Goal: Information Seeking & Learning: Check status

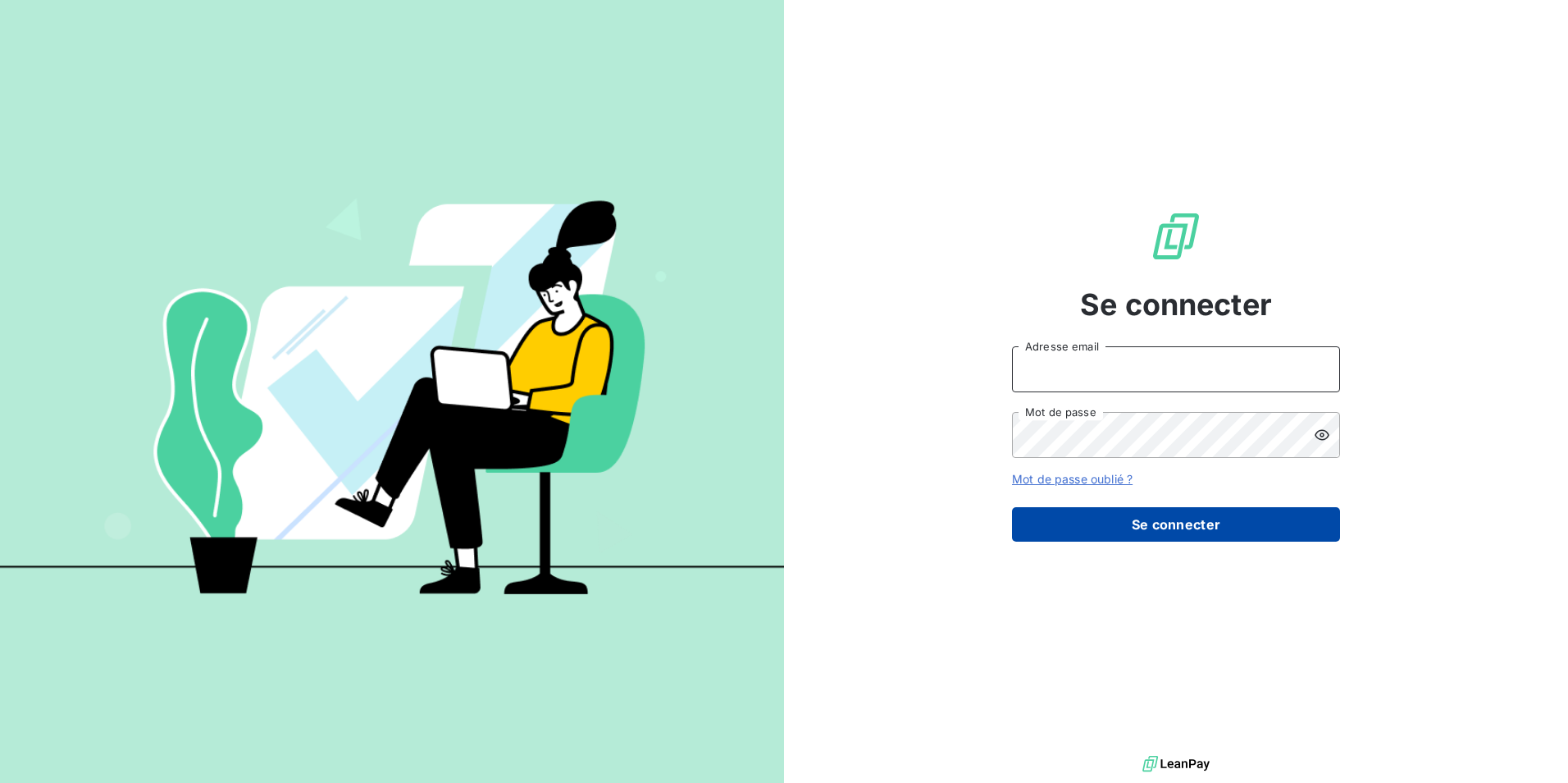
type input "[PERSON_NAME][EMAIL_ADDRESS][DOMAIN_NAME]"
click at [1101, 521] on button "Se connecter" at bounding box center [1176, 525] width 328 height 34
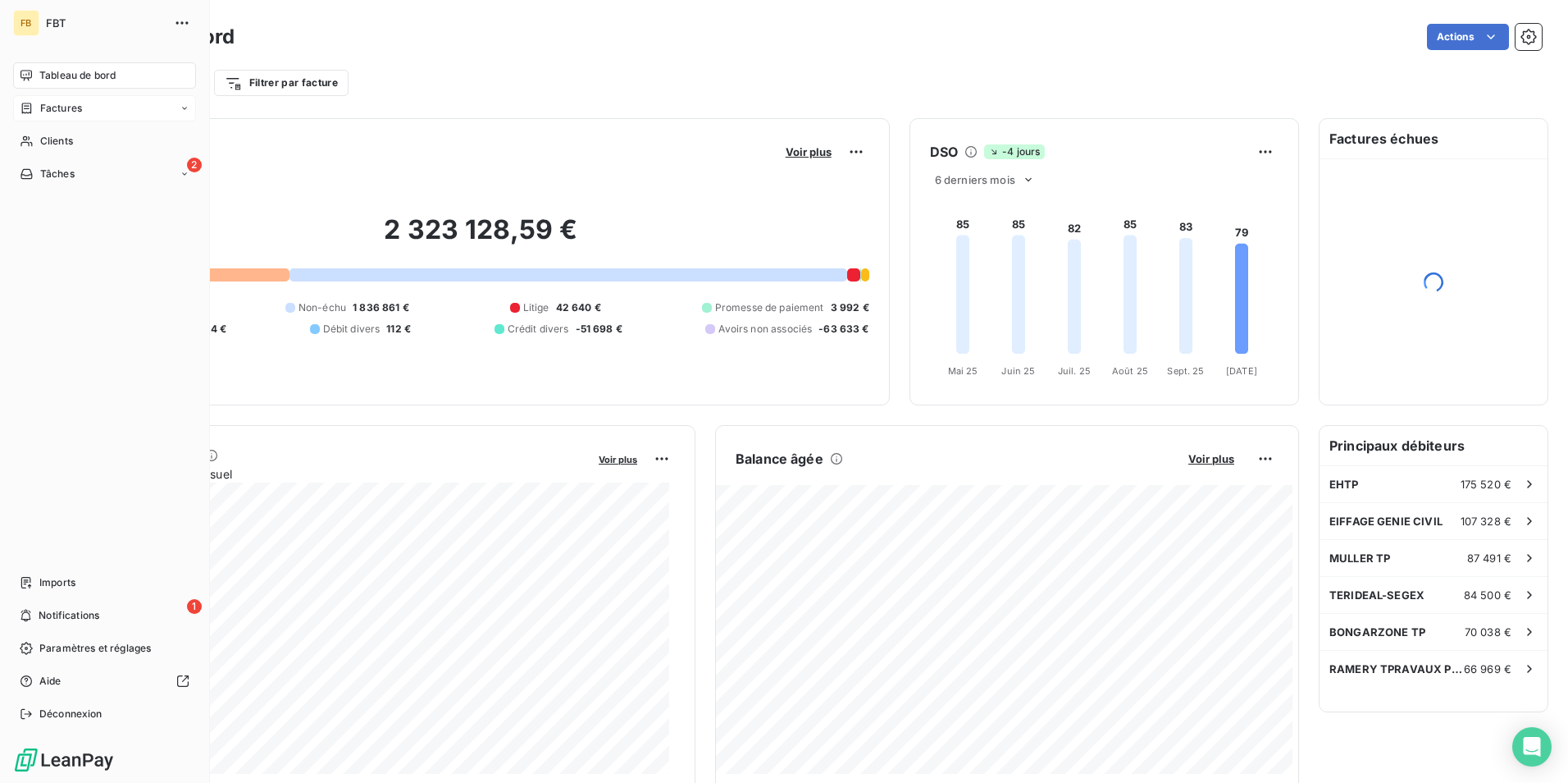
click at [66, 109] on span "Factures" at bounding box center [61, 108] width 42 height 15
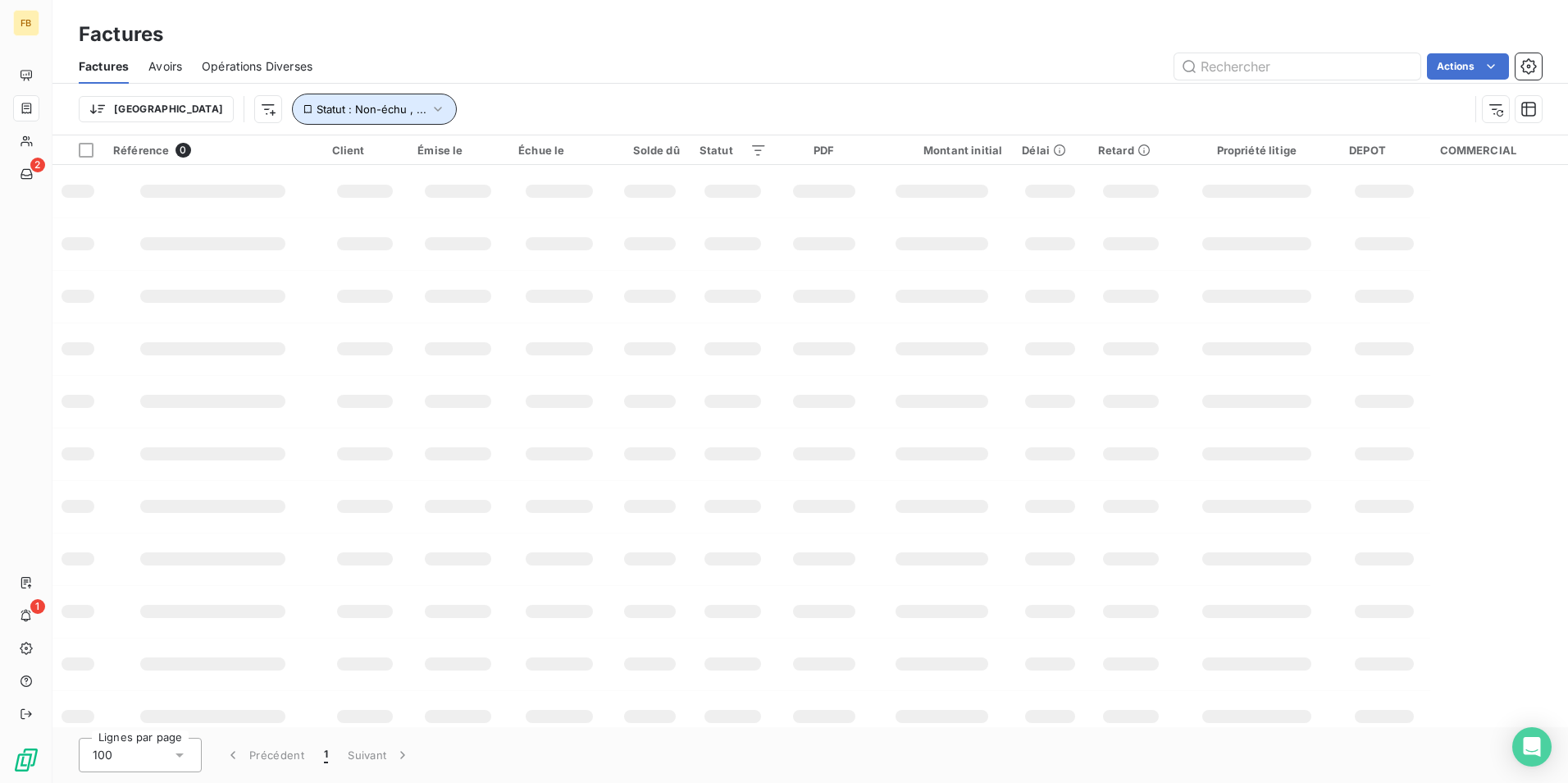
click at [365, 110] on button "Statut : Non-échu , ..." at bounding box center [374, 109] width 165 height 31
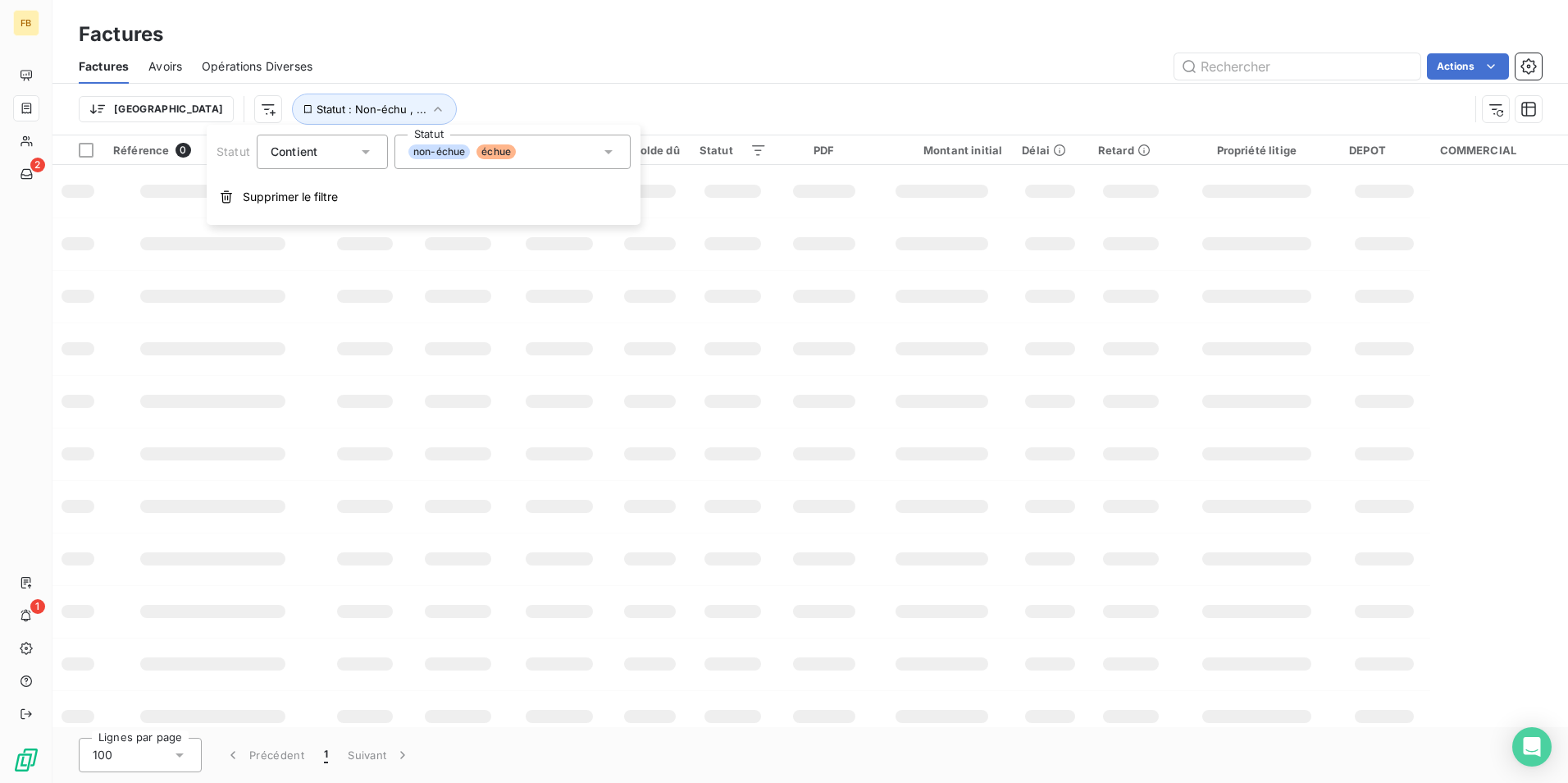
click at [602, 154] on icon at bounding box center [608, 151] width 16 height 16
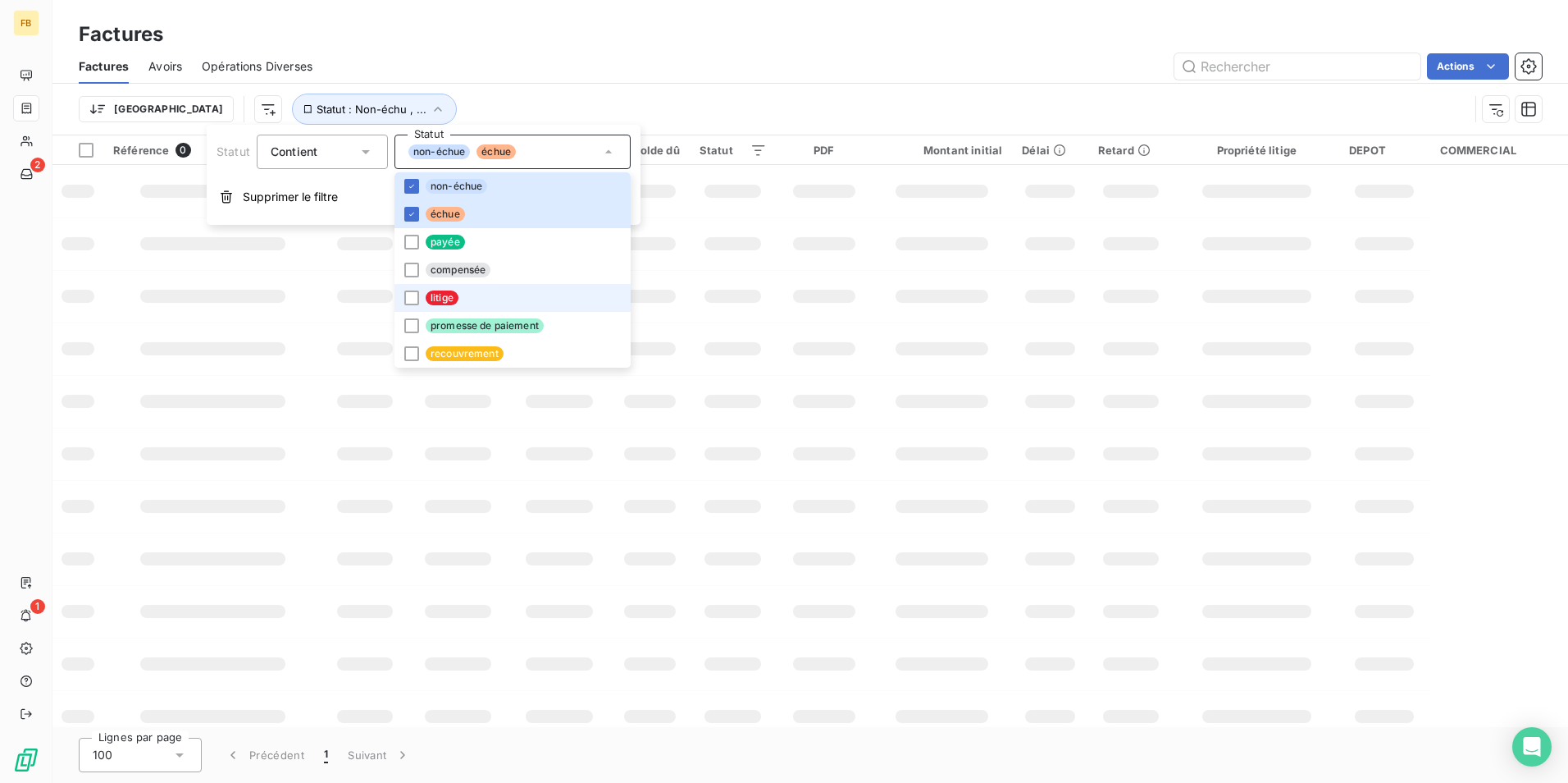
click at [463, 295] on li "litige" at bounding box center [512, 298] width 236 height 27
click at [407, 189] on icon at bounding box center [411, 185] width 9 height 9
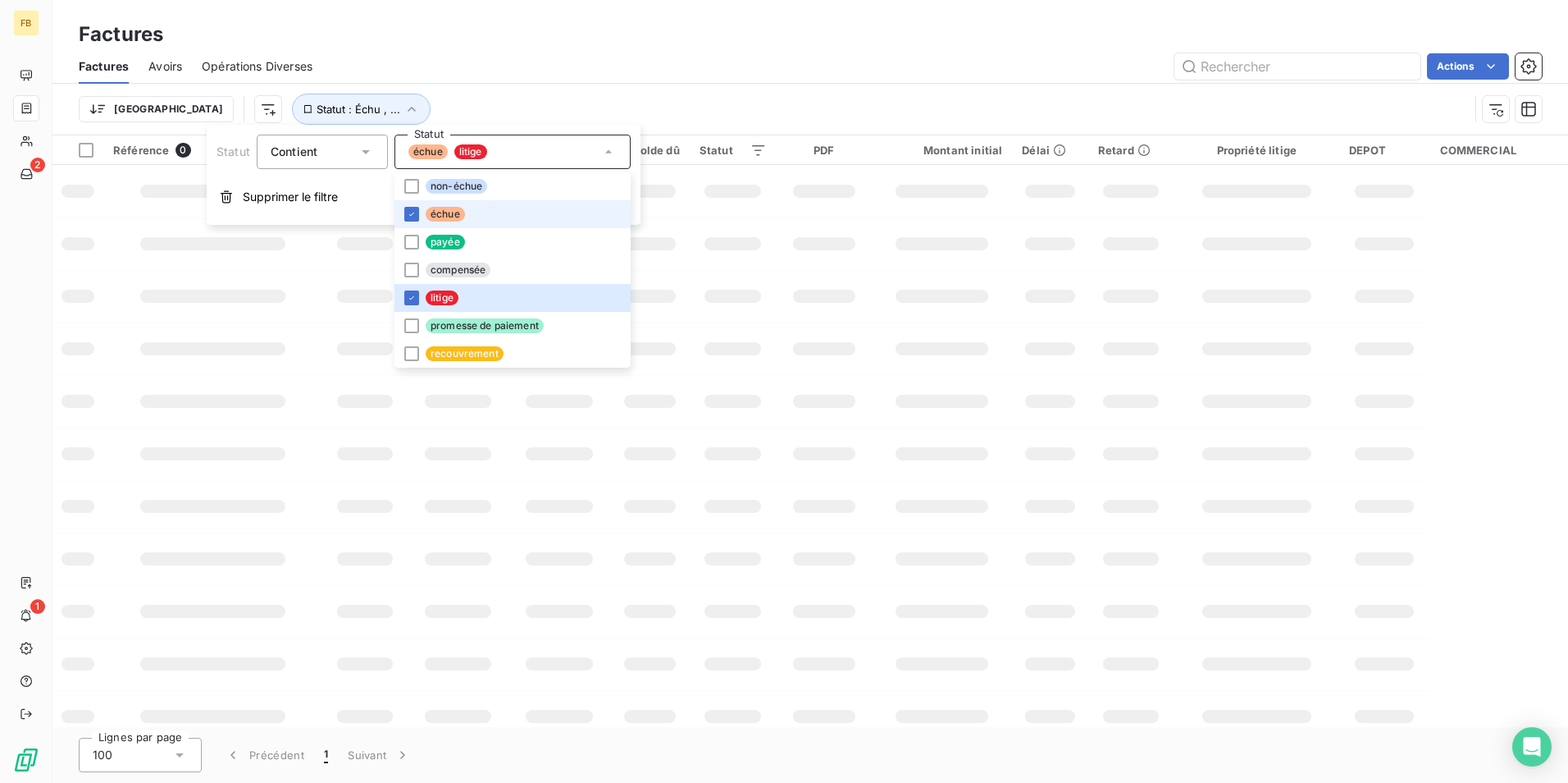
click at [405, 205] on li "échue" at bounding box center [512, 214] width 236 height 27
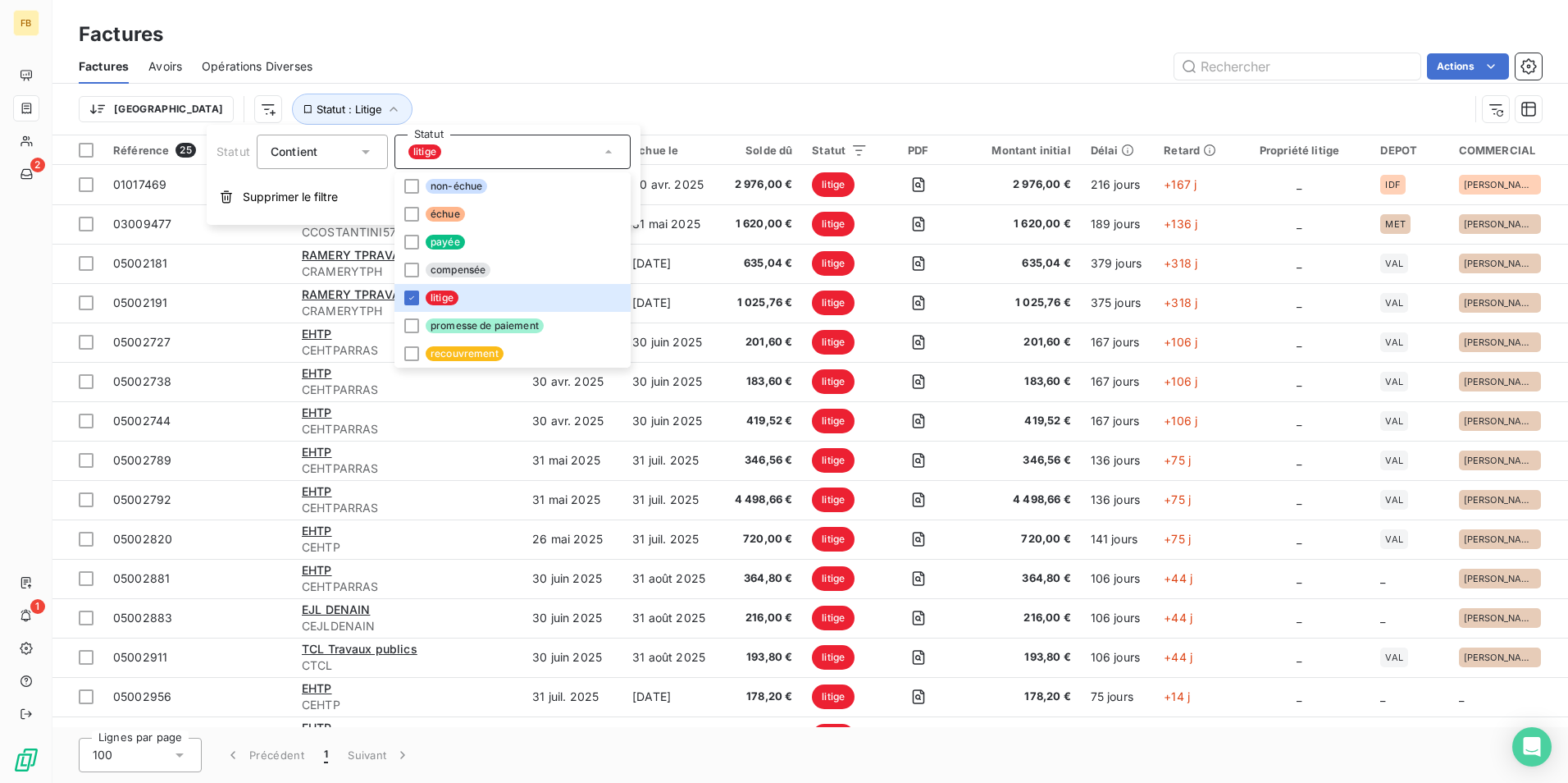
click at [355, 149] on div "Contient" at bounding box center [313, 151] width 87 height 23
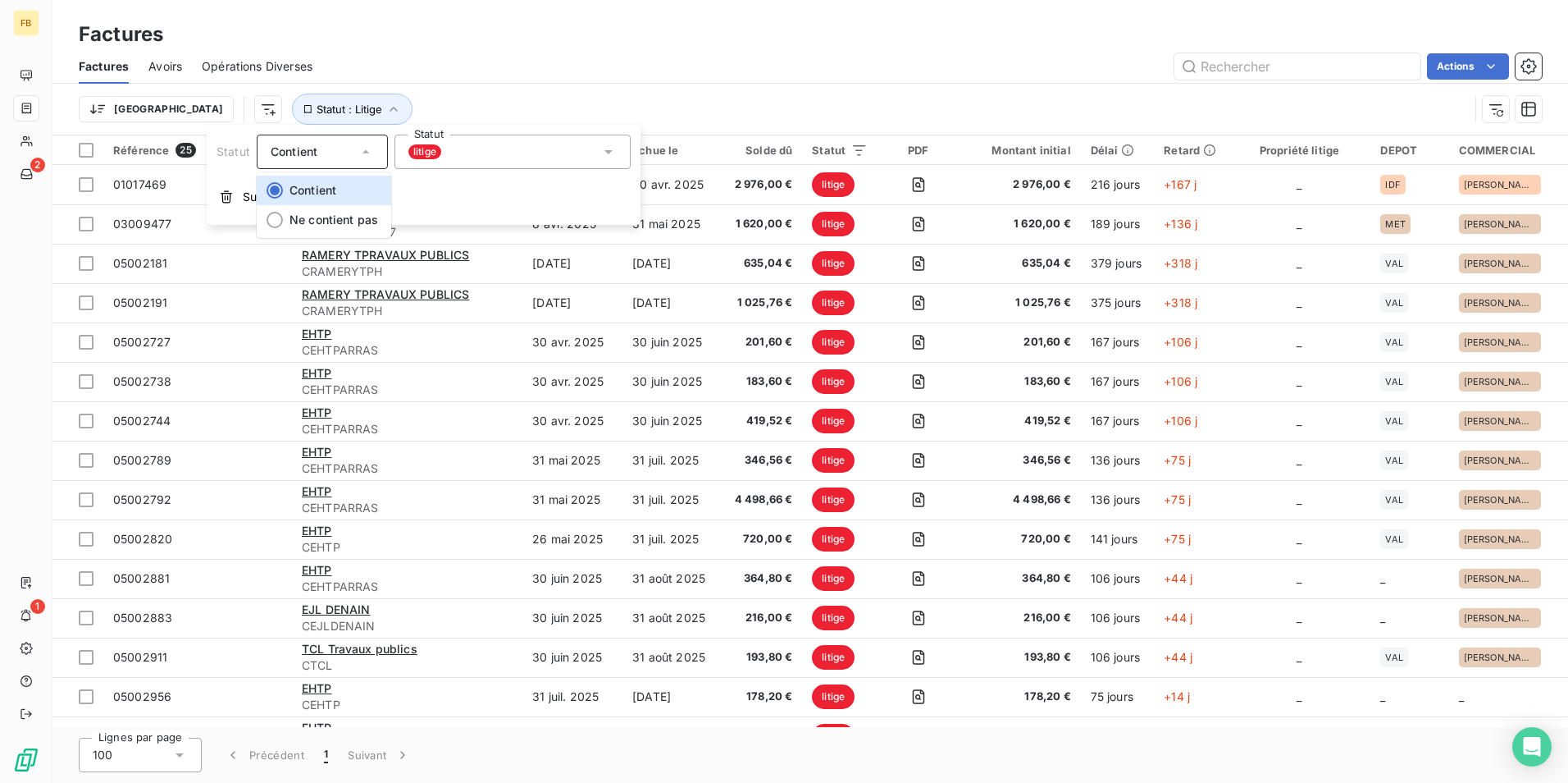
click at [355, 149] on div "Contient" at bounding box center [313, 151] width 87 height 23
click at [418, 99] on div "Trier Statut : Litige" at bounding box center [774, 109] width 1390 height 31
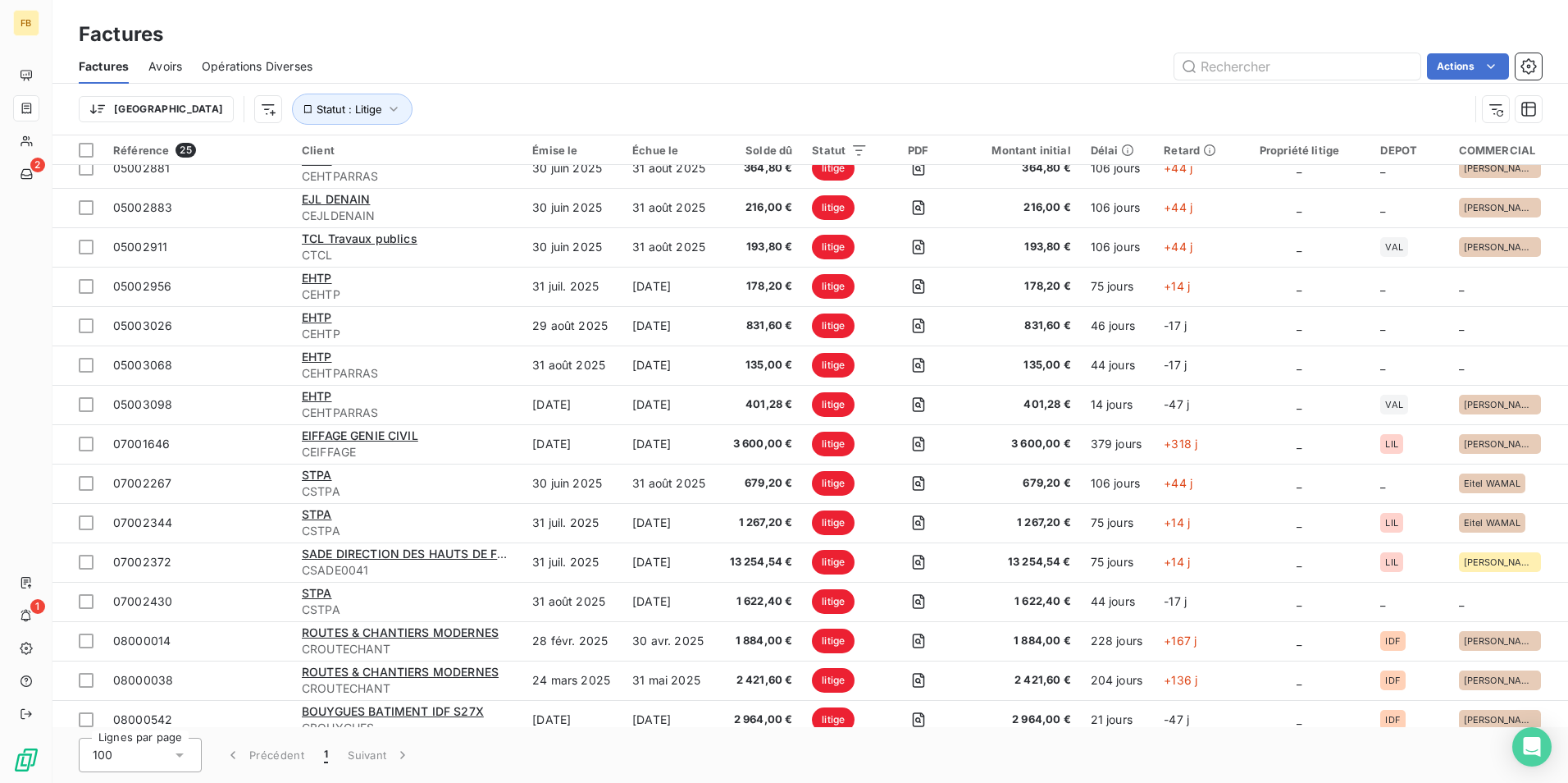
scroll to position [423, 0]
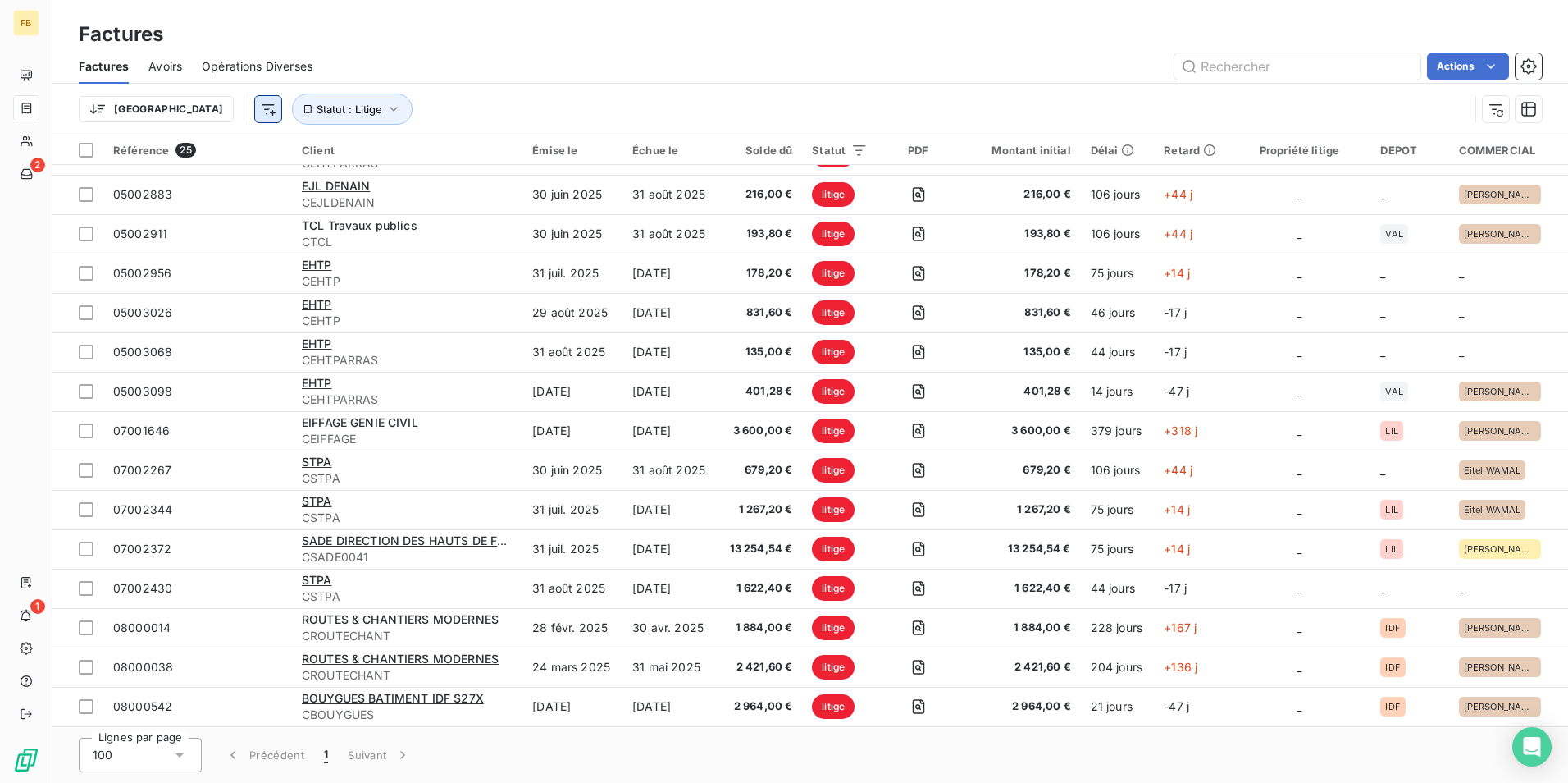
click at [175, 106] on html "FB 2 1 Factures Factures Avoirs Opérations Diverses Actions Trier Statut : Liti…" at bounding box center [784, 392] width 1568 height 783
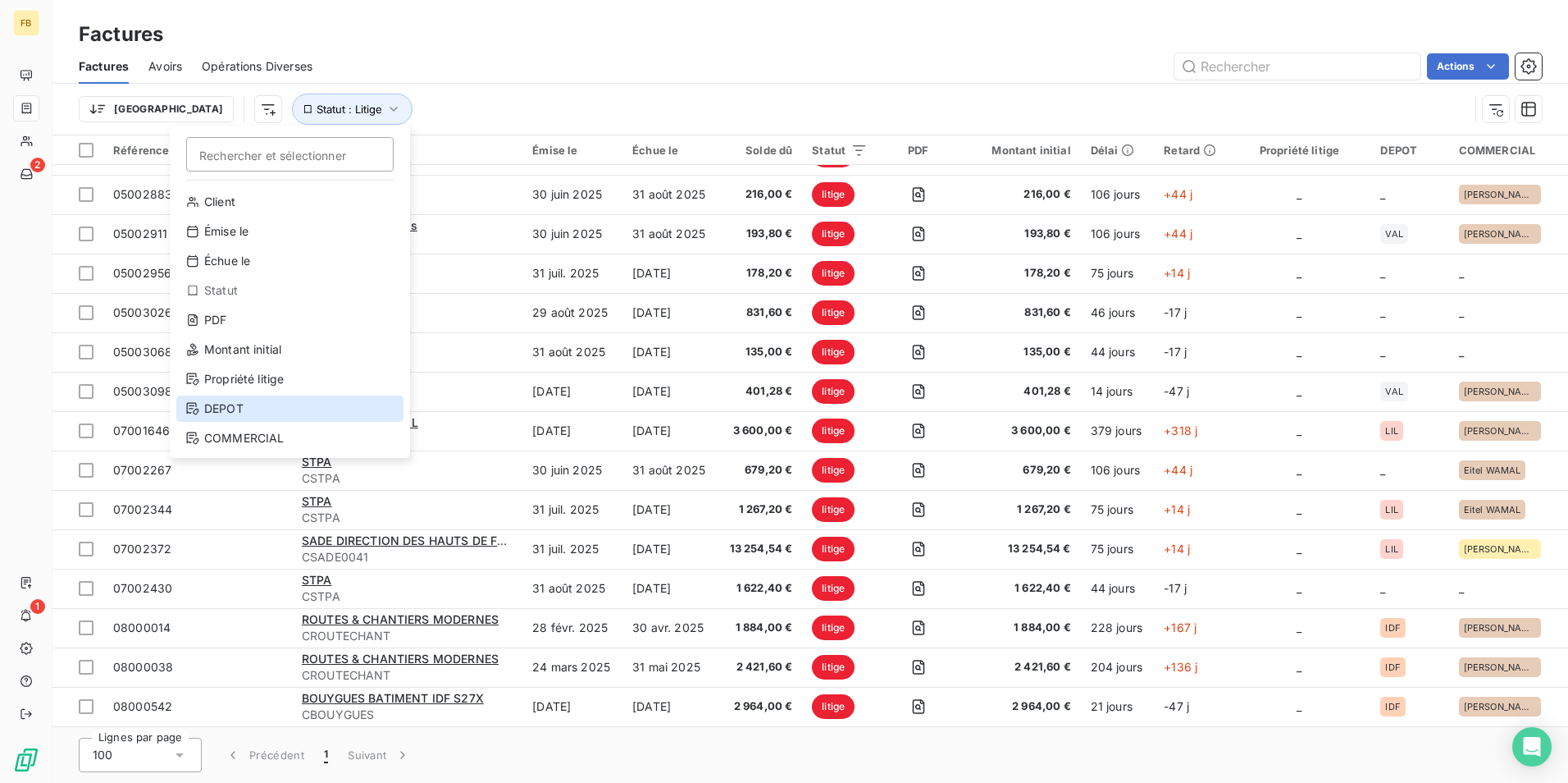
click at [243, 401] on div "DEPOT" at bounding box center [289, 409] width 227 height 27
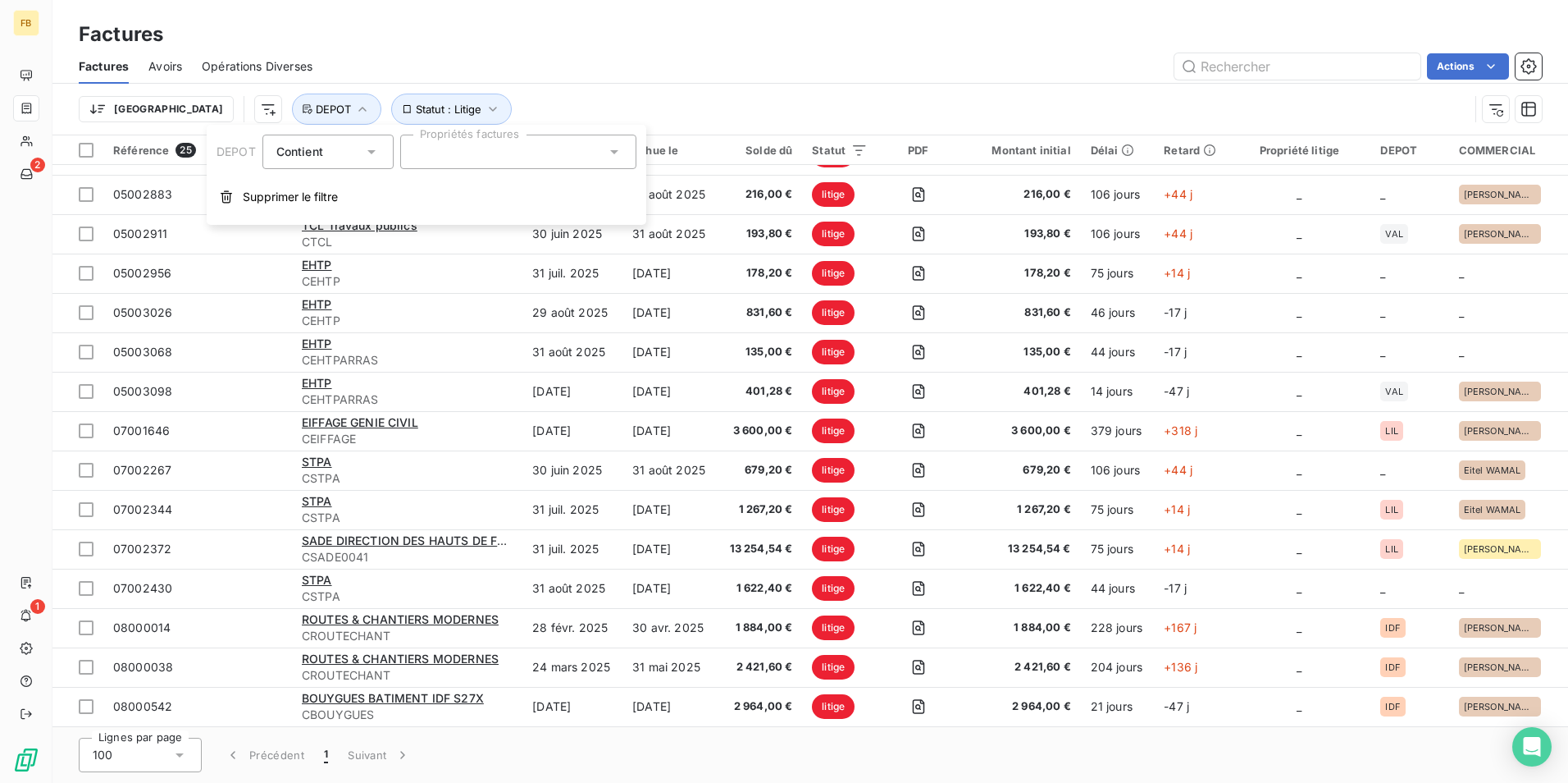
click at [472, 152] on div at bounding box center [518, 152] width 236 height 34
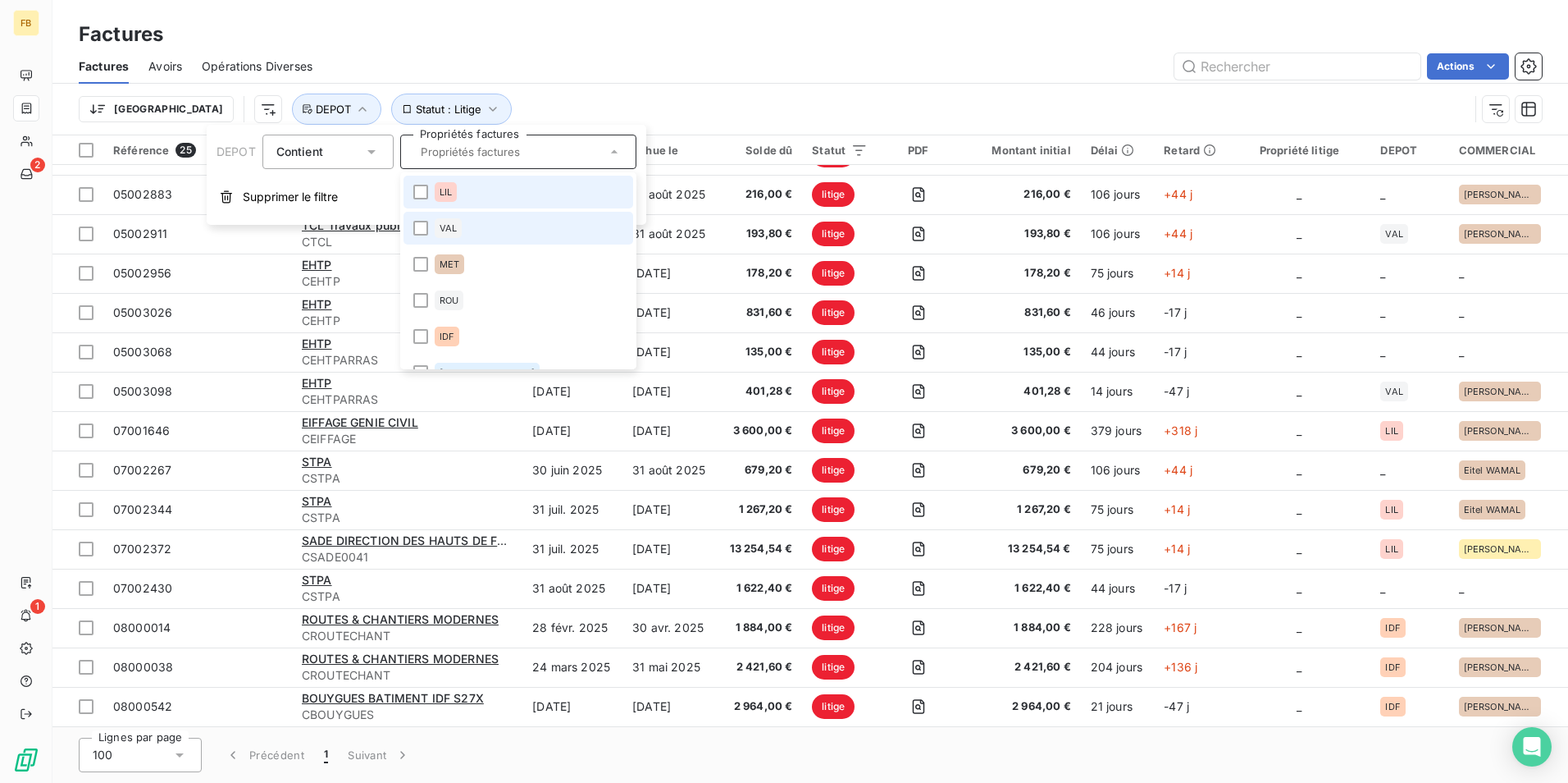
scroll to position [23, 0]
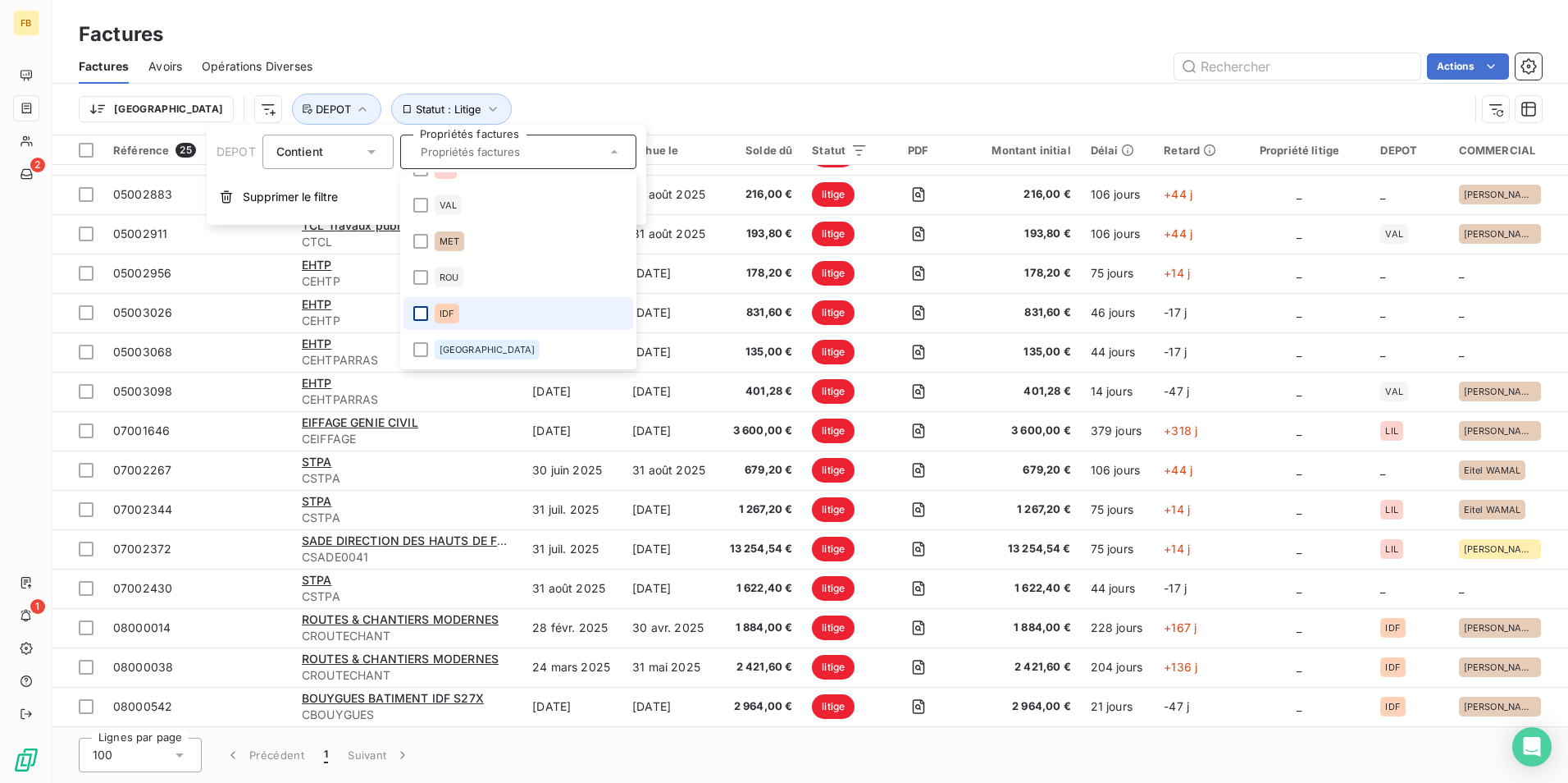
click at [418, 311] on div at bounding box center [421, 313] width 15 height 15
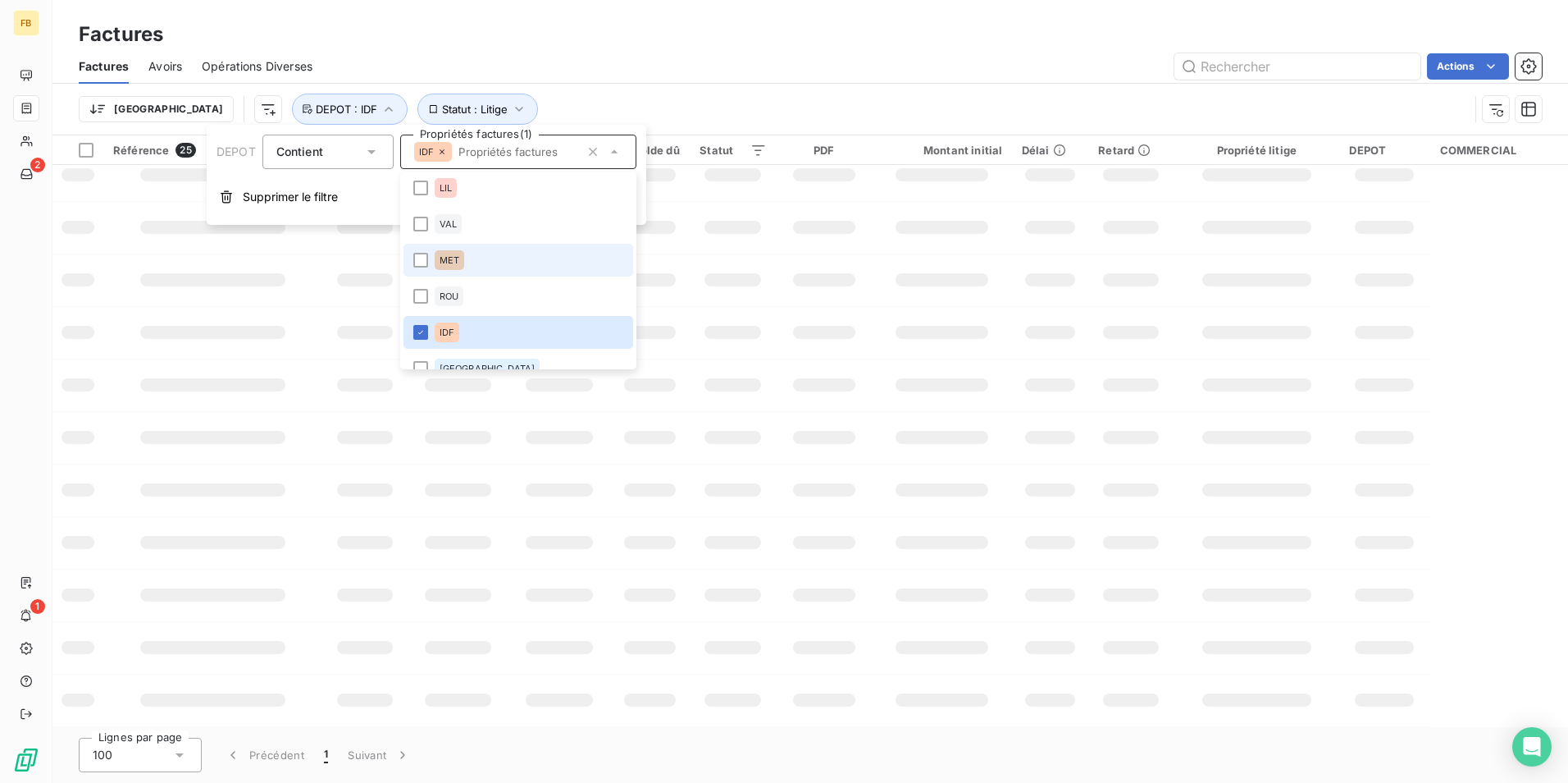
scroll to position [0, 0]
click at [584, 46] on div "Factures" at bounding box center [810, 34] width 1516 height 29
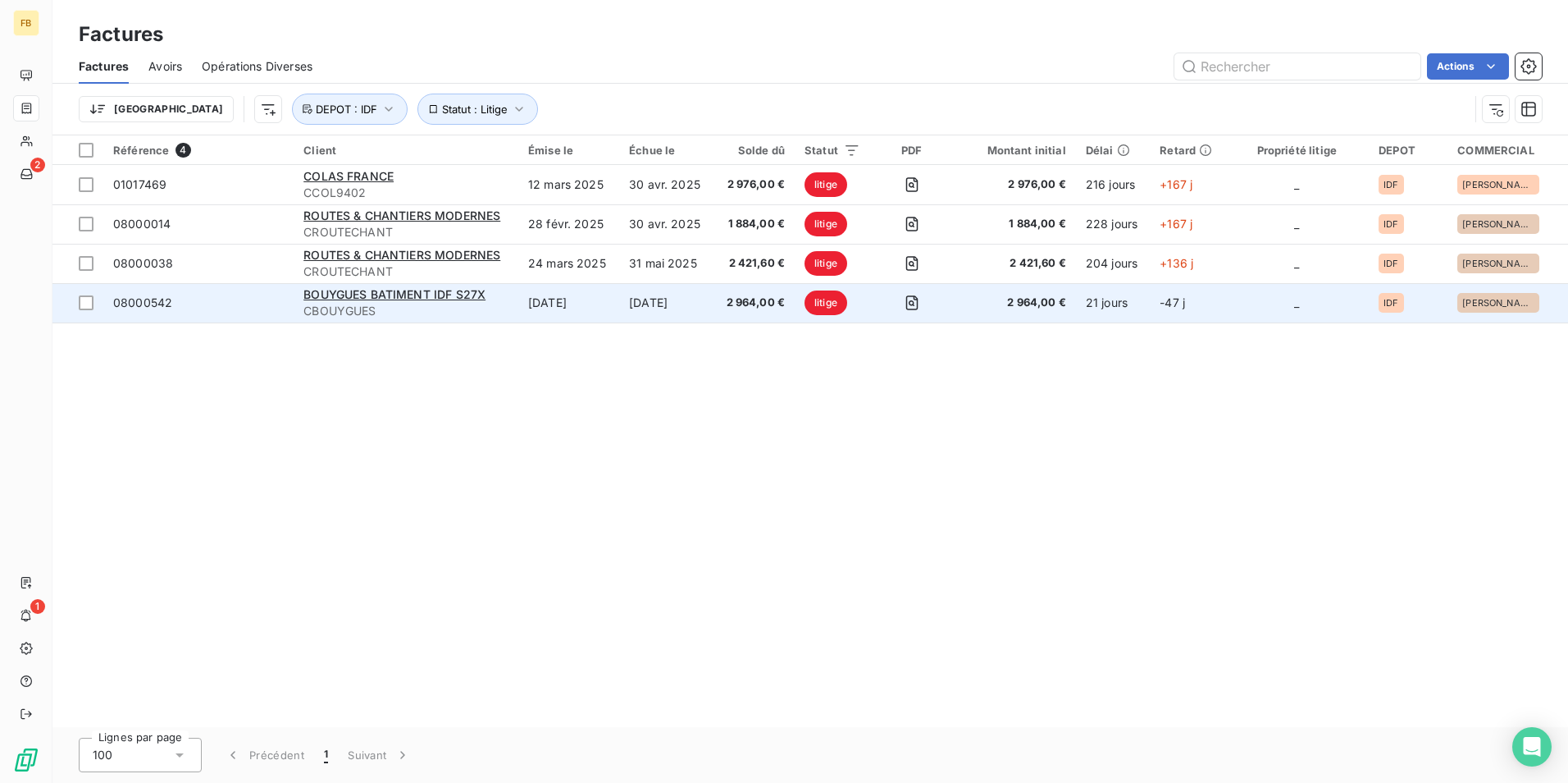
click at [362, 306] on span "CBOUYGUES" at bounding box center [406, 311] width 205 height 16
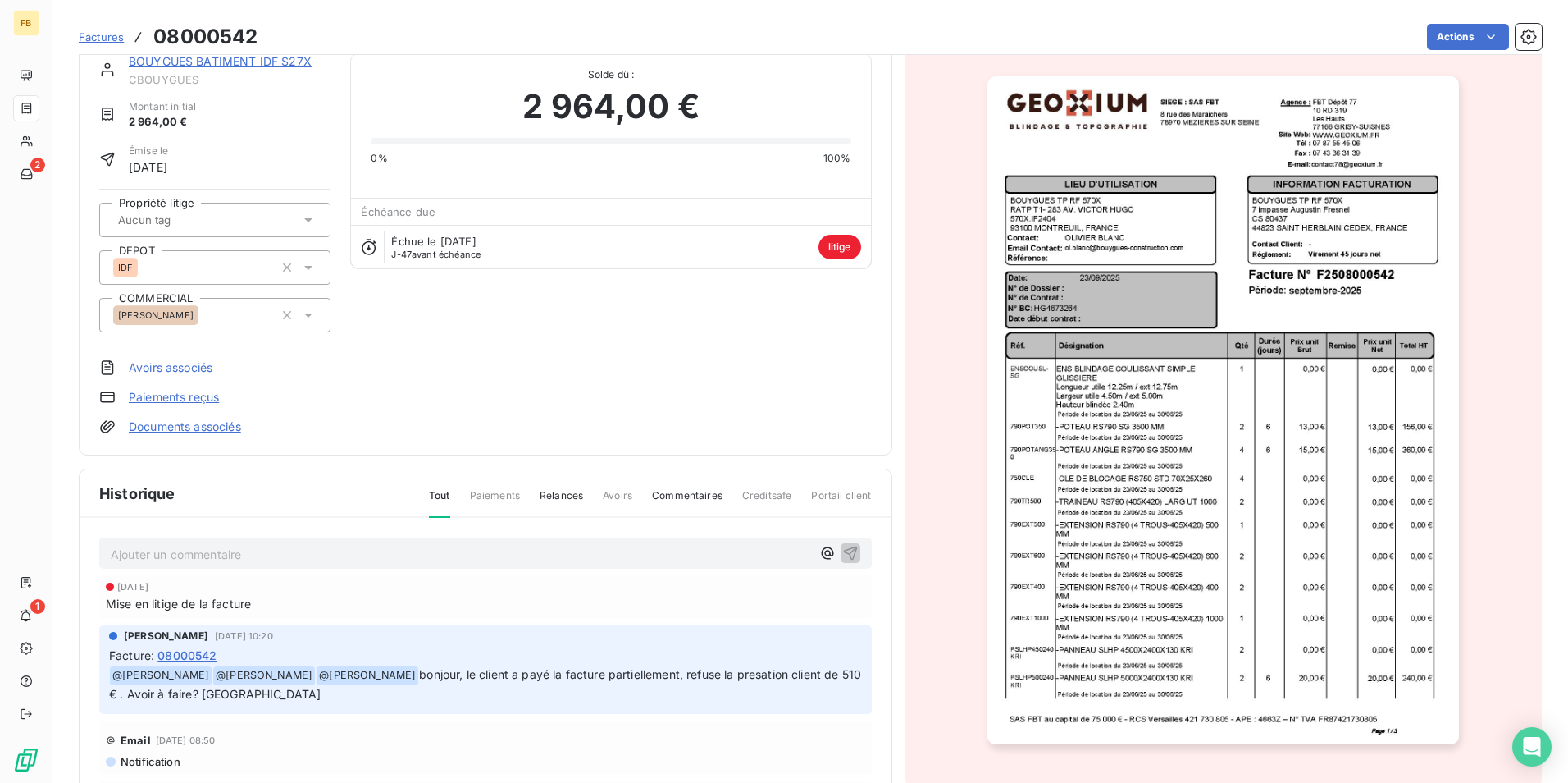
scroll to position [83, 0]
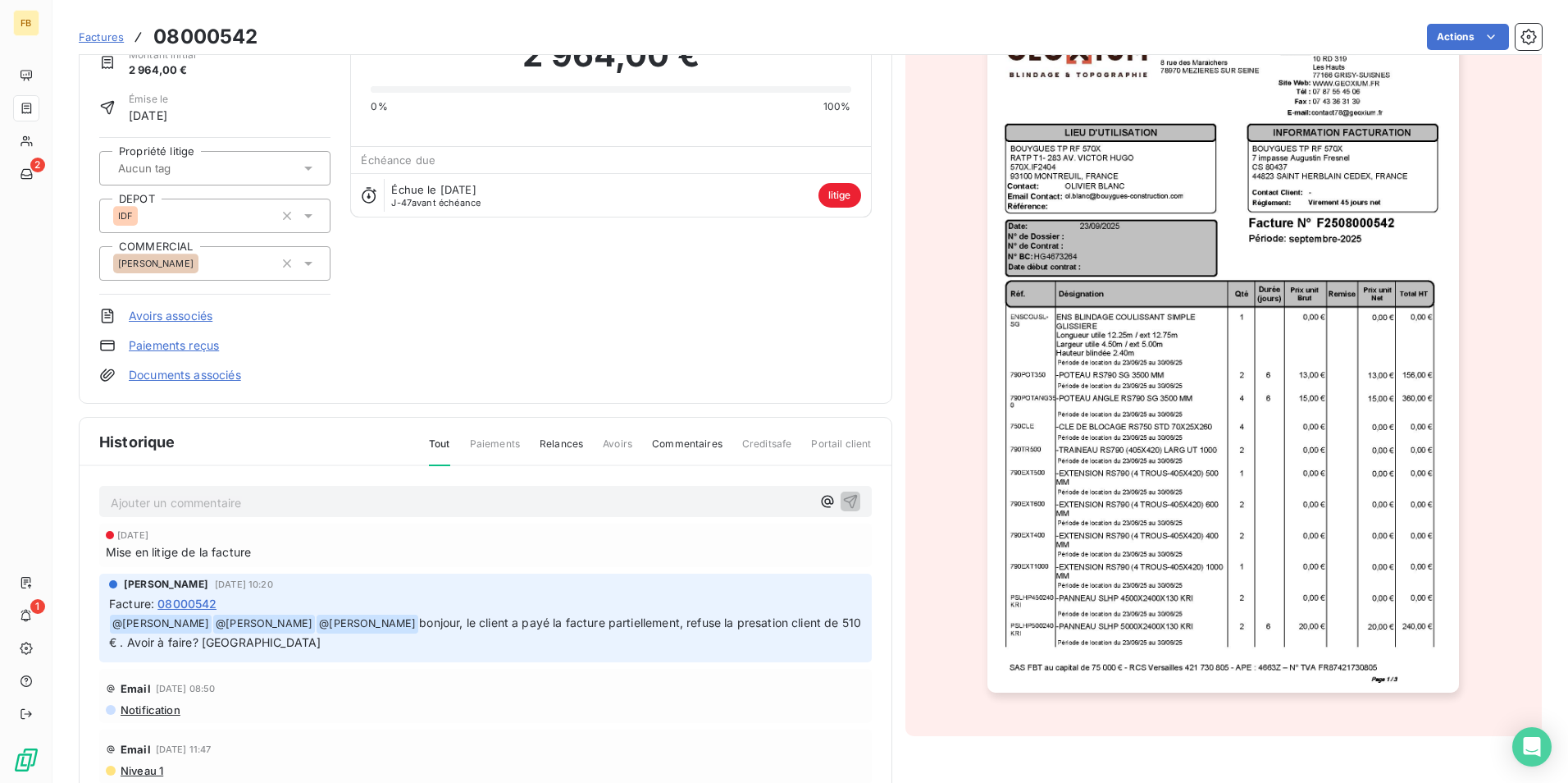
click at [502, 440] on span "Paiements" at bounding box center [495, 450] width 50 height 27
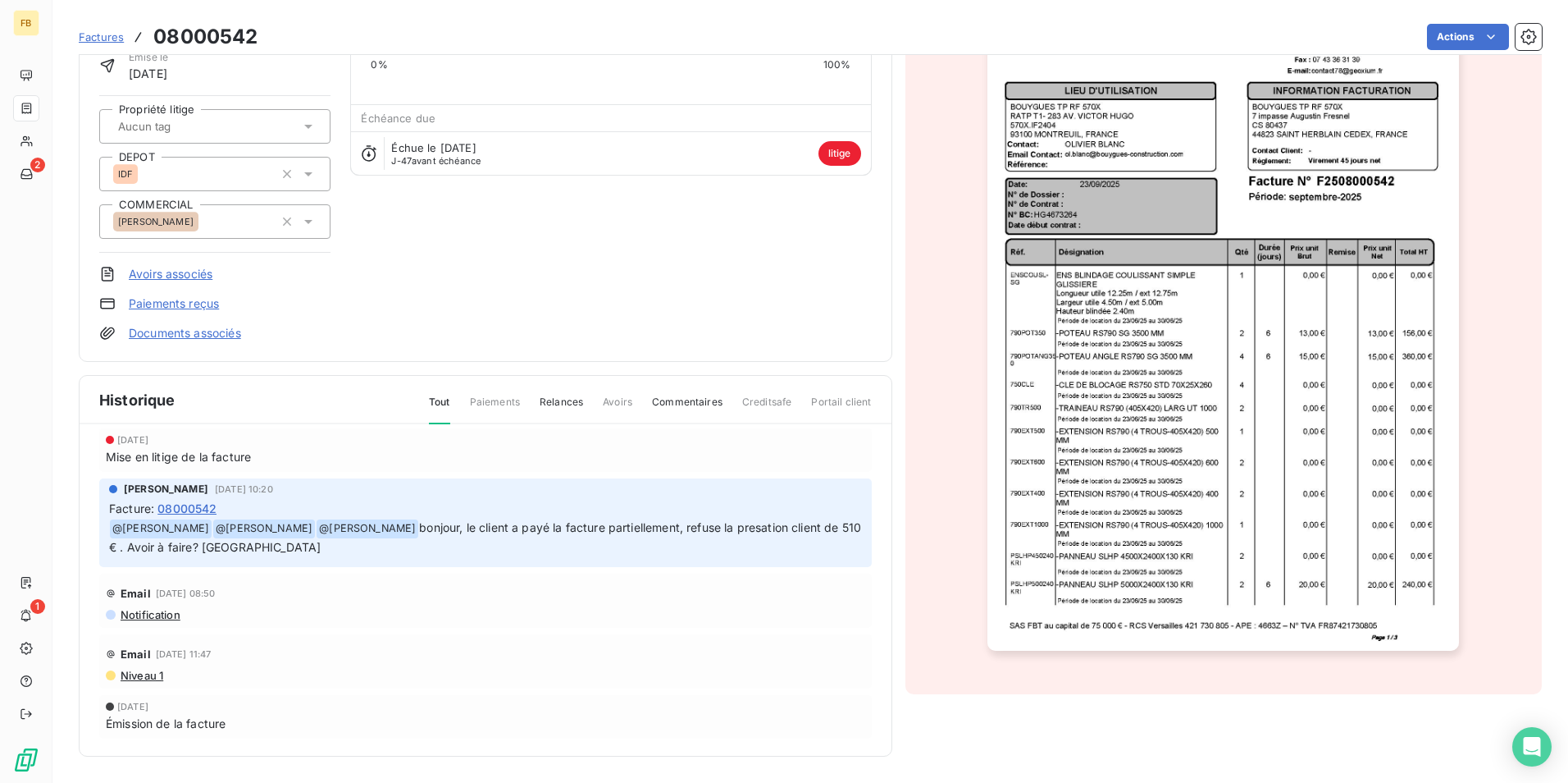
scroll to position [0, 0]
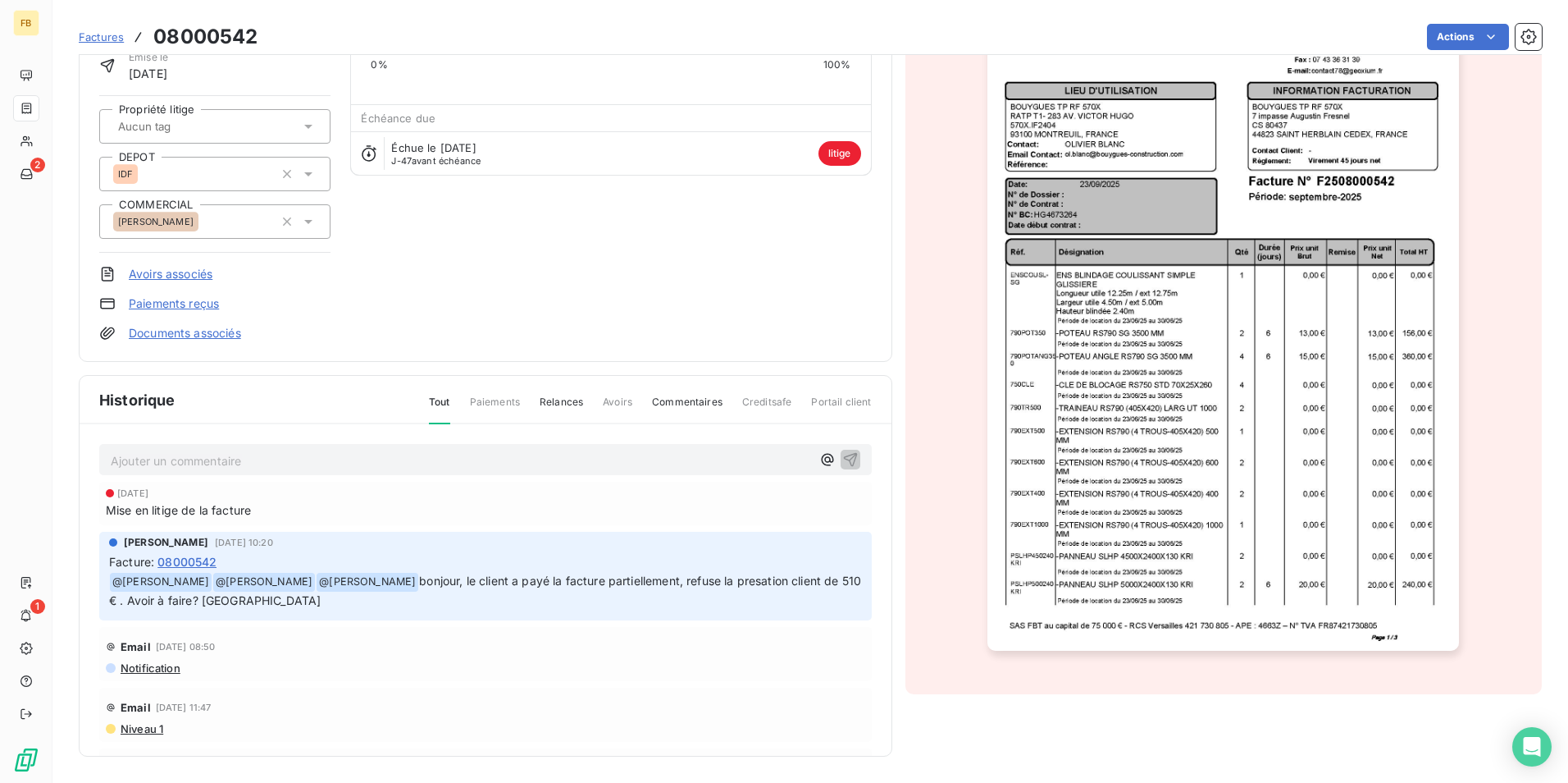
click at [208, 305] on link "Paiements reçus" at bounding box center [173, 303] width 90 height 16
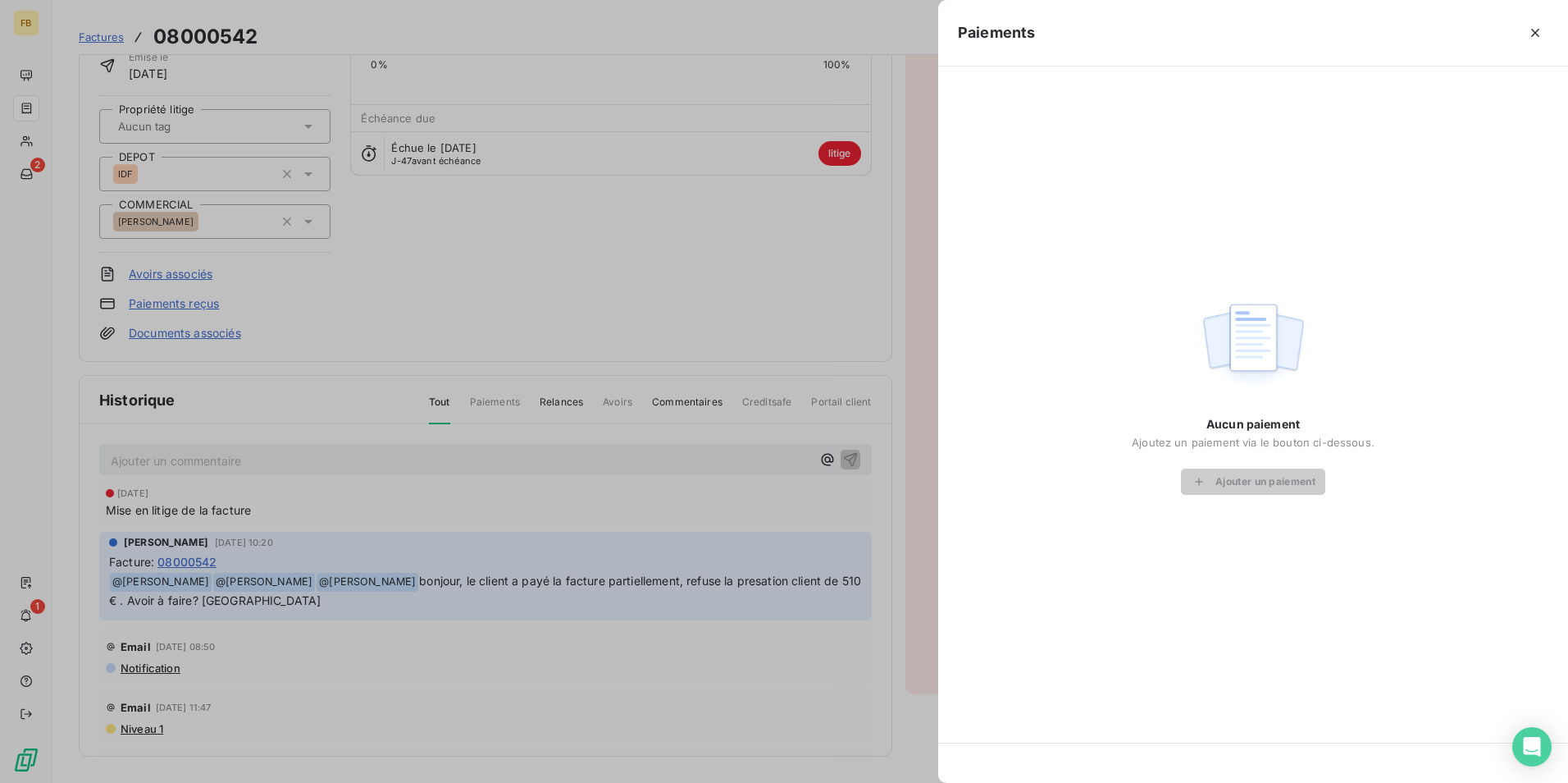
click at [614, 325] on div at bounding box center [784, 392] width 1568 height 783
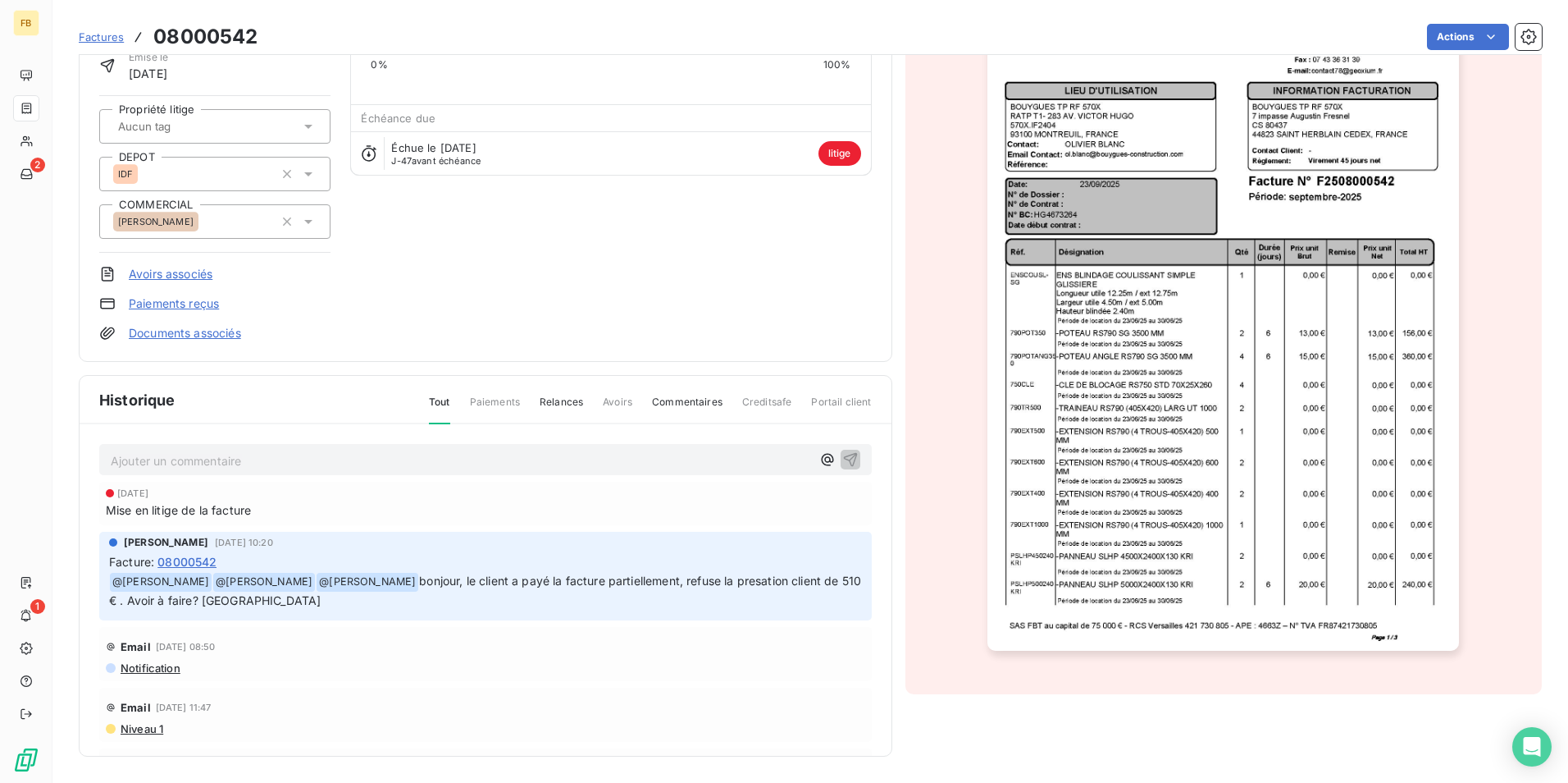
click at [179, 561] on span "08000542" at bounding box center [187, 561] width 59 height 17
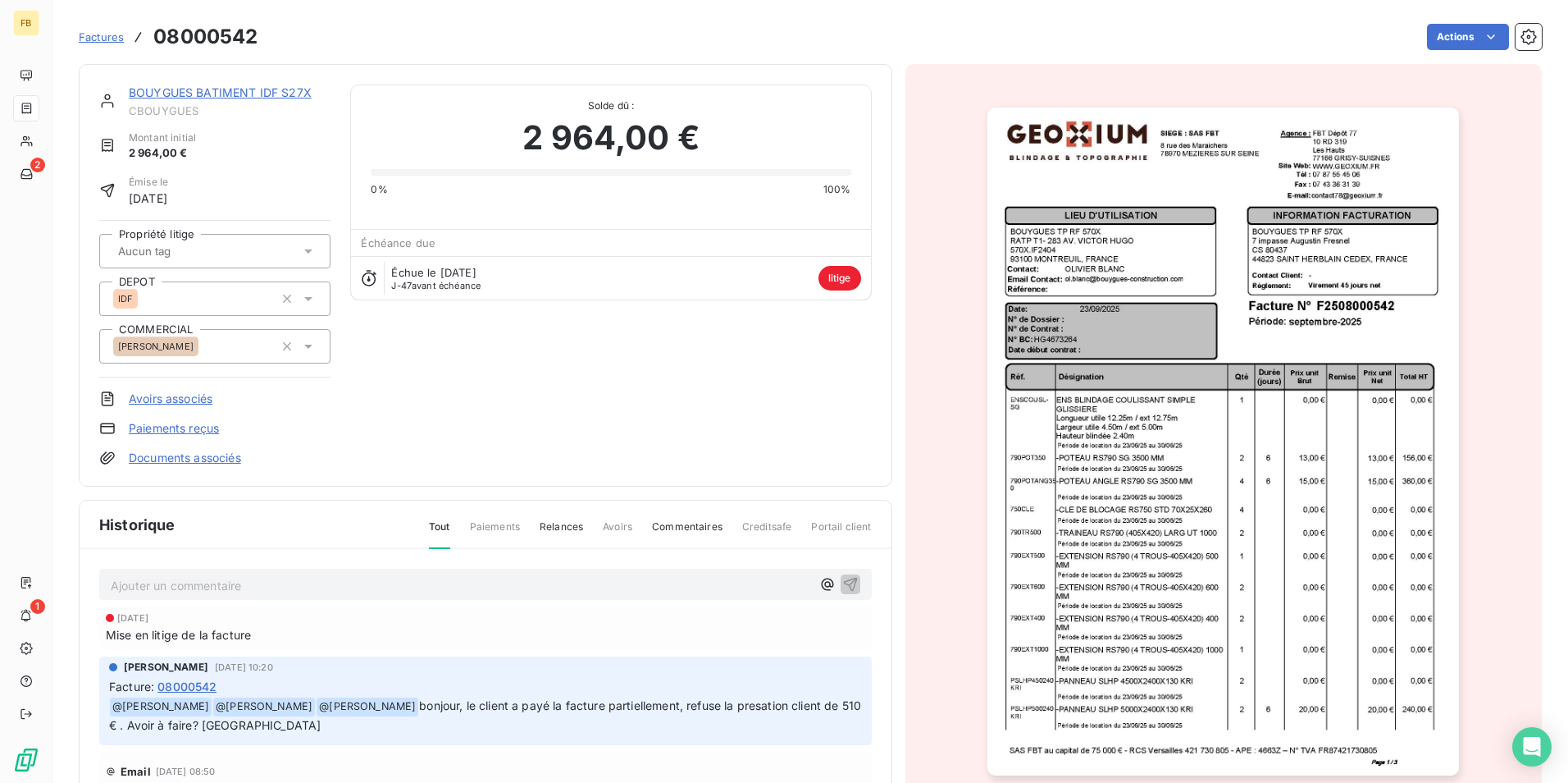
click at [1379, 155] on img "button" at bounding box center [1224, 441] width 472 height 668
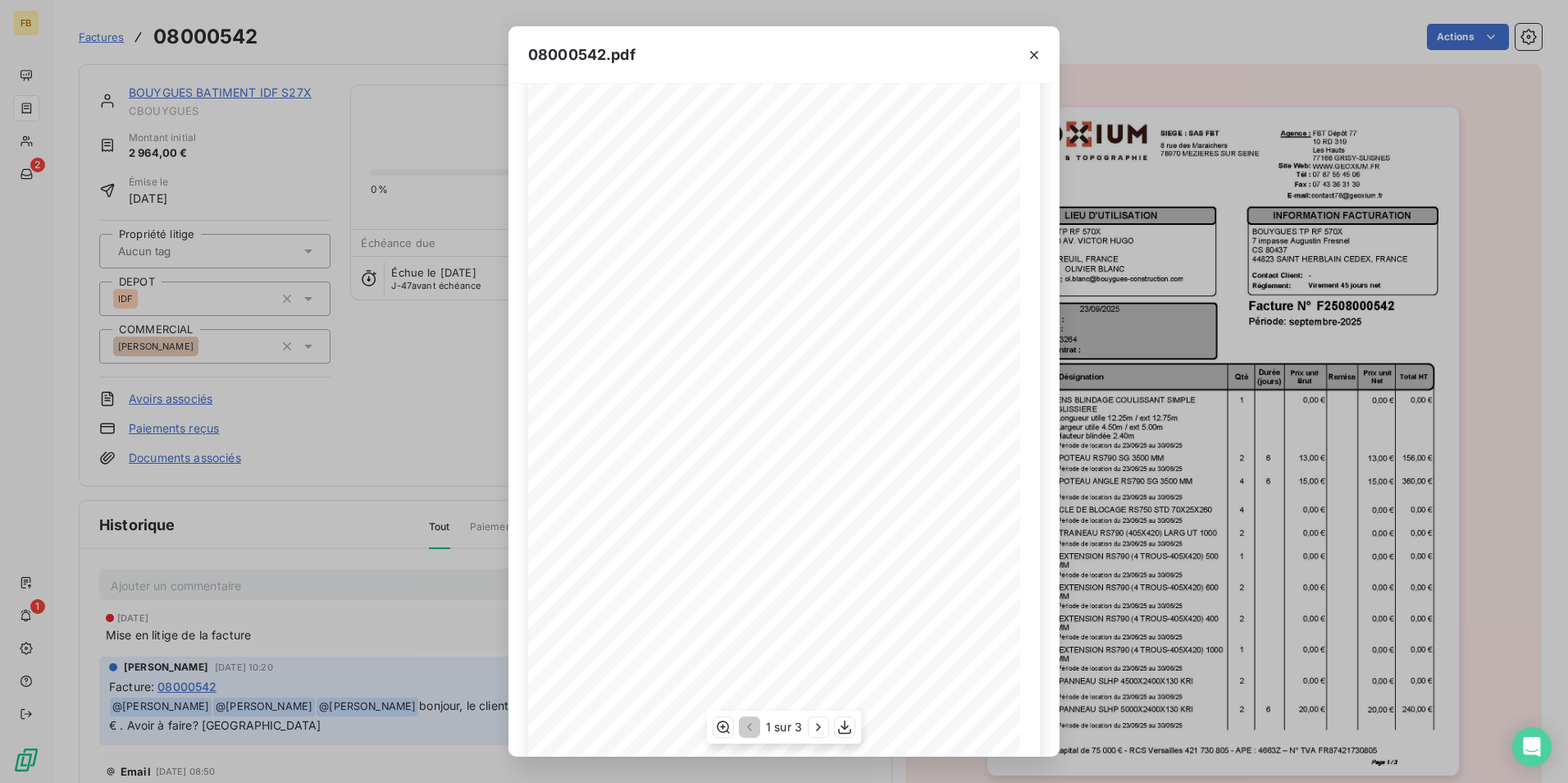
scroll to position [64, 0]
click at [814, 722] on icon "button" at bounding box center [818, 726] width 16 height 16
click at [1028, 46] on button "button" at bounding box center [1034, 55] width 27 height 27
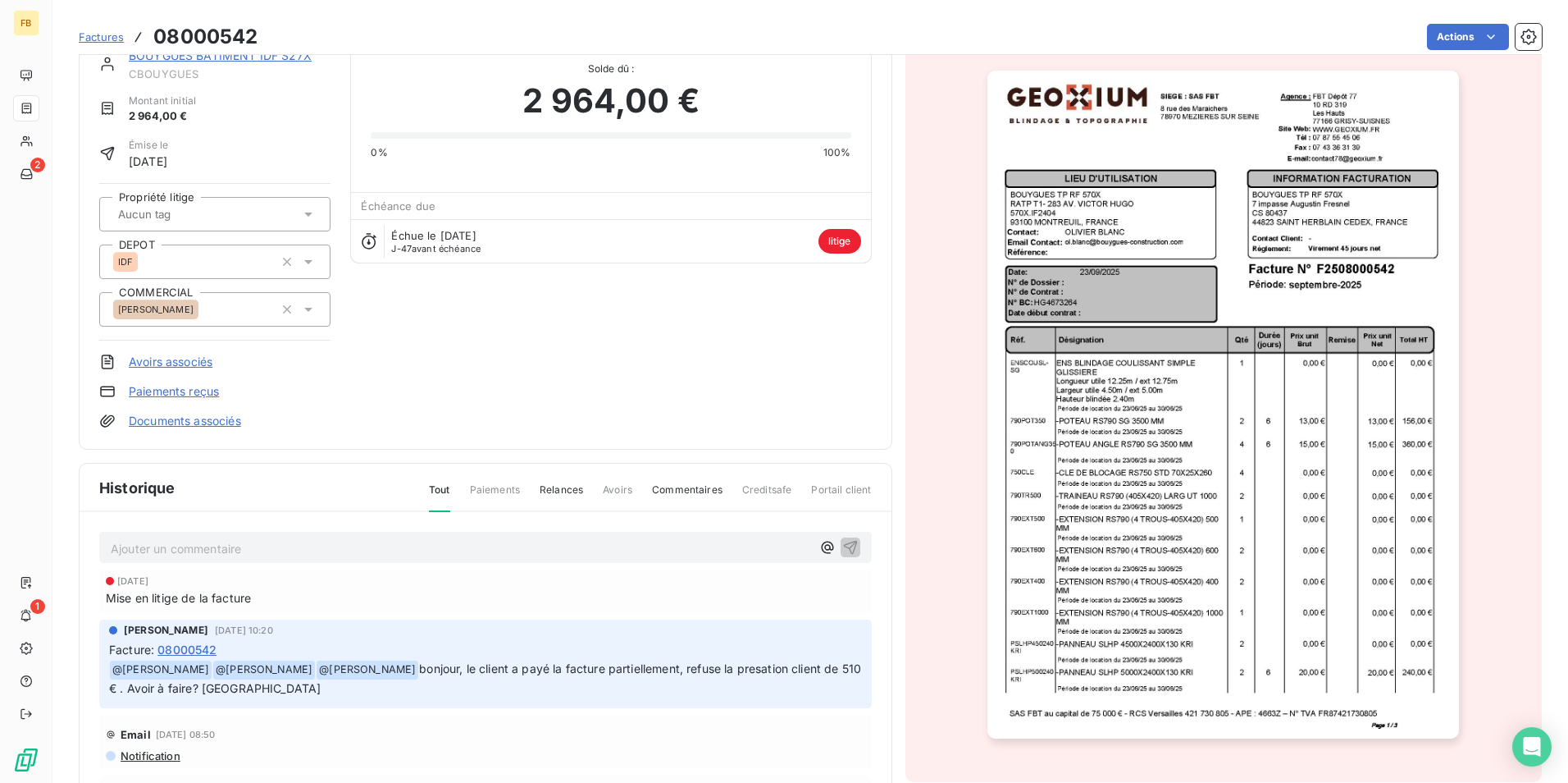
scroll to position [0, 0]
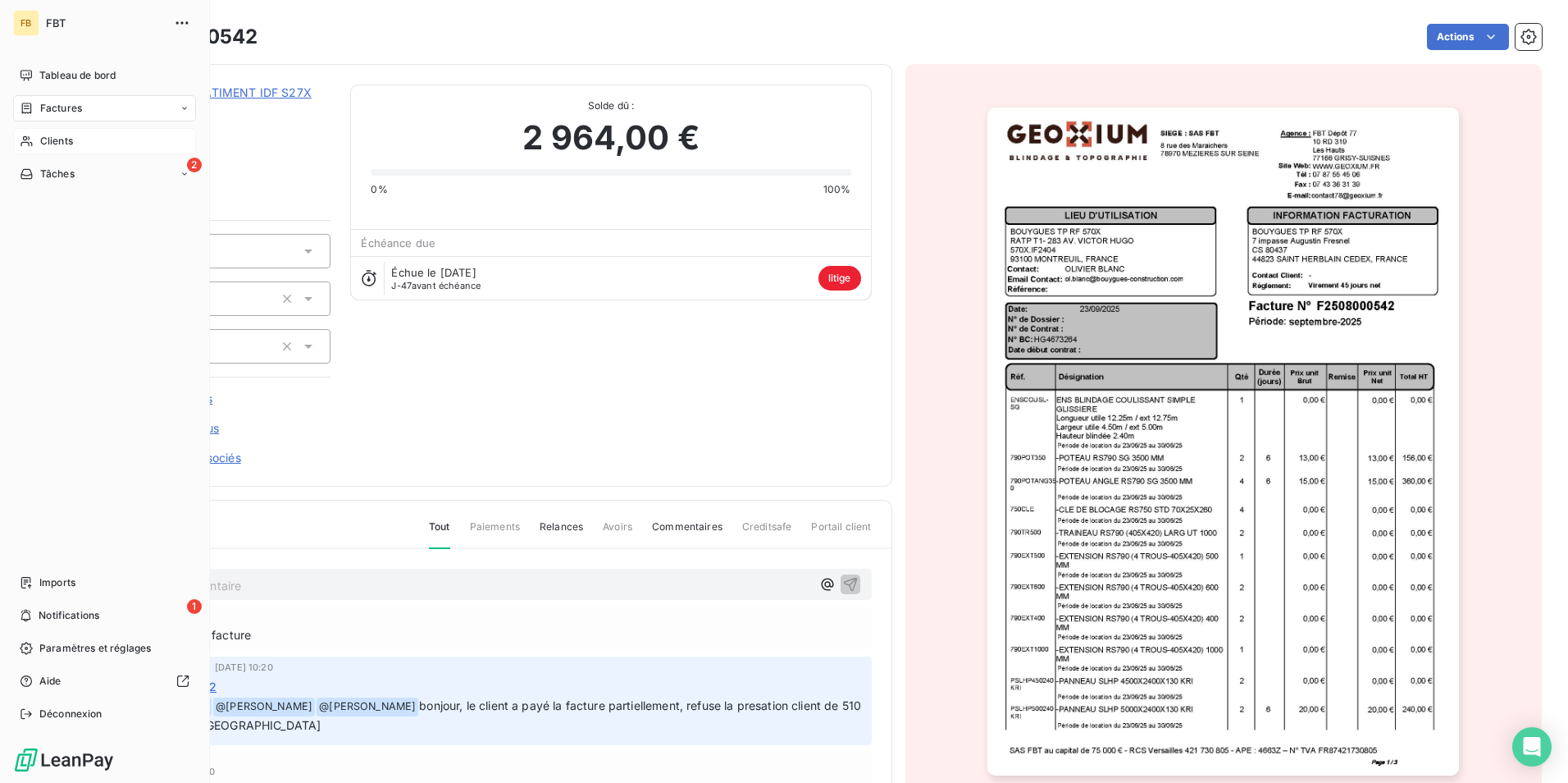
click at [43, 145] on span "Clients" at bounding box center [57, 141] width 33 height 15
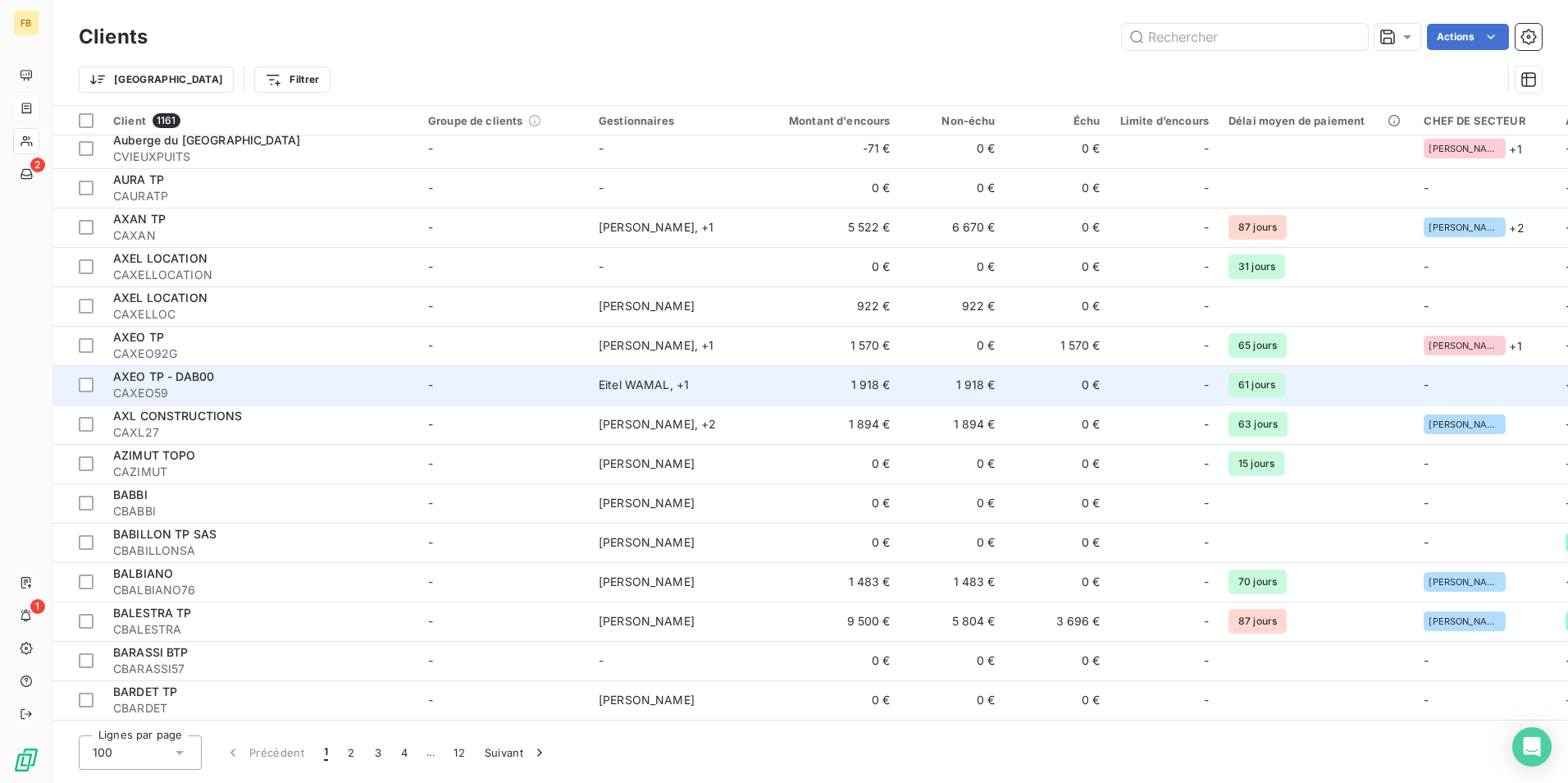
scroll to position [3360, 0]
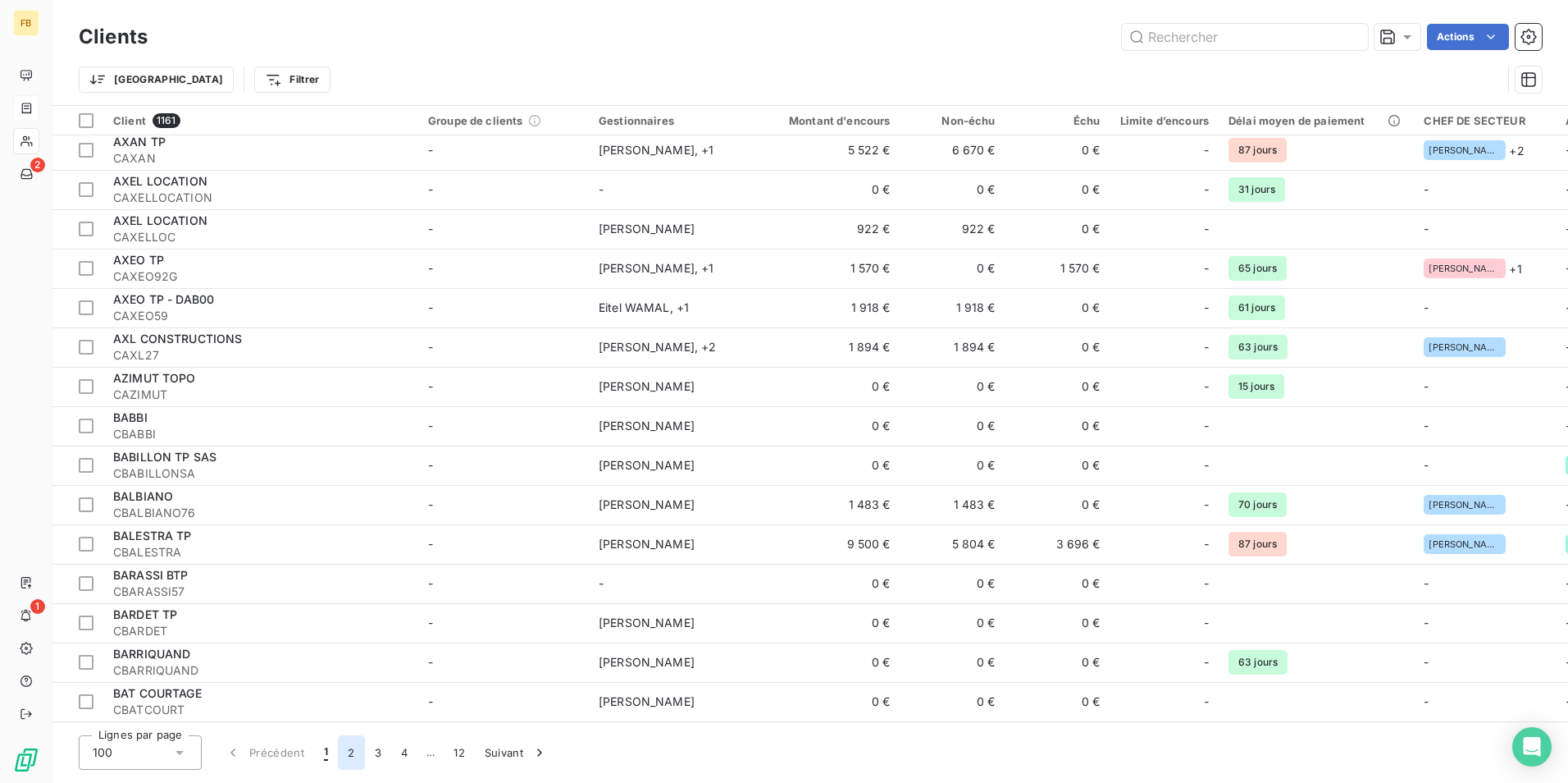
click at [348, 752] on button "2" at bounding box center [351, 752] width 27 height 34
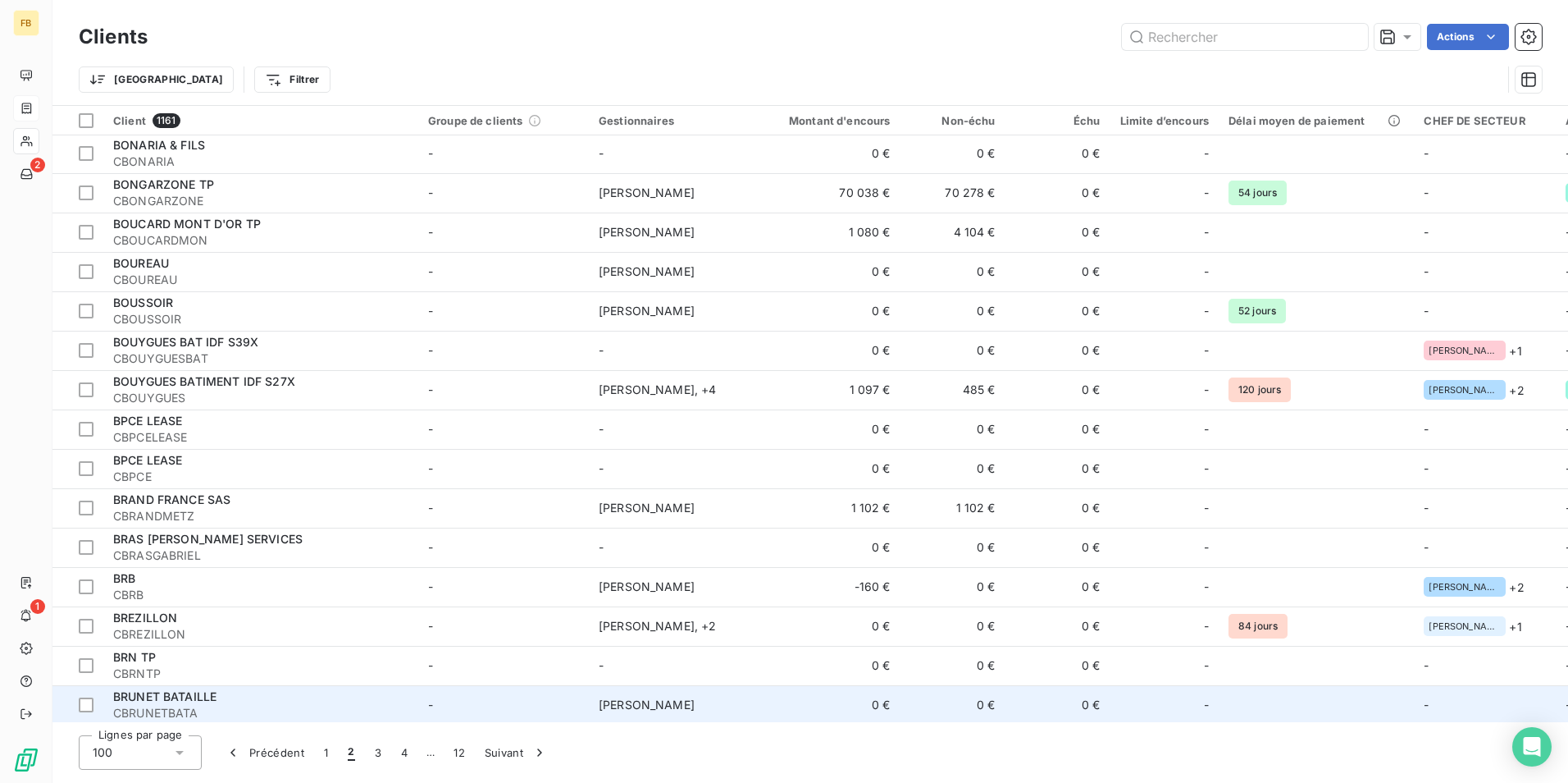
scroll to position [898, 0]
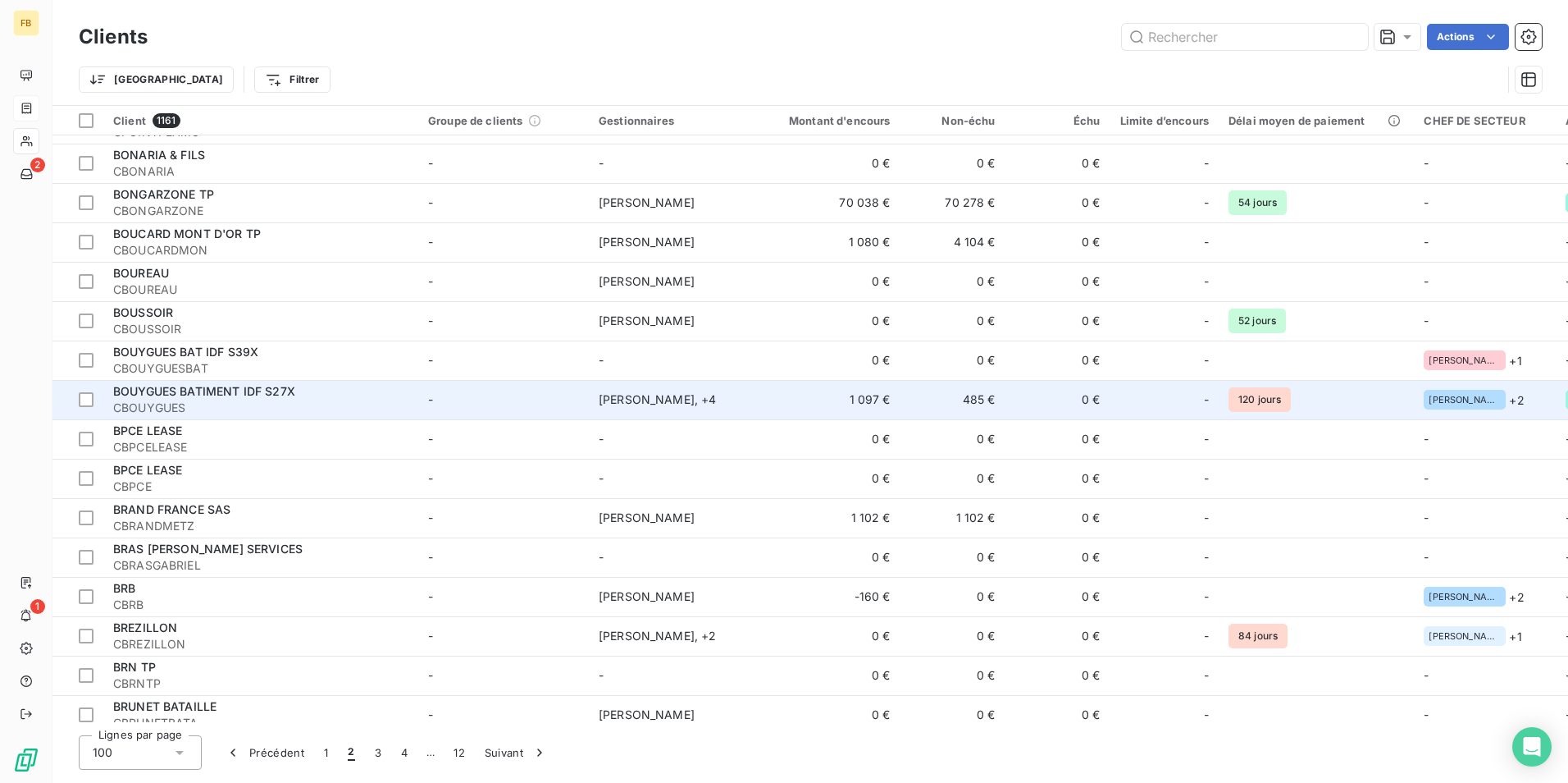
click at [289, 398] on span "BOUYGUES BATIMENT IDF S27X" at bounding box center [204, 391] width 182 height 14
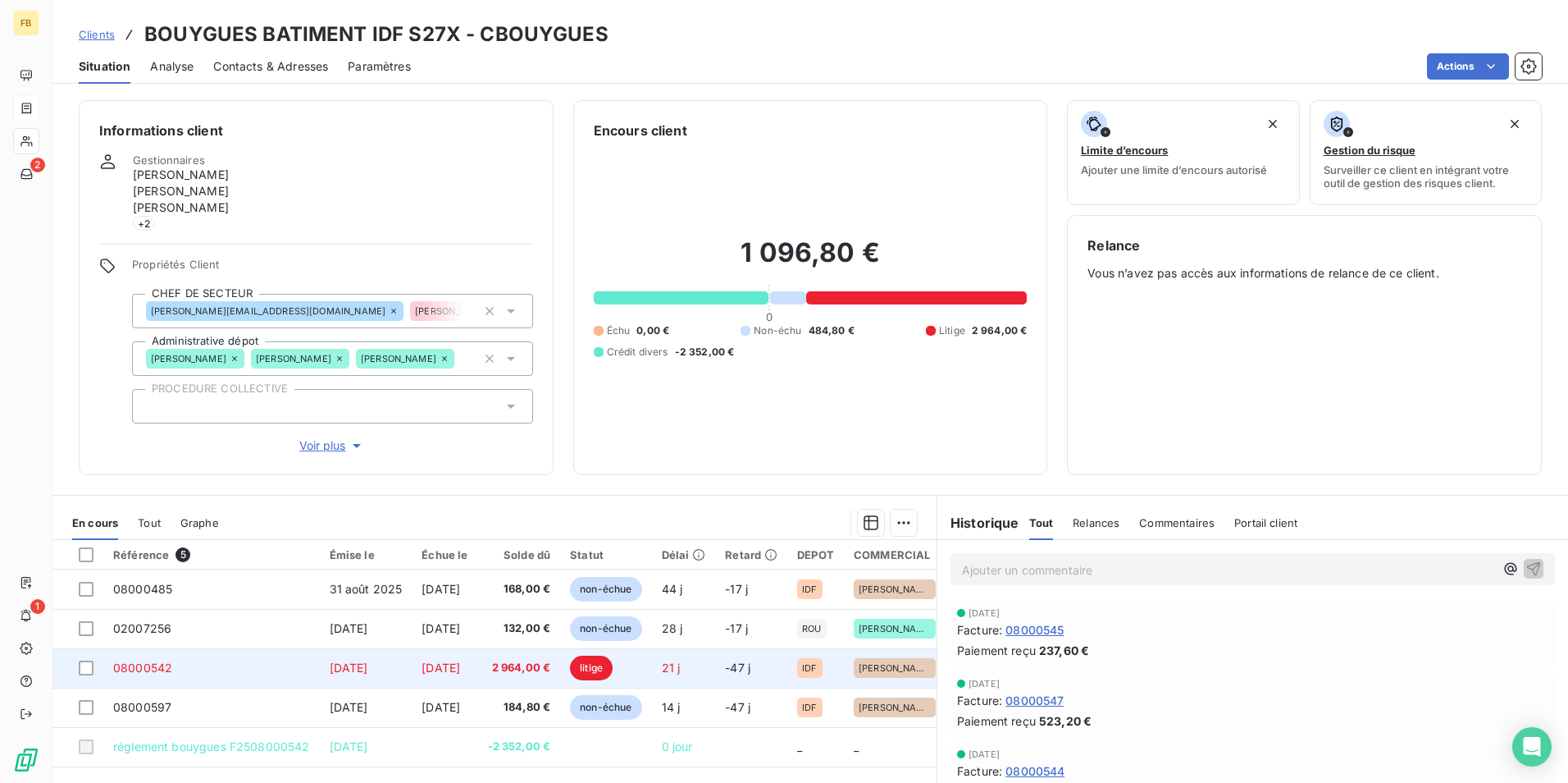
click at [362, 676] on td "[DATE]" at bounding box center [366, 668] width 93 height 39
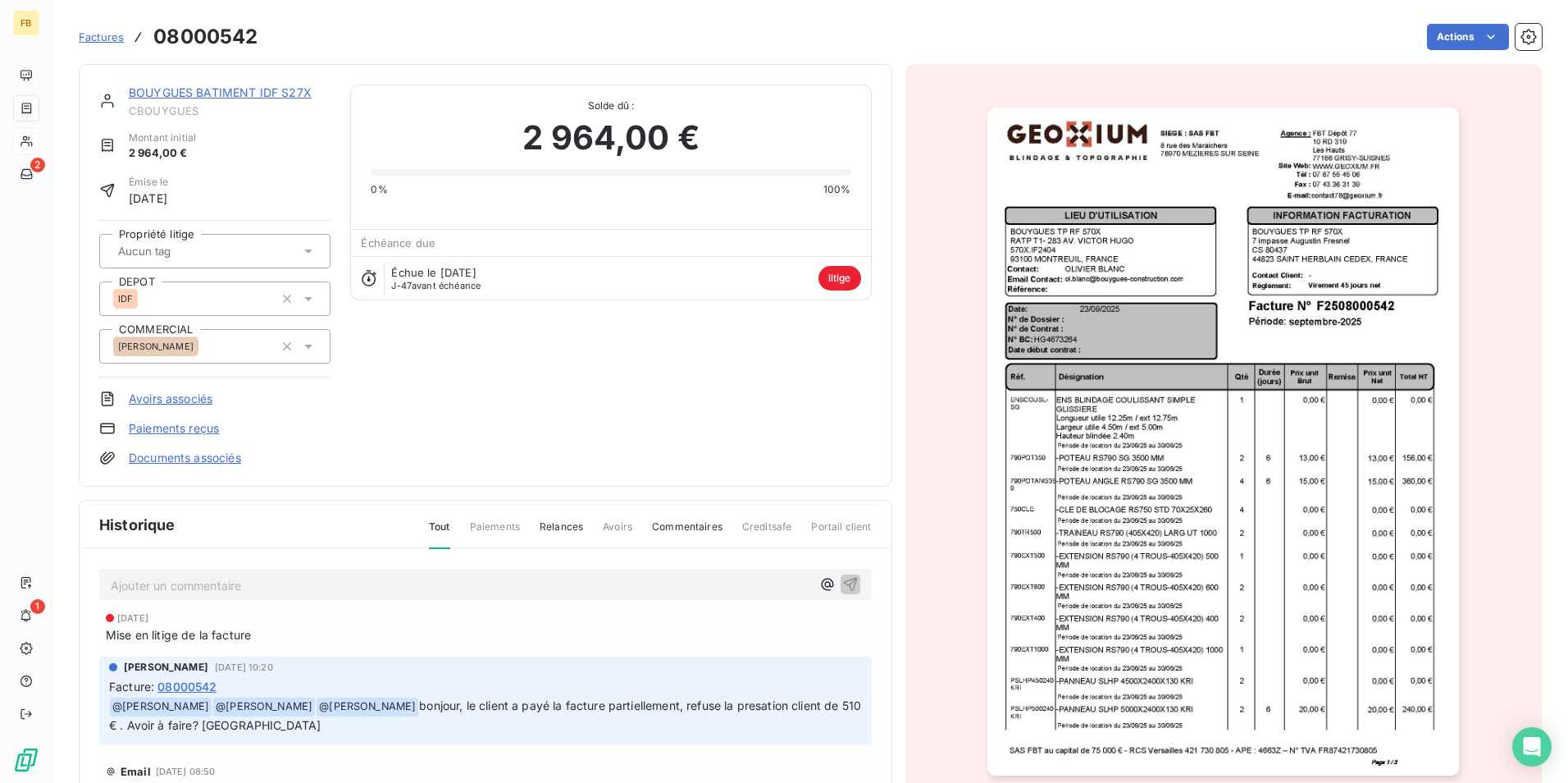
click at [1317, 306] on img "button" at bounding box center [1224, 441] width 472 height 668
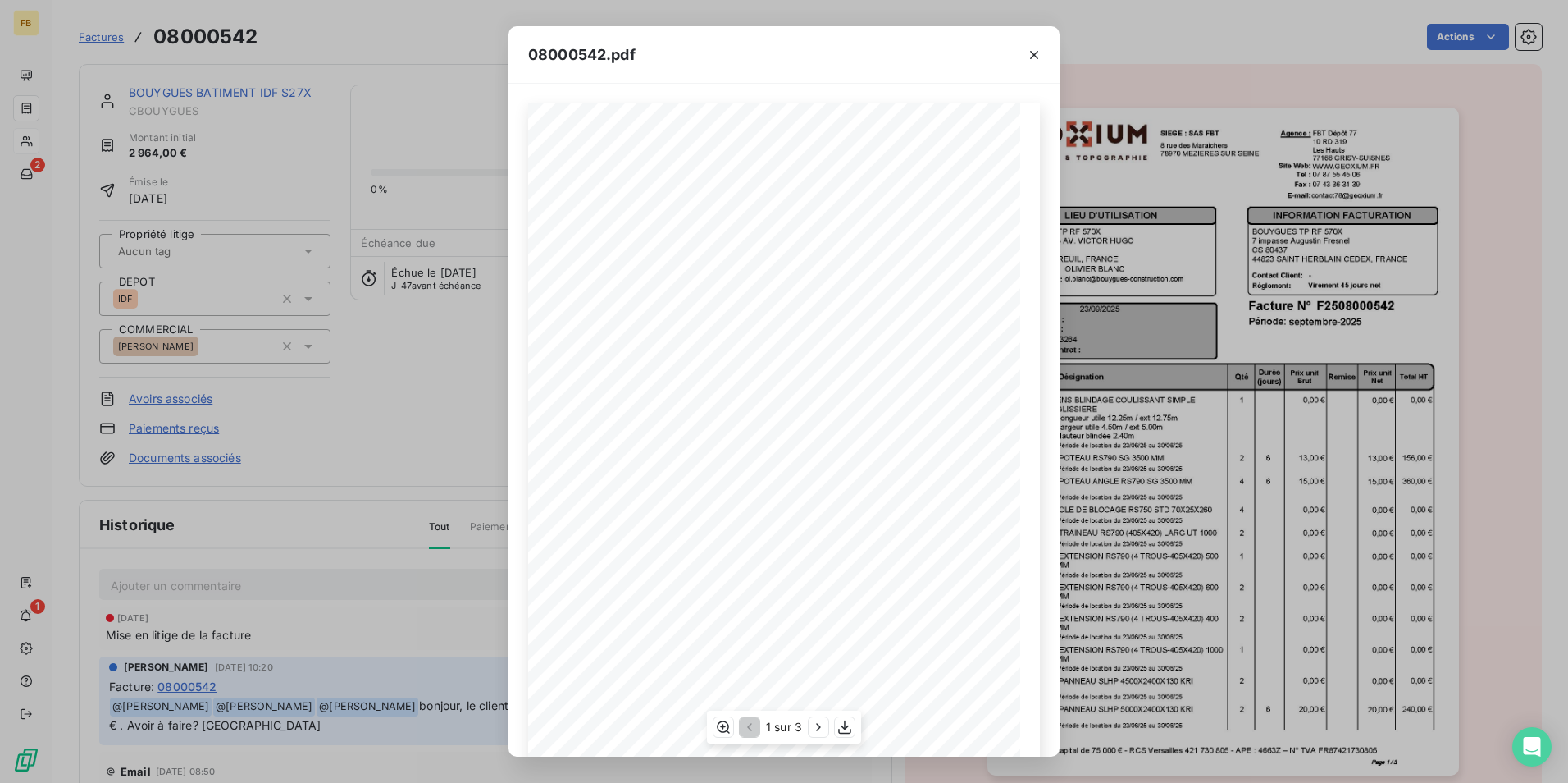
click at [882, 307] on div "Qté Prix unit Brut Durée (jours) Désignation Remise Total HT Prix unit Net Réf.…" at bounding box center [784, 451] width 512 height 696
drag, startPoint x: 880, startPoint y: 308, endPoint x: 956, endPoint y: 316, distance: 76.4
click at [956, 316] on span "F2508000542" at bounding box center [923, 309] width 82 height 13
copy span "F2508000542"
click at [1038, 53] on icon "button" at bounding box center [1034, 54] width 16 height 16
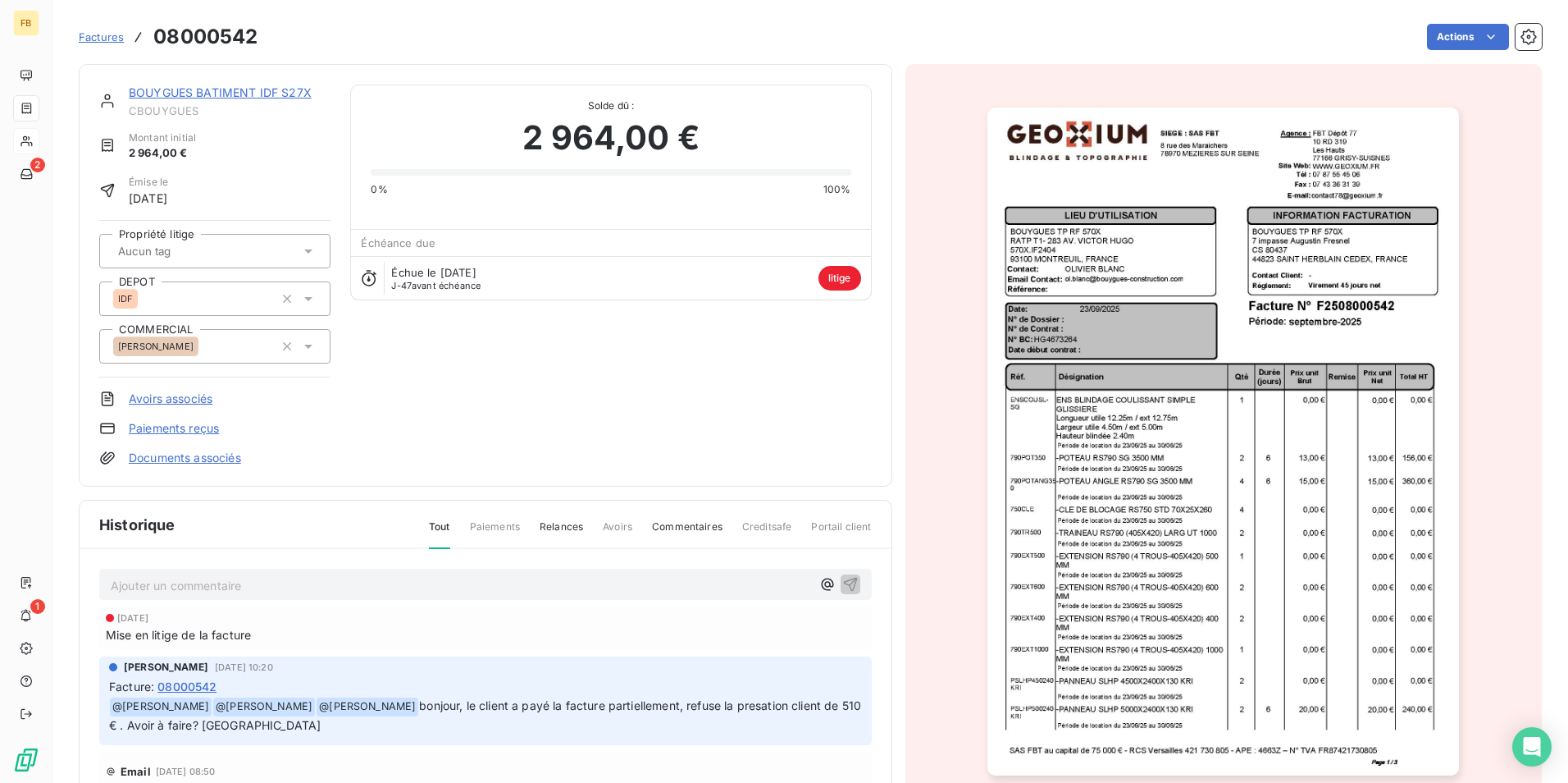
click at [258, 587] on p "Ajouter un commentaire ﻿" at bounding box center [461, 586] width 700 height 21
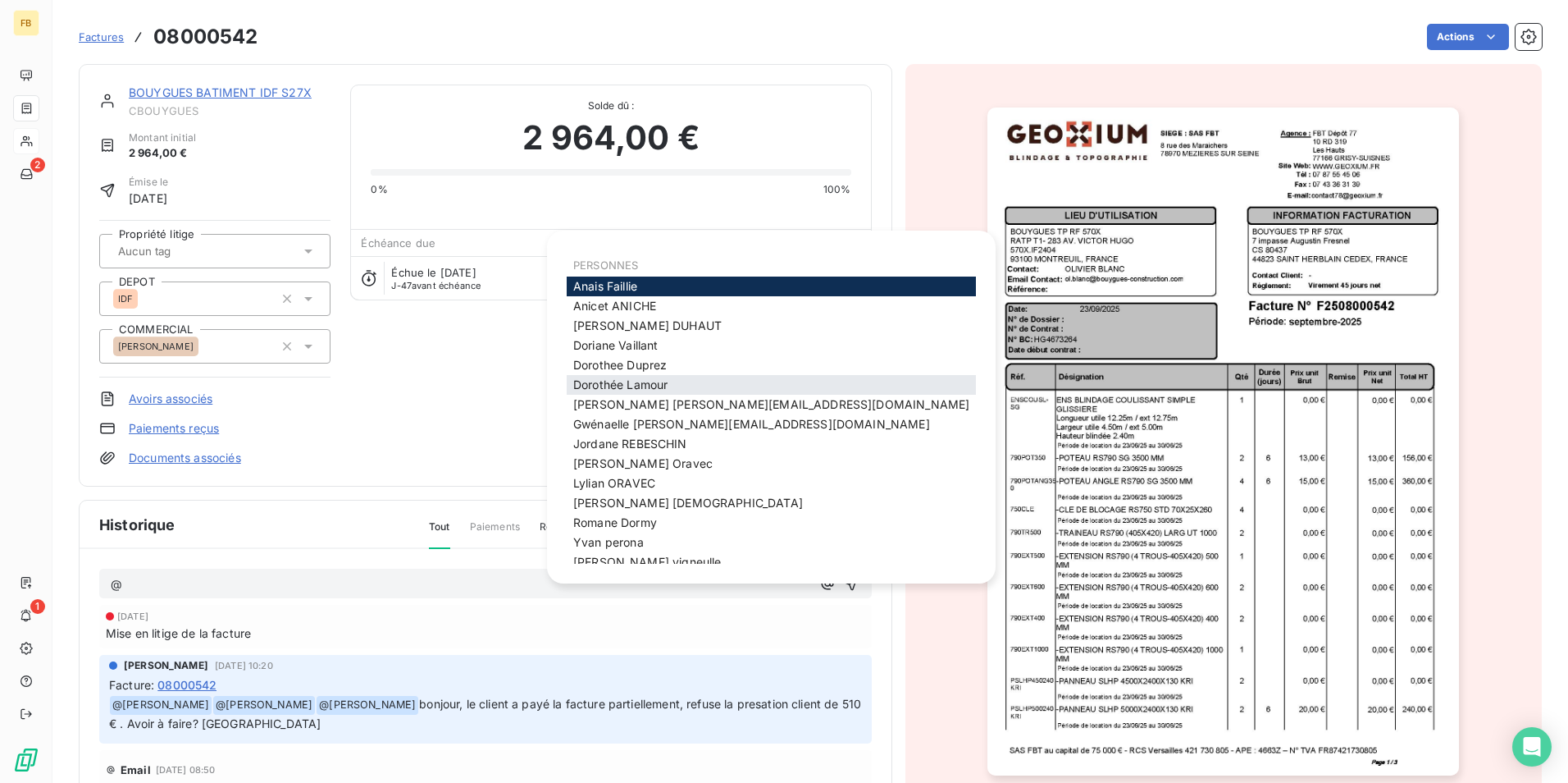
click at [616, 380] on span "Dorothée Lamour" at bounding box center [621, 385] width 94 height 14
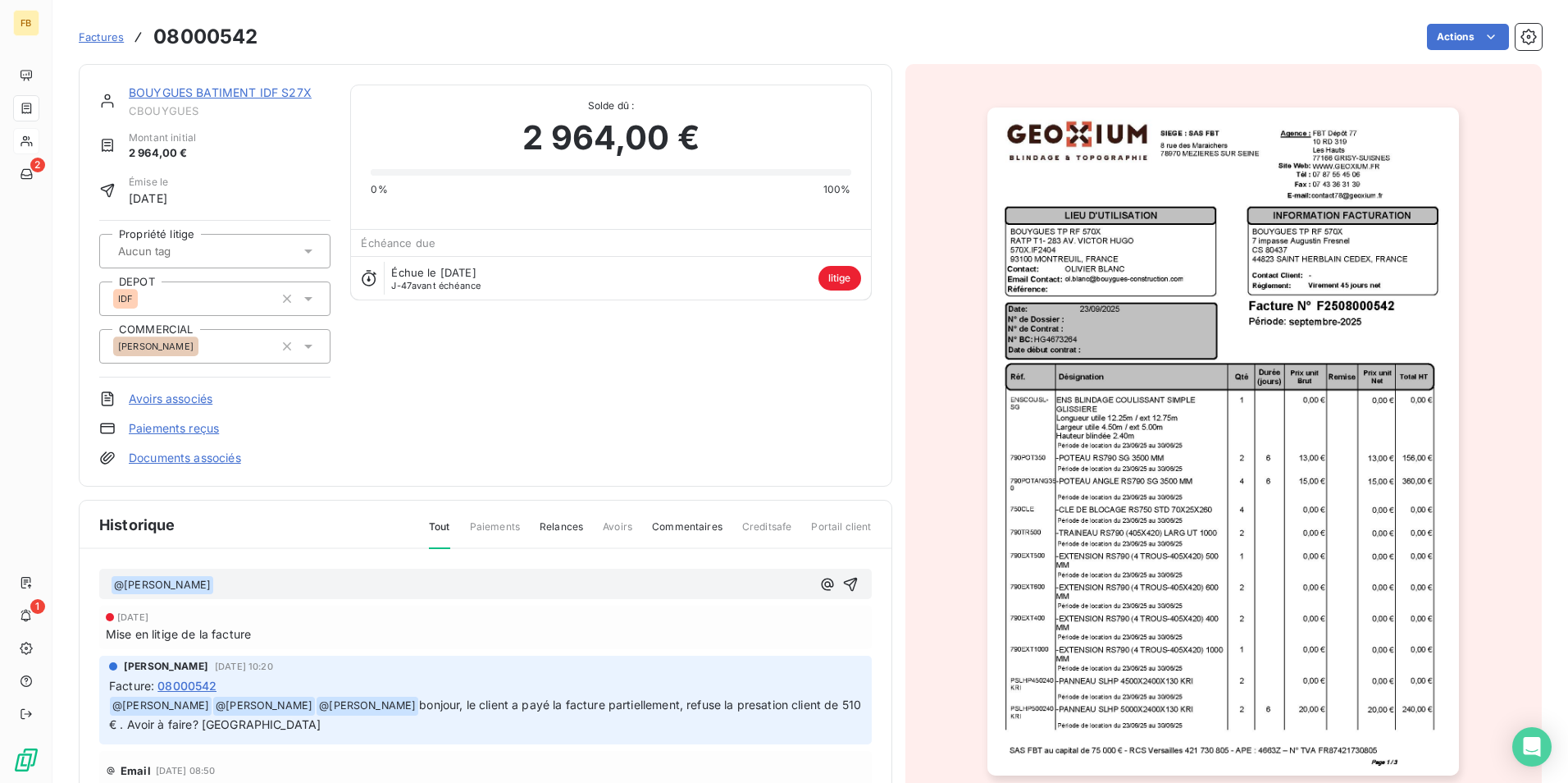
click at [379, 581] on p "﻿ @ Dorothée Lamour ﻿ ﻿" at bounding box center [461, 585] width 700 height 20
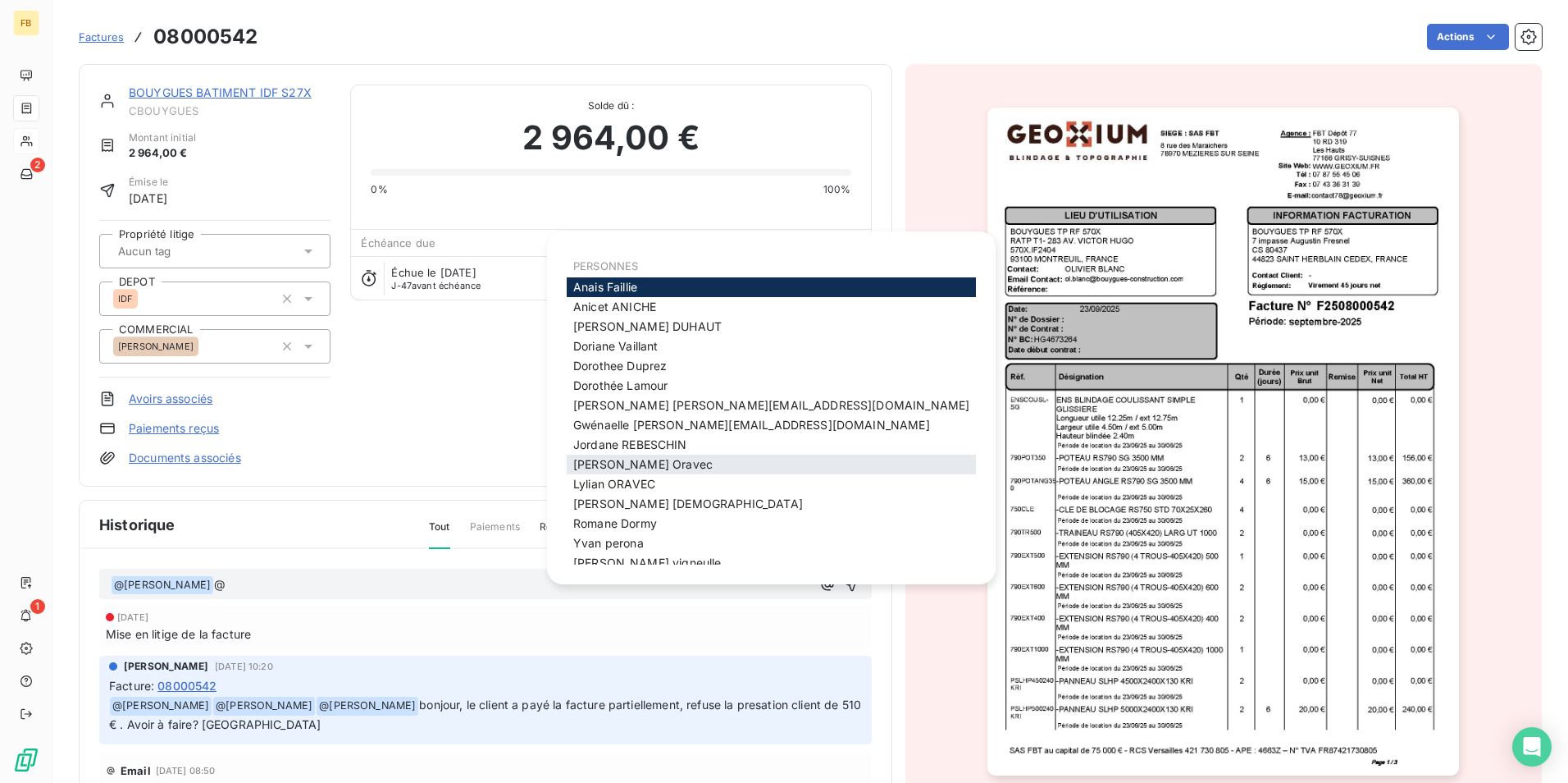
click at [618, 472] on div "Kevin Oravec" at bounding box center [771, 464] width 409 height 20
click at [658, 470] on div "Kevin Oravec" at bounding box center [771, 464] width 409 height 20
click at [639, 464] on span "Kevin Oravec" at bounding box center [643, 464] width 139 height 14
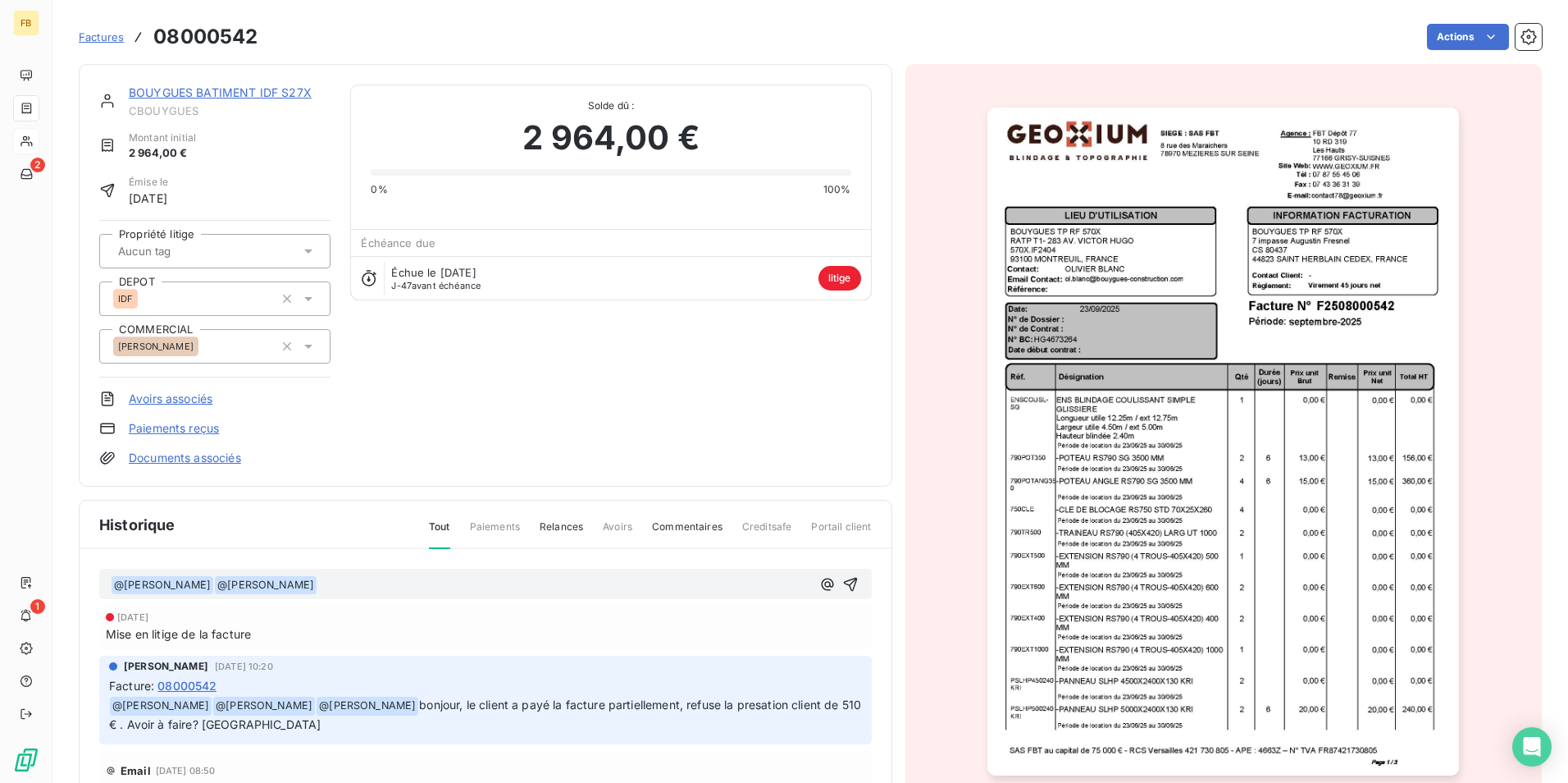
click at [410, 597] on div "﻿ @ Dorothée Lamour ﻿ ﻿ @ Kevin Oravec ﻿ ﻿" at bounding box center [486, 584] width 772 height 31
click at [410, 586] on p "﻿ @ Dorothée Lamour ﻿ ﻿ @ Kevin Oravec ﻿ ﻿" at bounding box center [461, 585] width 700 height 20
click at [428, 594] on p "﻿ @ Dorothée Lamour ﻿ ﻿ @ Kevin Oravec ﻿ bonjour, avoir F" at bounding box center [461, 585] width 700 height 20
click at [399, 586] on p "﻿ @ Dorothée Lamour ﻿ ﻿ @ Kevin Oravec ﻿ bonjour, avoir F" at bounding box center [461, 585] width 700 height 20
click at [843, 590] on icon "button" at bounding box center [851, 584] width 16 height 16
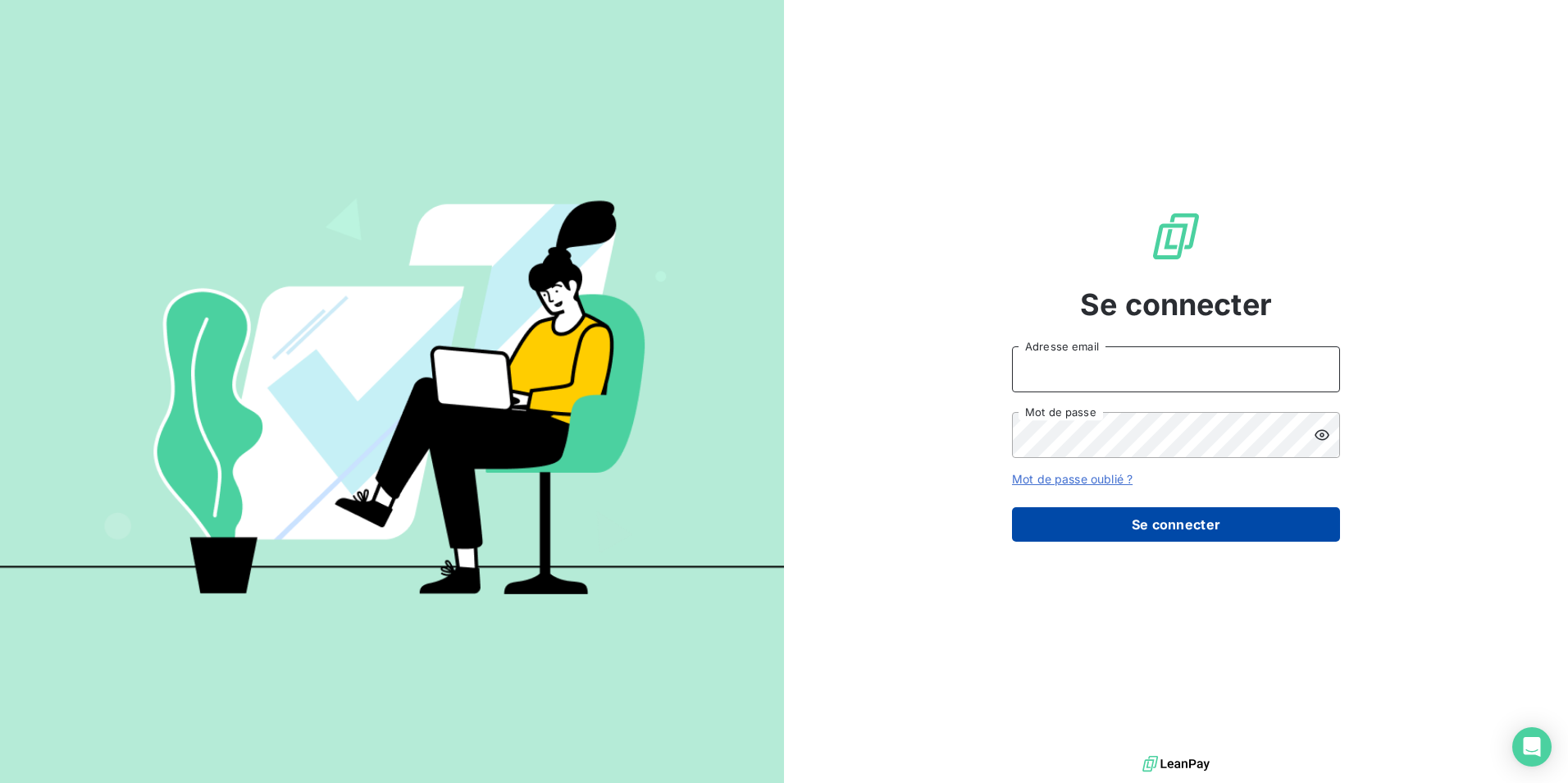
type input "[PERSON_NAME][EMAIL_ADDRESS][DOMAIN_NAME]"
click at [1135, 524] on button "Se connecter" at bounding box center [1176, 525] width 328 height 34
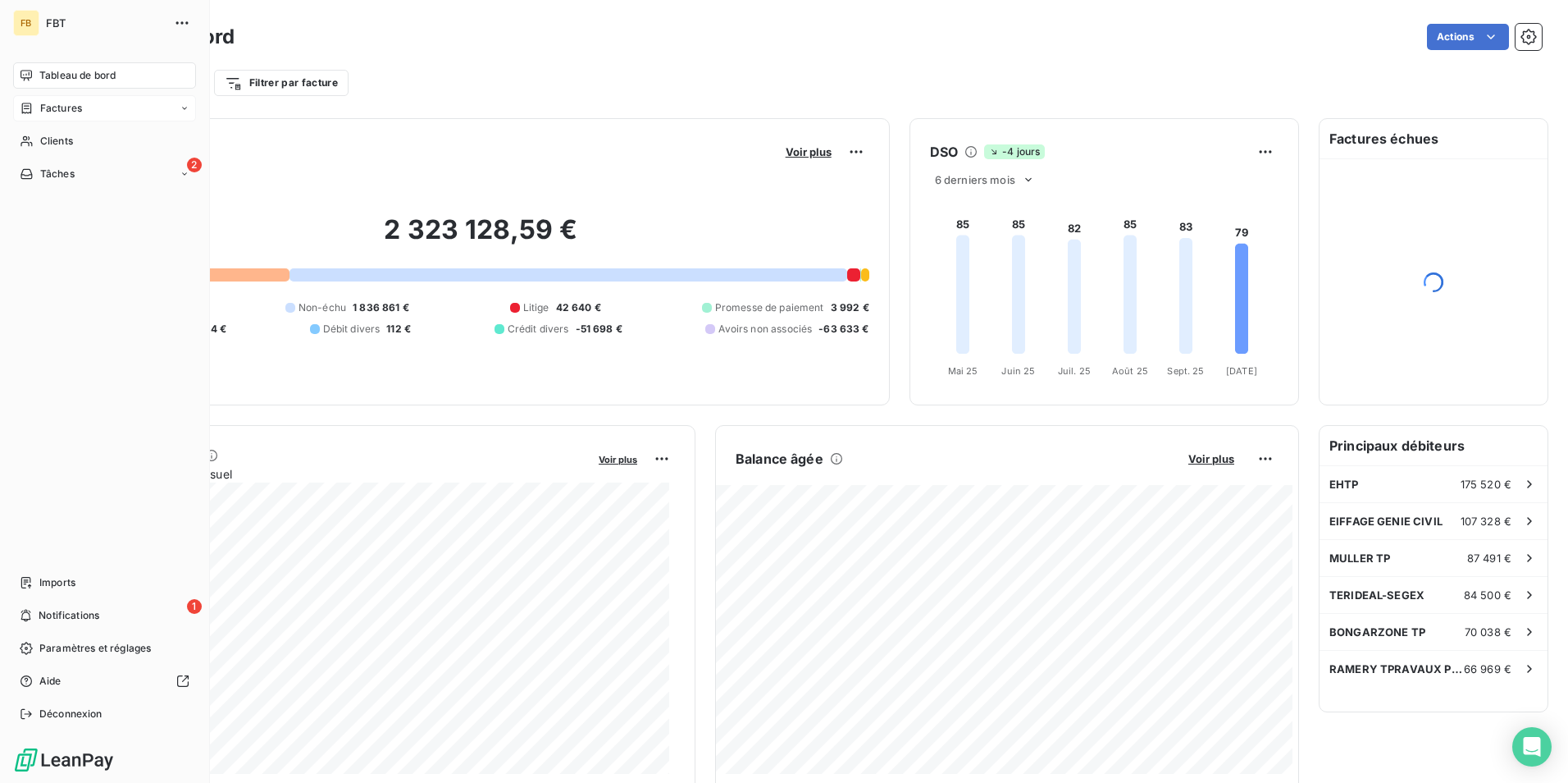
click at [36, 112] on div "Factures" at bounding box center [51, 108] width 63 height 15
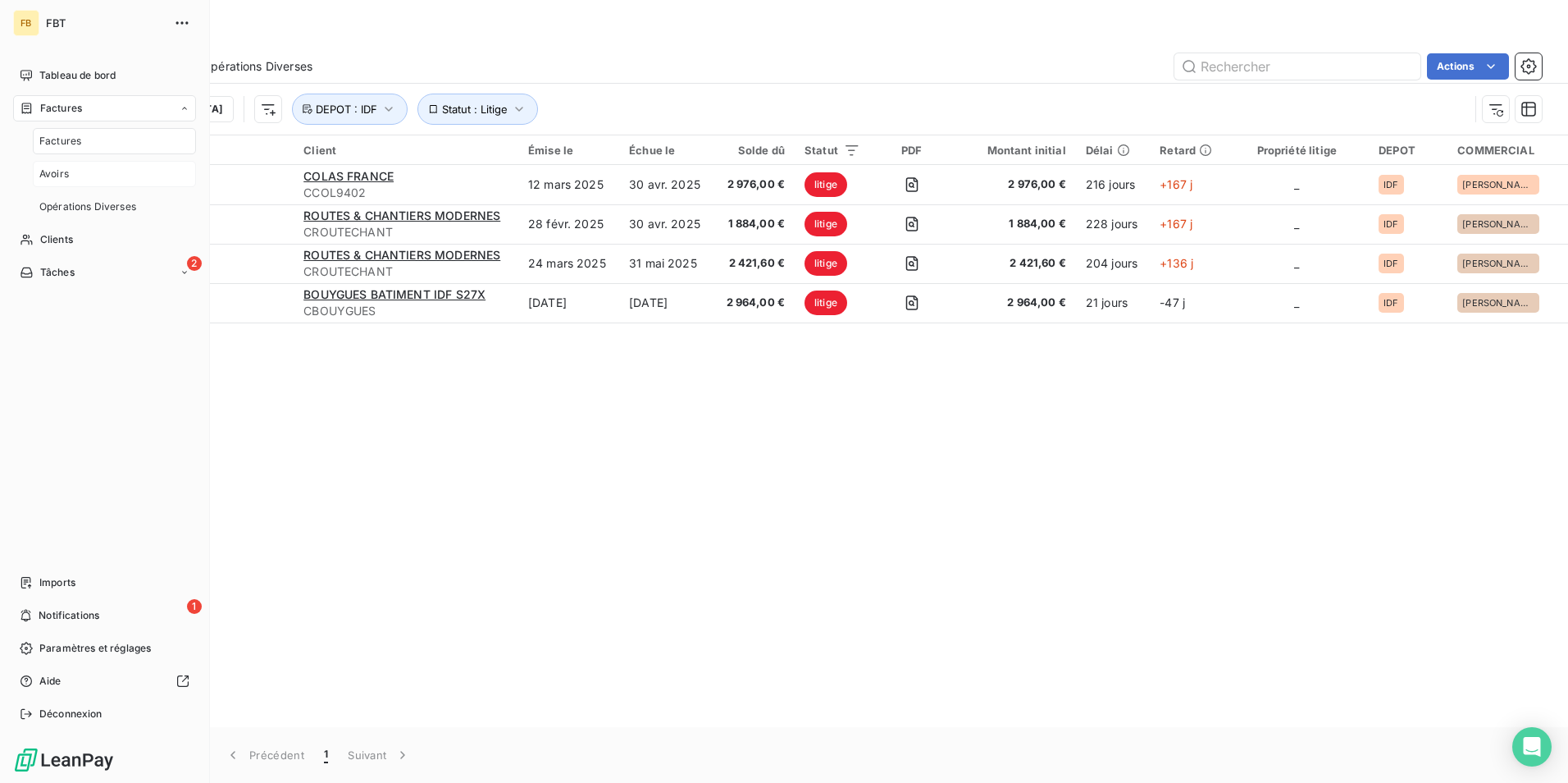
click at [55, 177] on span "Avoirs" at bounding box center [54, 173] width 29 height 15
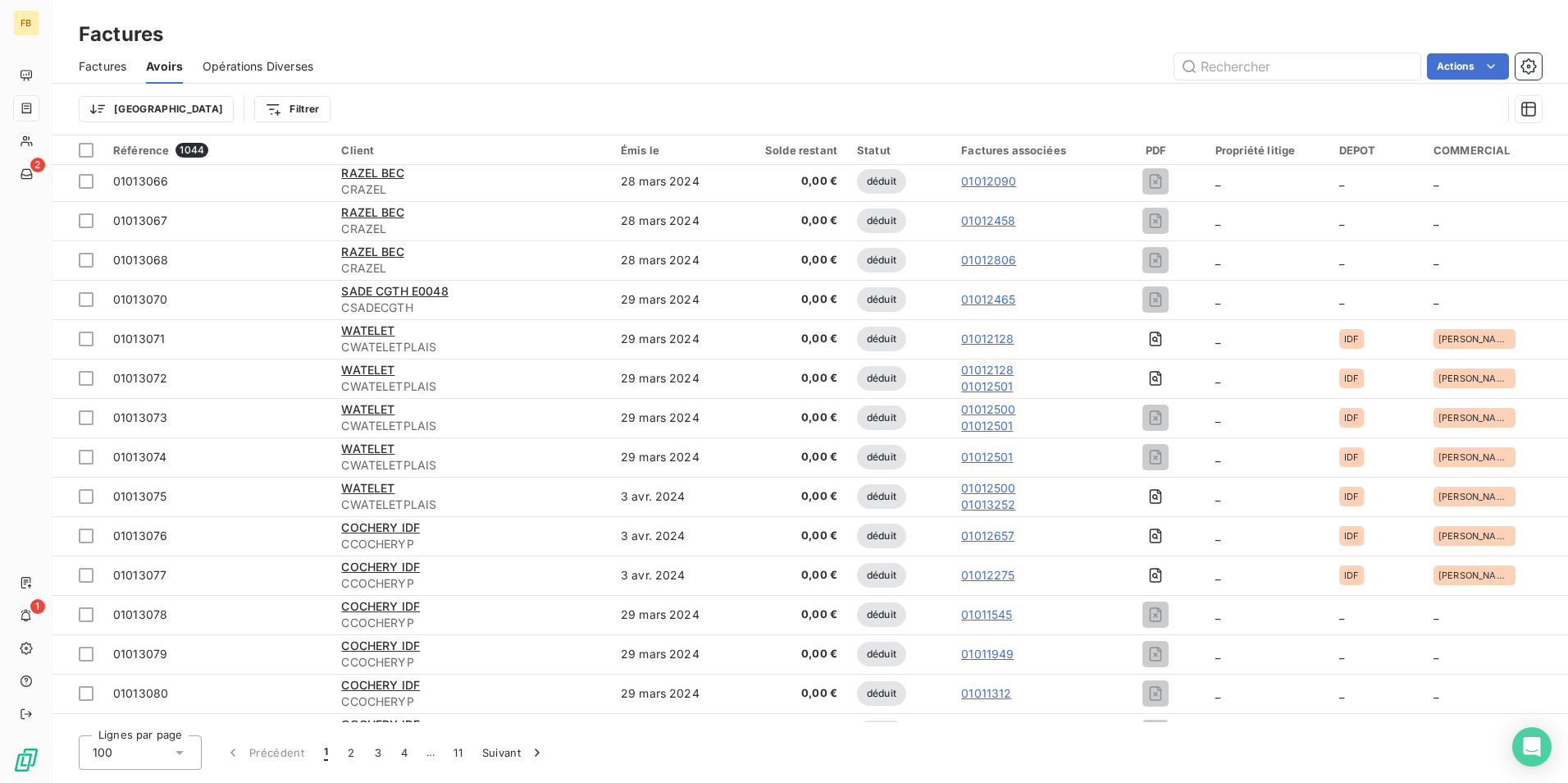
scroll to position [2972, 0]
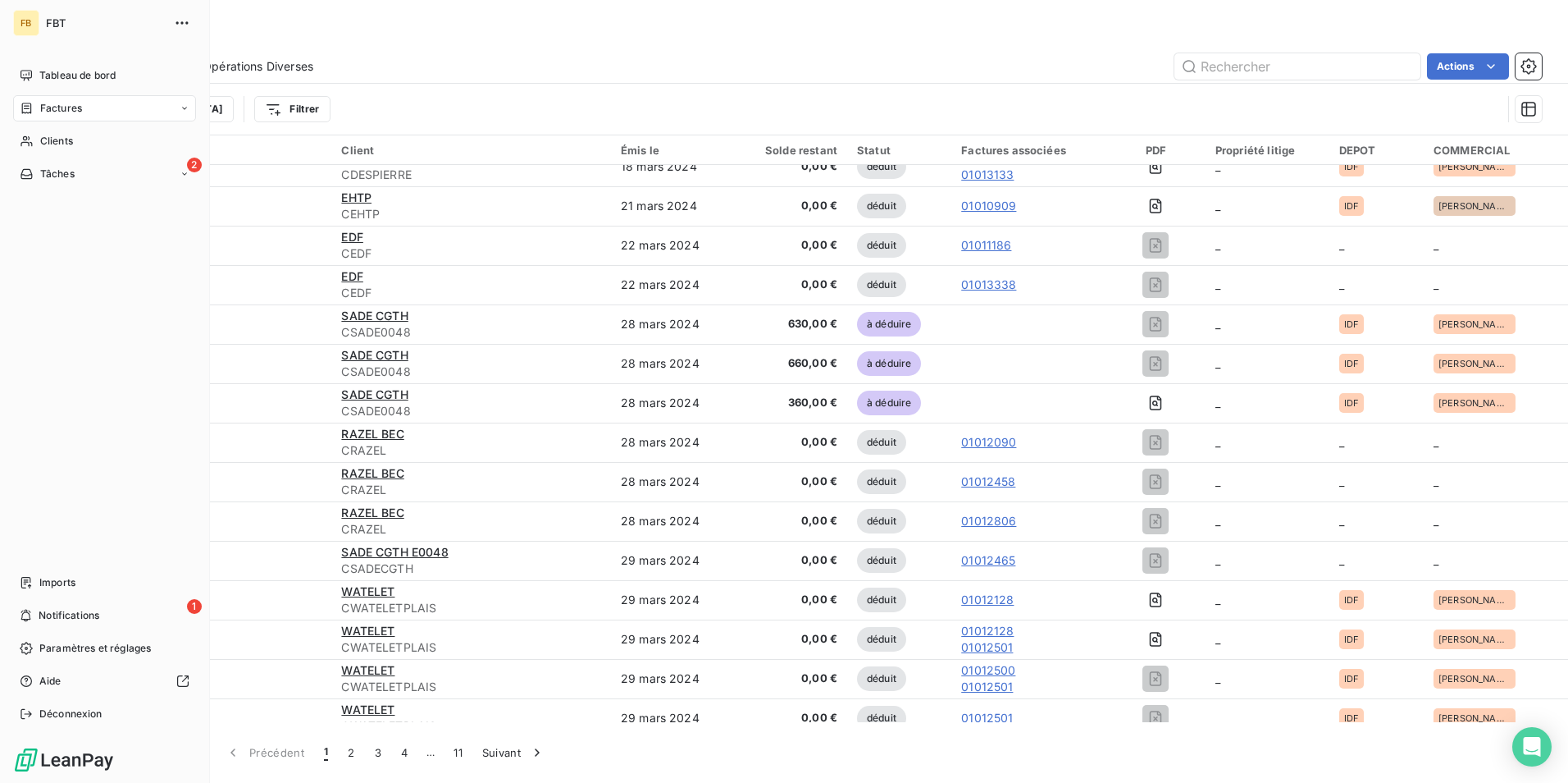
click at [37, 106] on div "Factures" at bounding box center [51, 108] width 63 height 15
click at [57, 141] on span "Factures" at bounding box center [60, 141] width 42 height 15
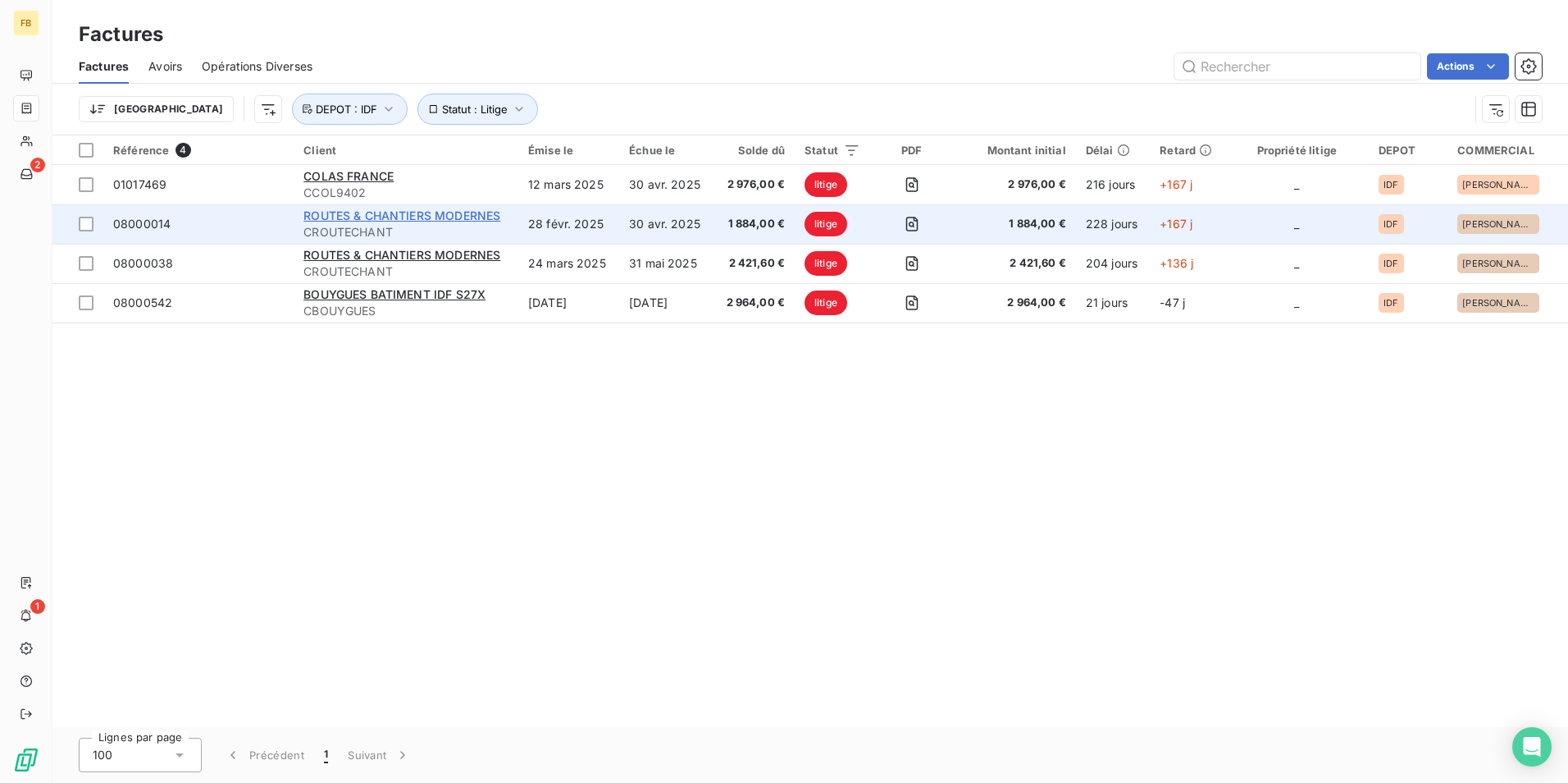
click at [443, 214] on span "ROUTES & CHANTIERS MODERNES" at bounding box center [402, 215] width 197 height 14
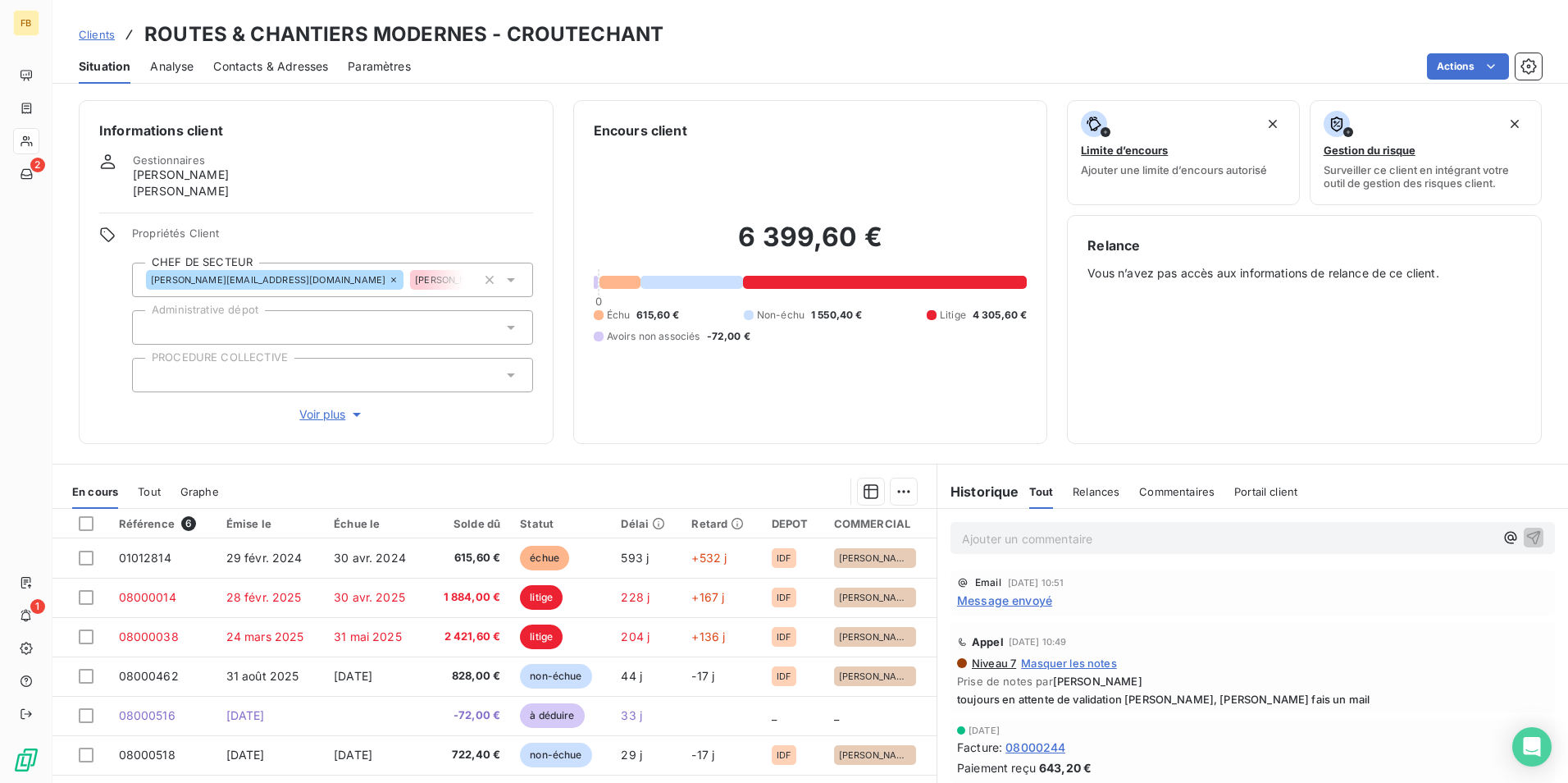
scroll to position [82, 0]
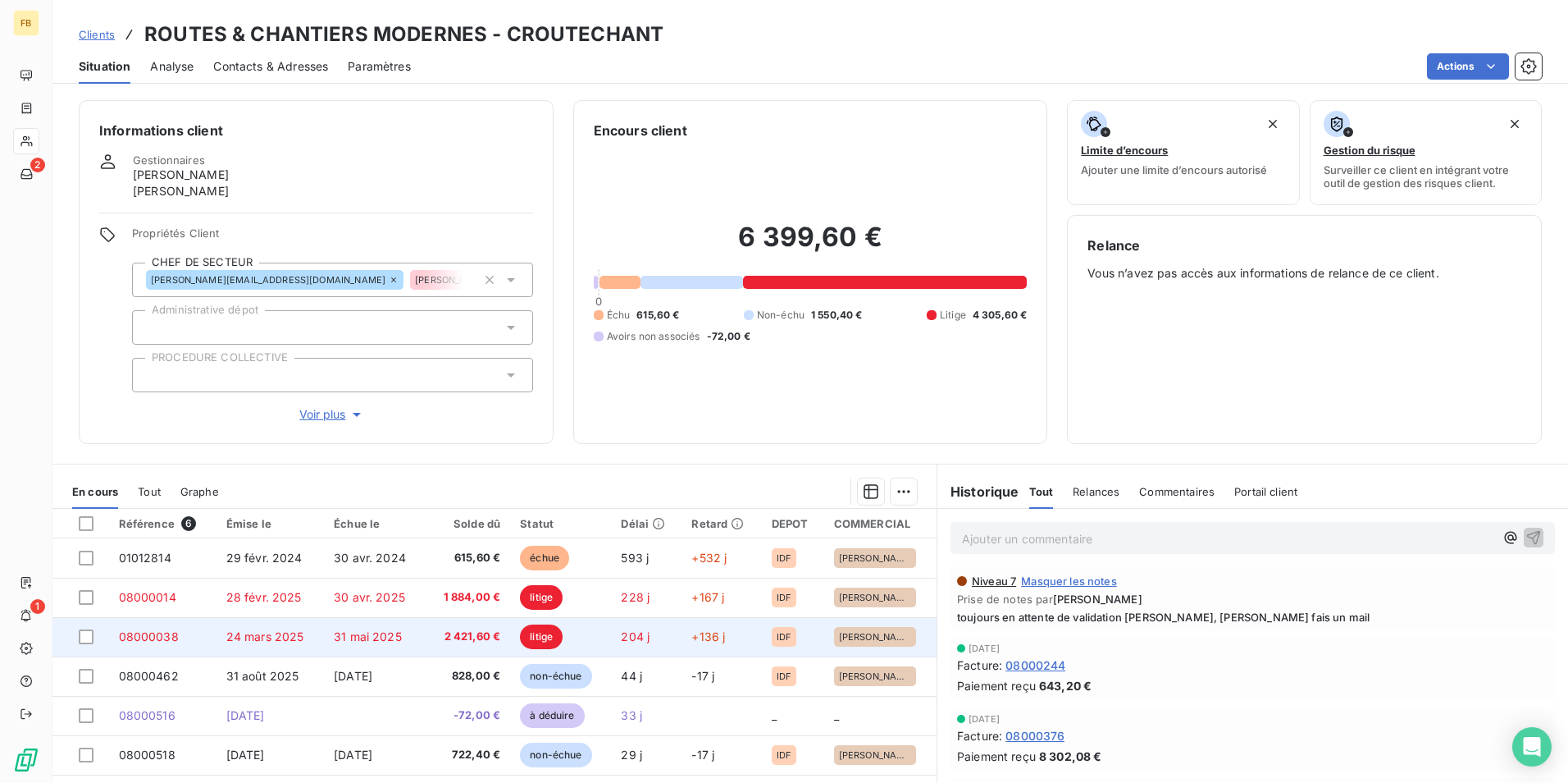
click at [306, 649] on td "24 mars 2025" at bounding box center [269, 637] width 107 height 39
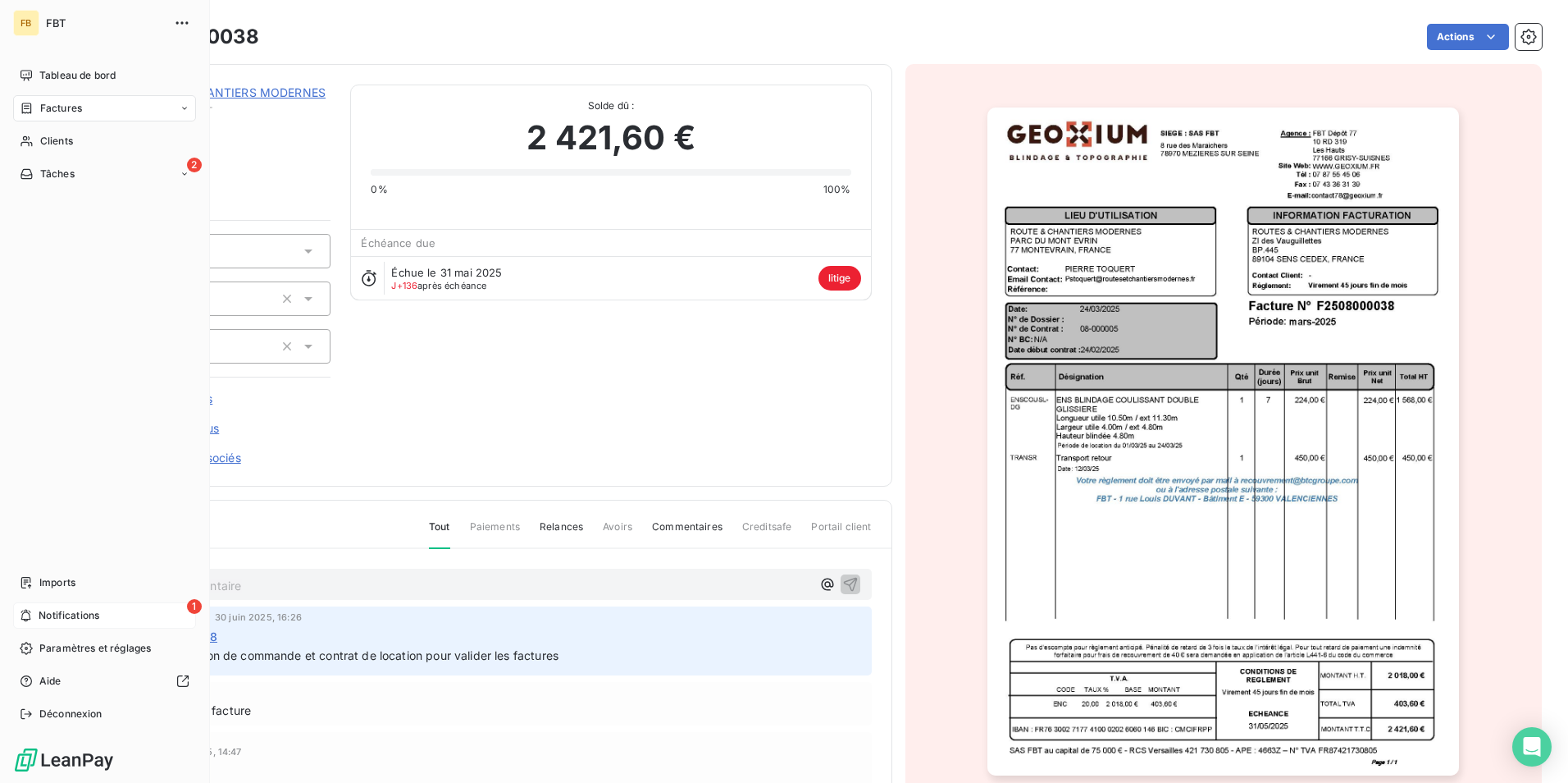
click at [36, 614] on div "1 Notifications" at bounding box center [104, 616] width 183 height 27
click at [27, 103] on icon at bounding box center [27, 107] width 9 height 10
click at [35, 75] on div "Tableau de bord" at bounding box center [104, 76] width 183 height 27
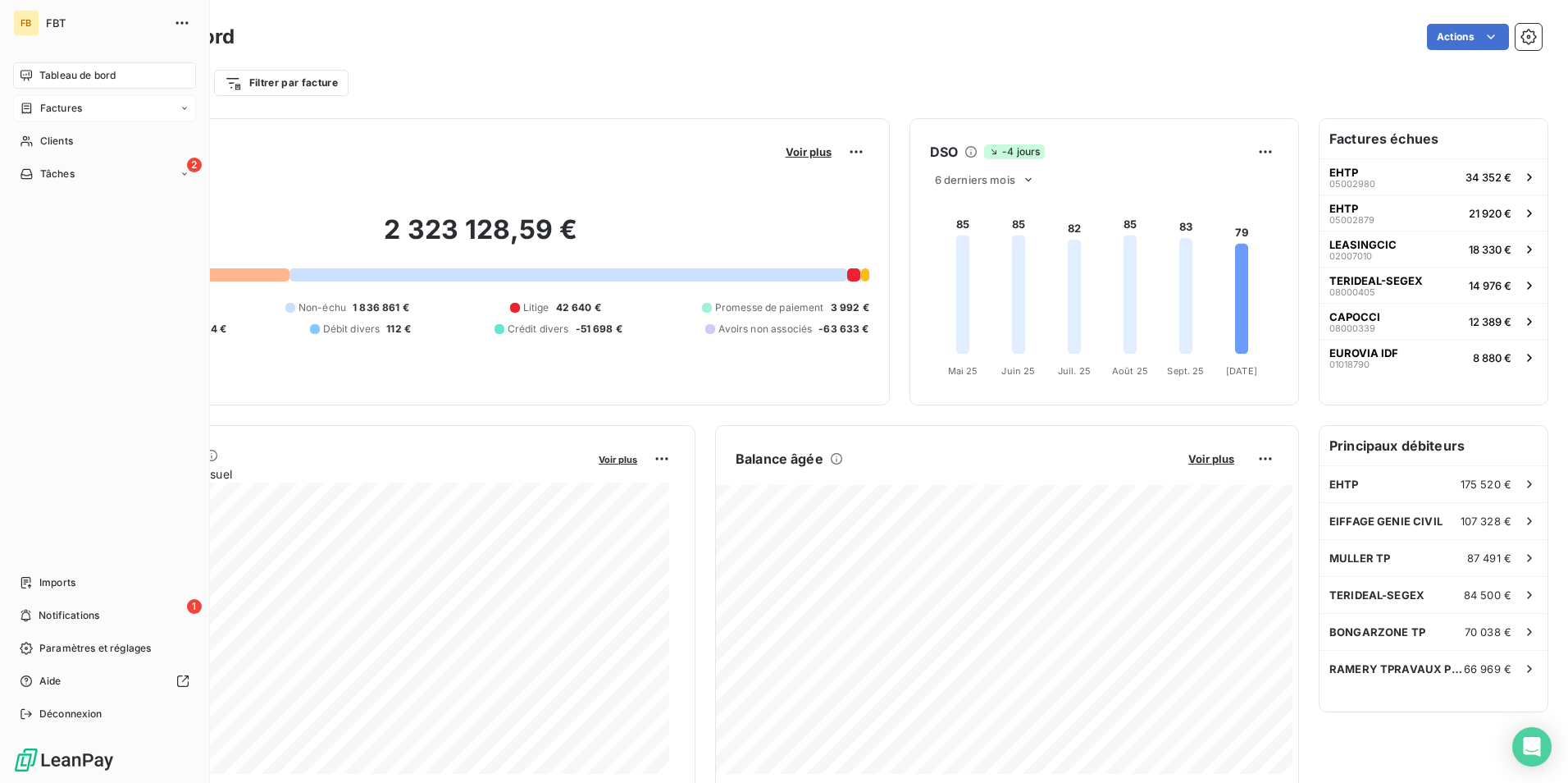
click at [61, 109] on span "Factures" at bounding box center [61, 108] width 42 height 15
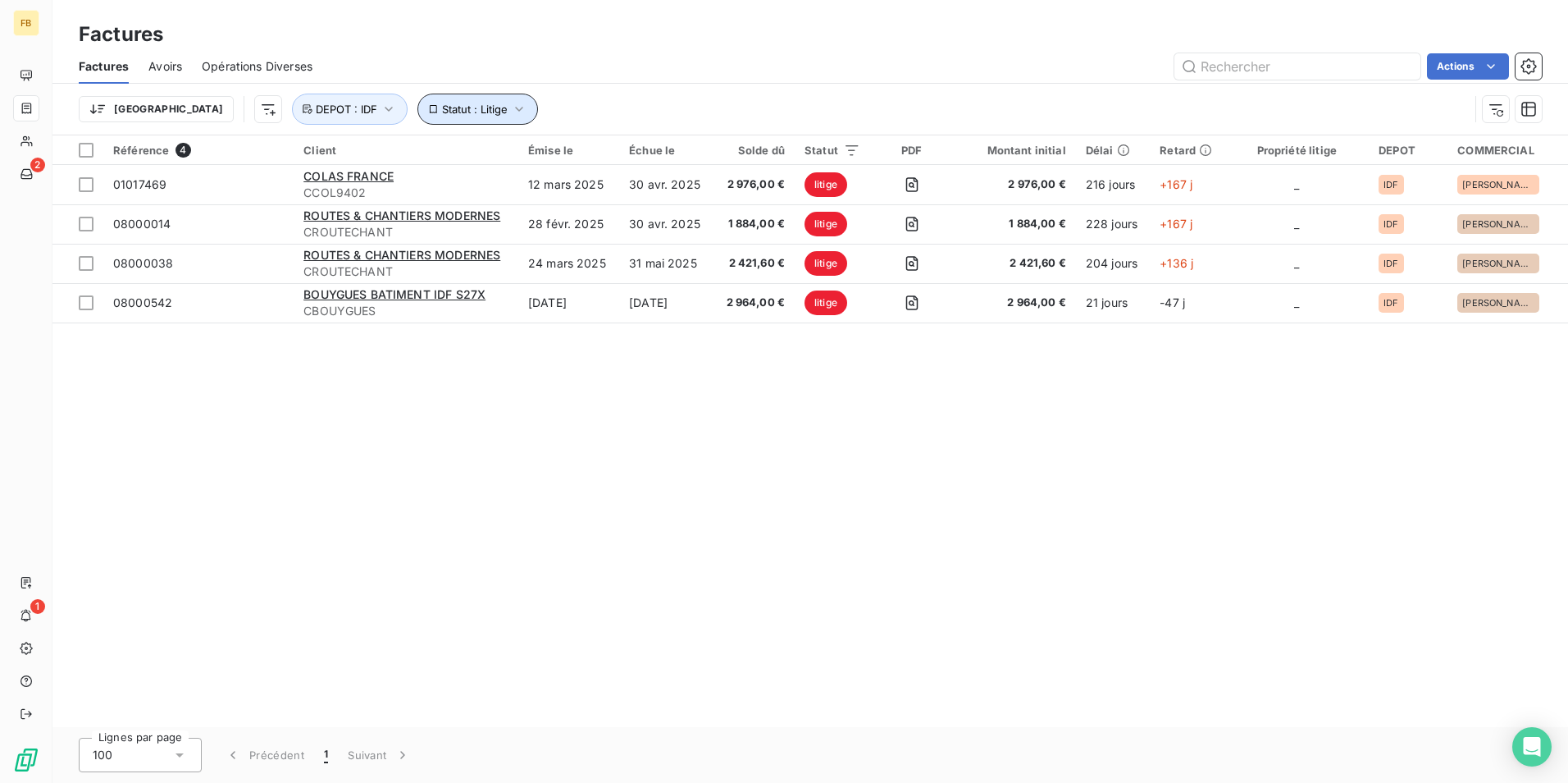
click at [450, 111] on button "Statut : Litige" at bounding box center [478, 109] width 121 height 31
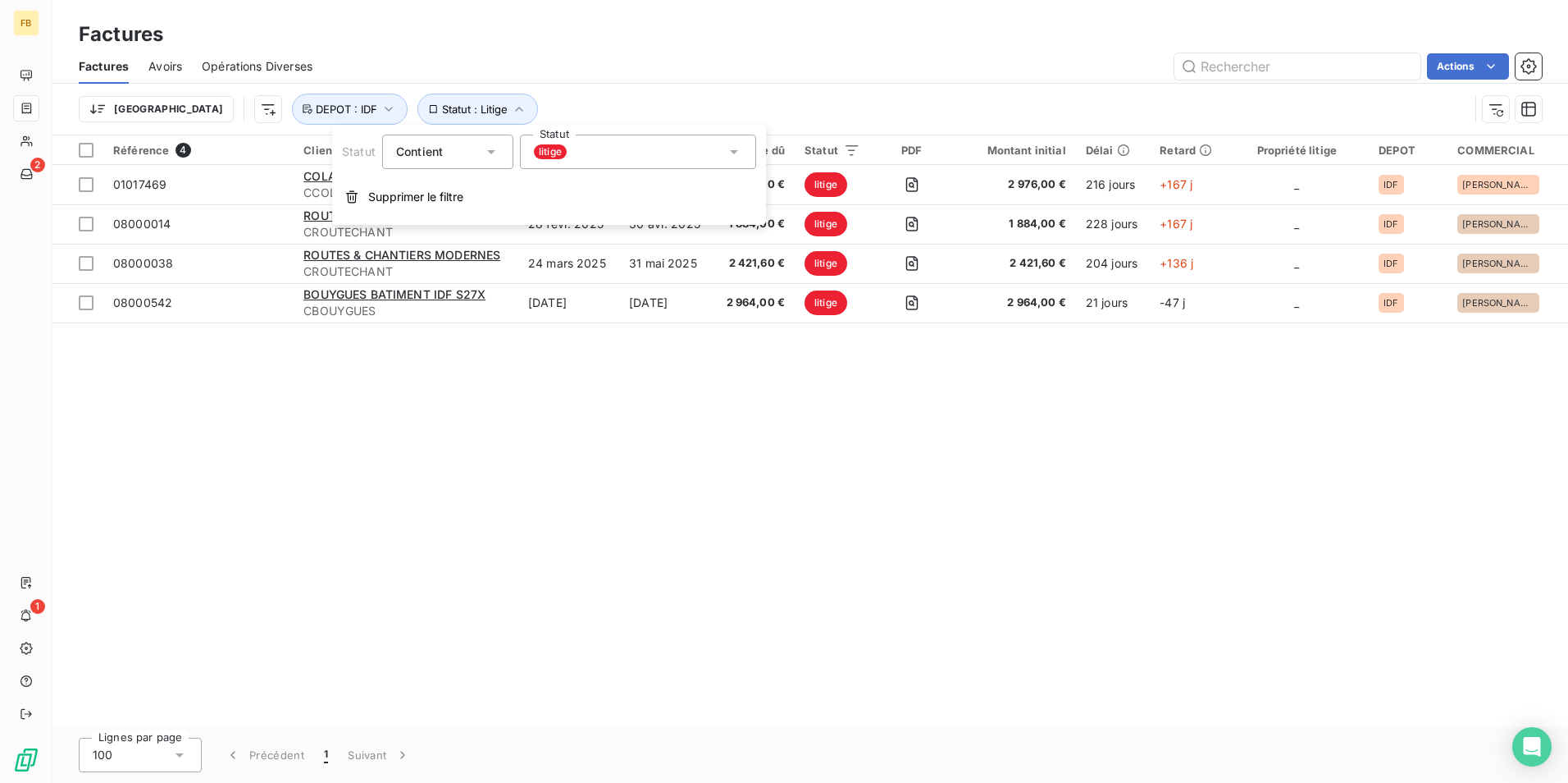
click at [601, 142] on div "litige" at bounding box center [638, 152] width 236 height 34
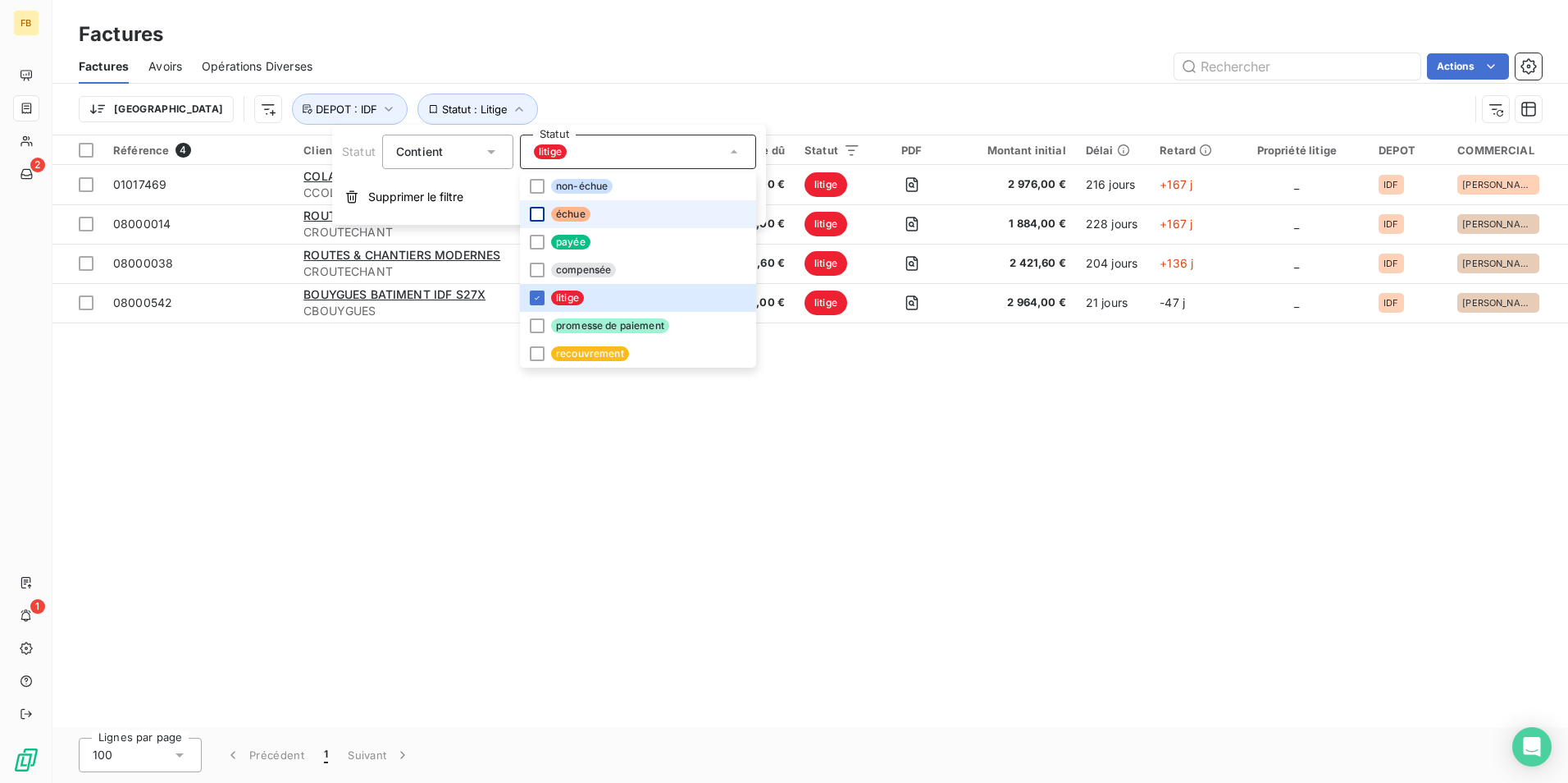
click at [542, 210] on div at bounding box center [536, 214] width 15 height 15
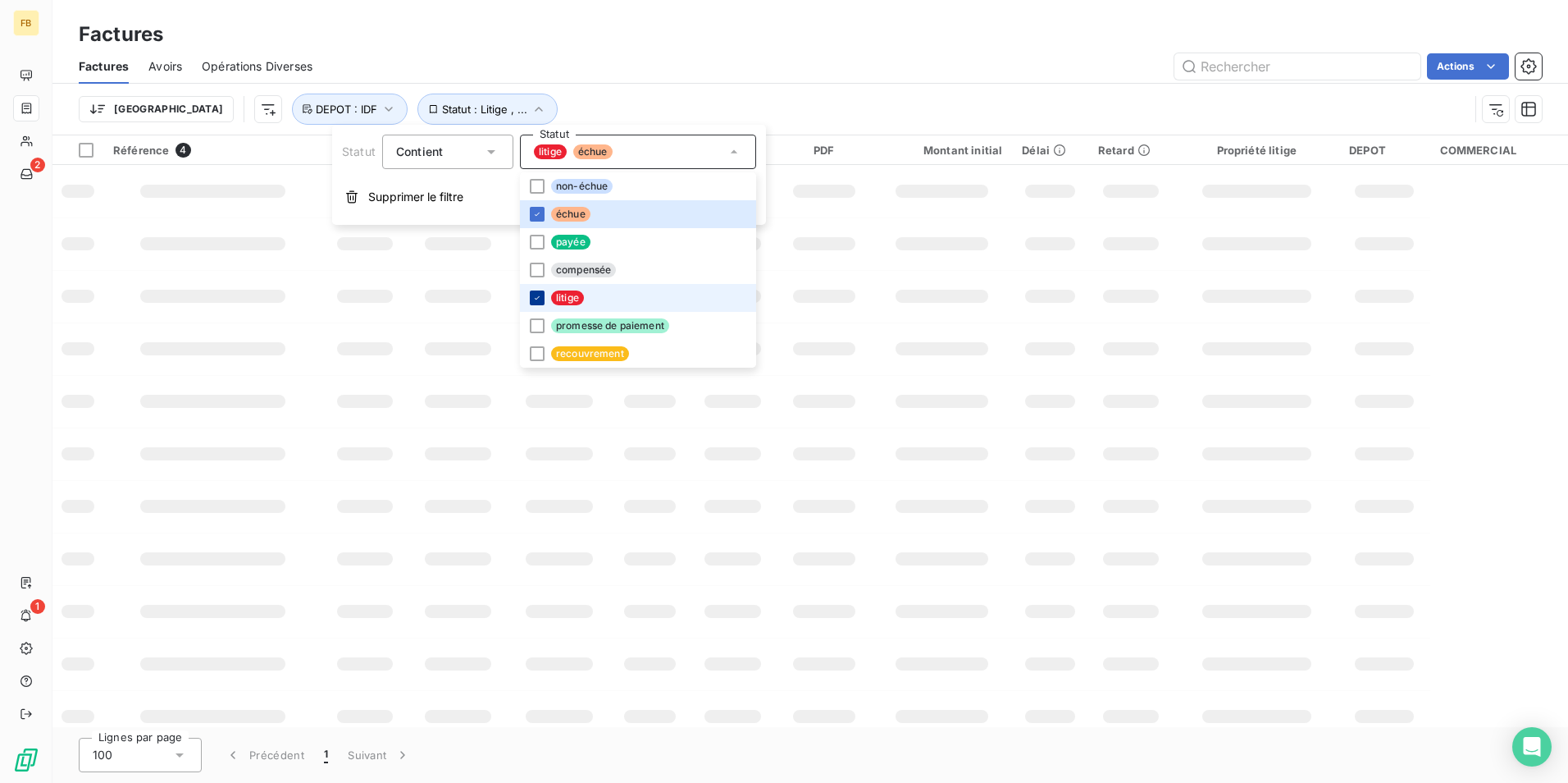
click at [534, 295] on icon at bounding box center [536, 297] width 9 height 9
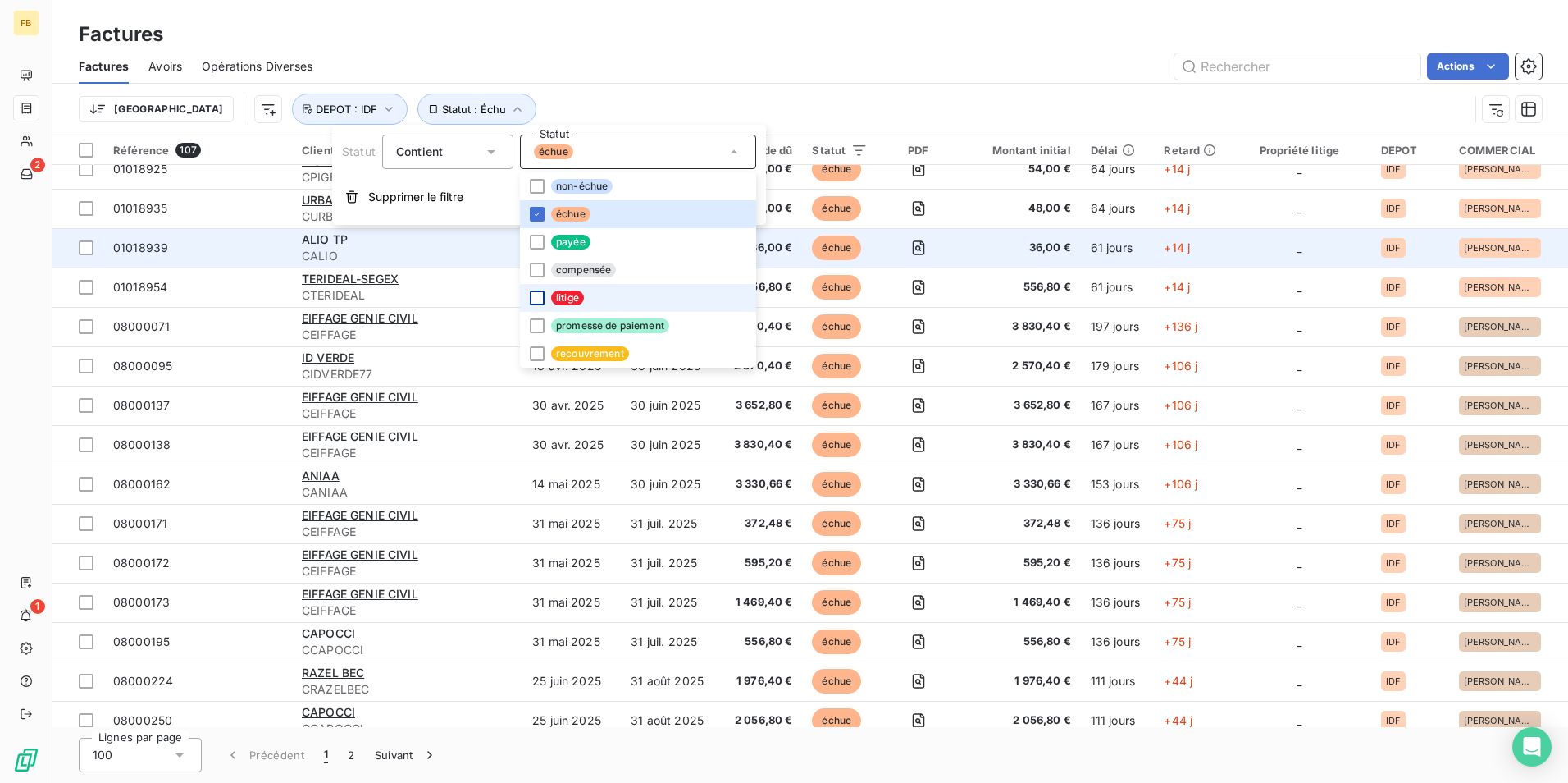
scroll to position [2134, 0]
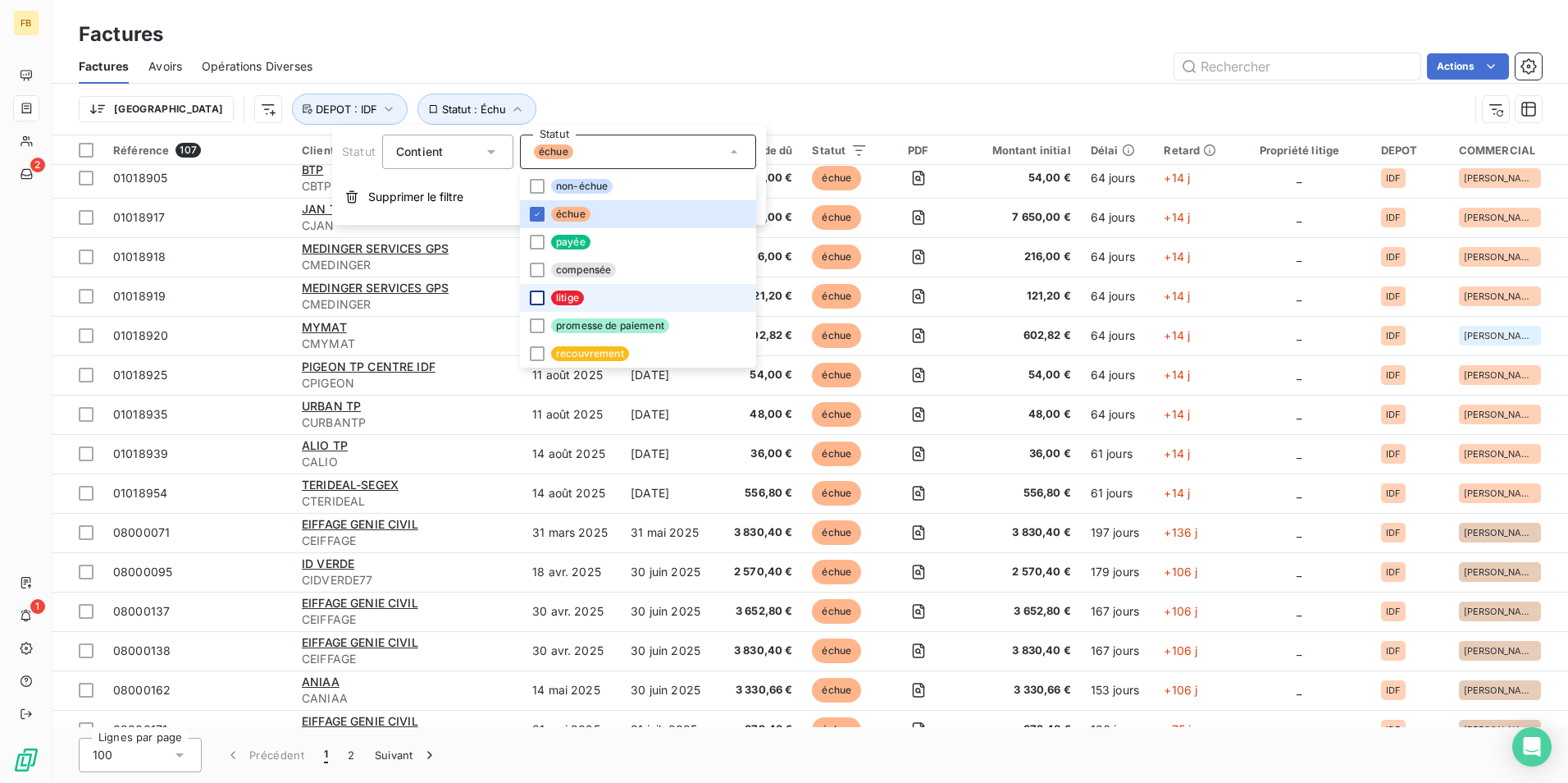
click at [831, 44] on div "Factures" at bounding box center [810, 34] width 1516 height 29
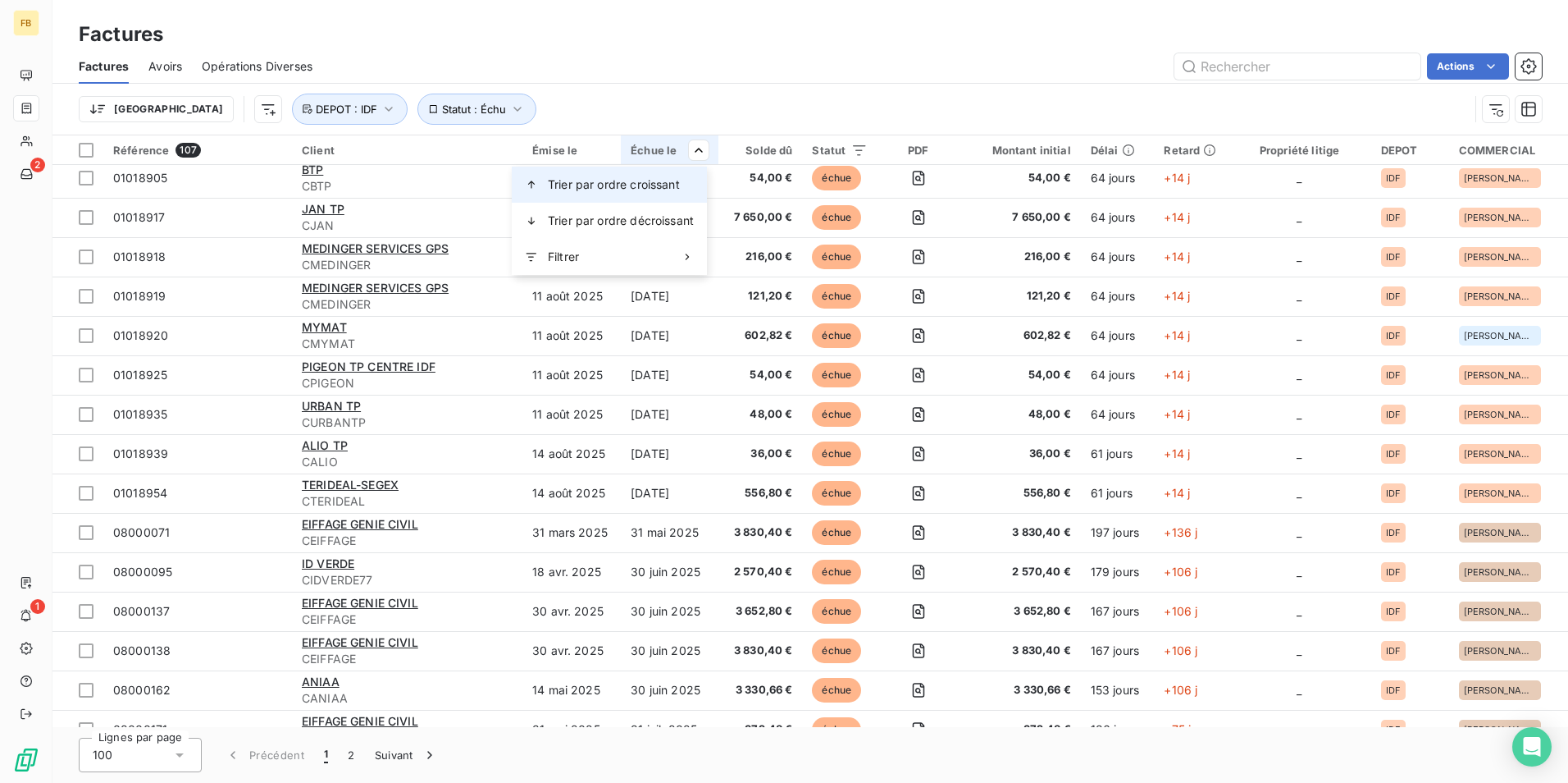
click at [653, 177] on span "Trier par ordre croissant" at bounding box center [614, 184] width 132 height 16
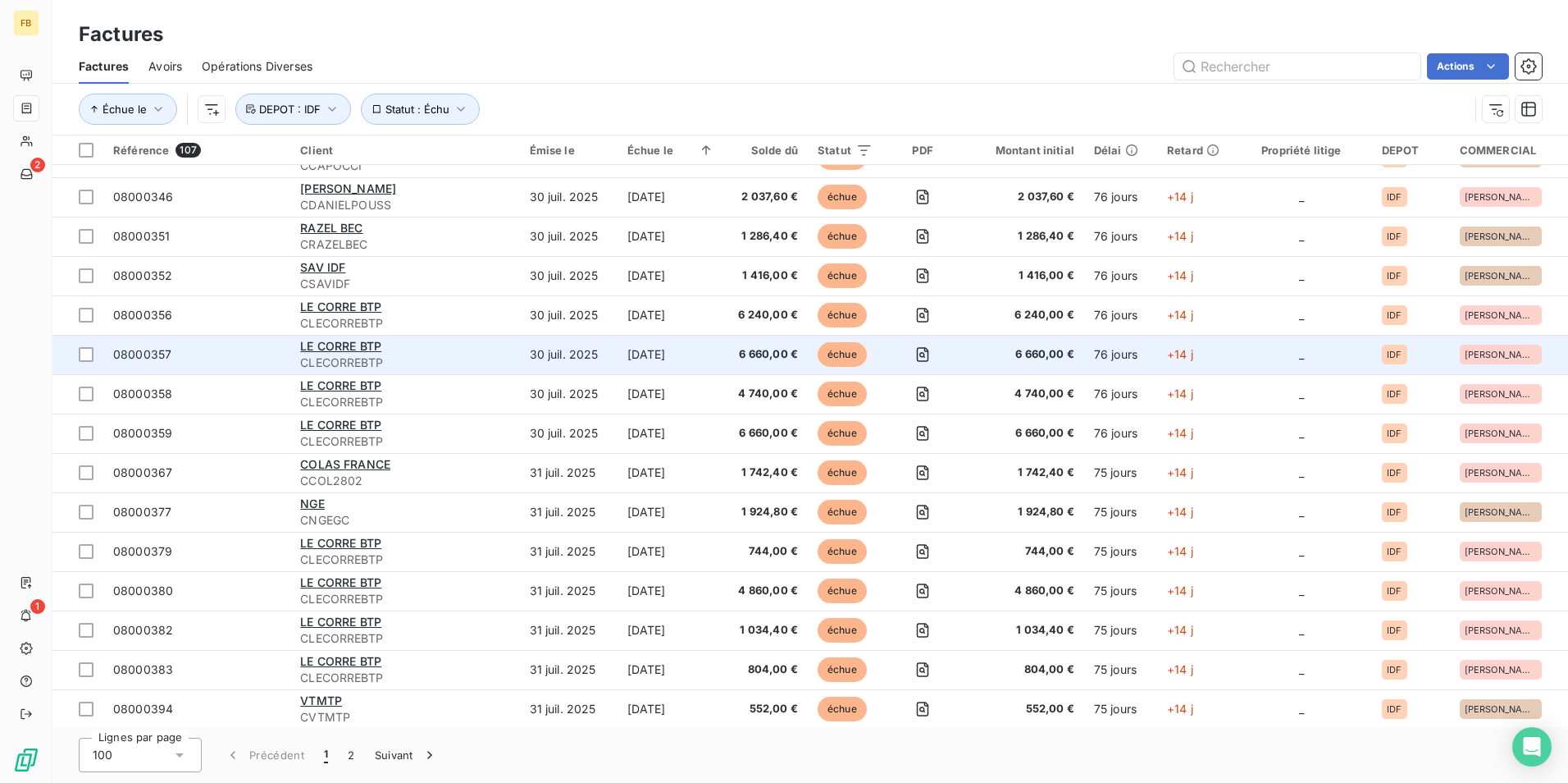
scroll to position [3378, 0]
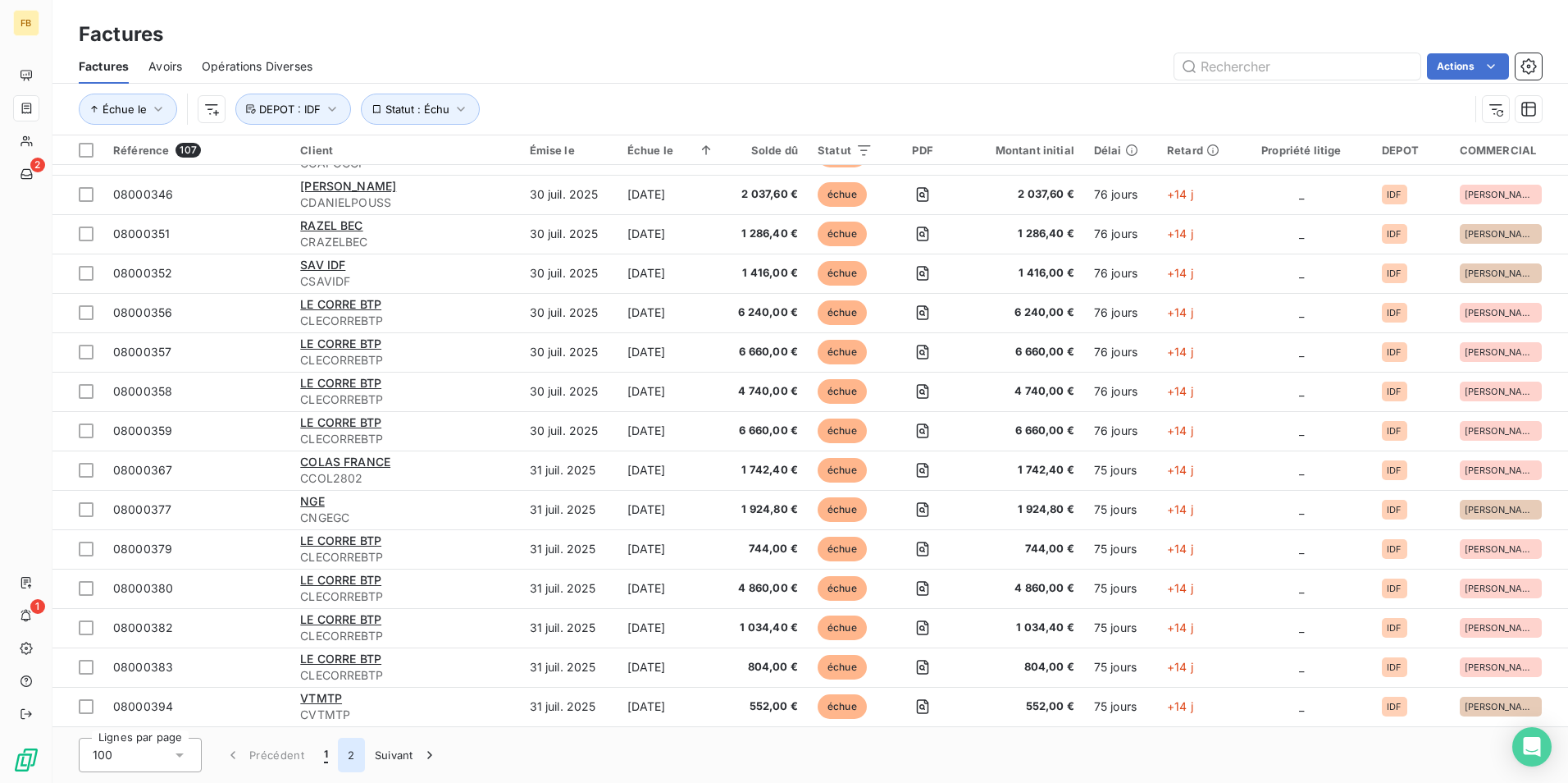
click at [351, 761] on button "2" at bounding box center [351, 755] width 27 height 34
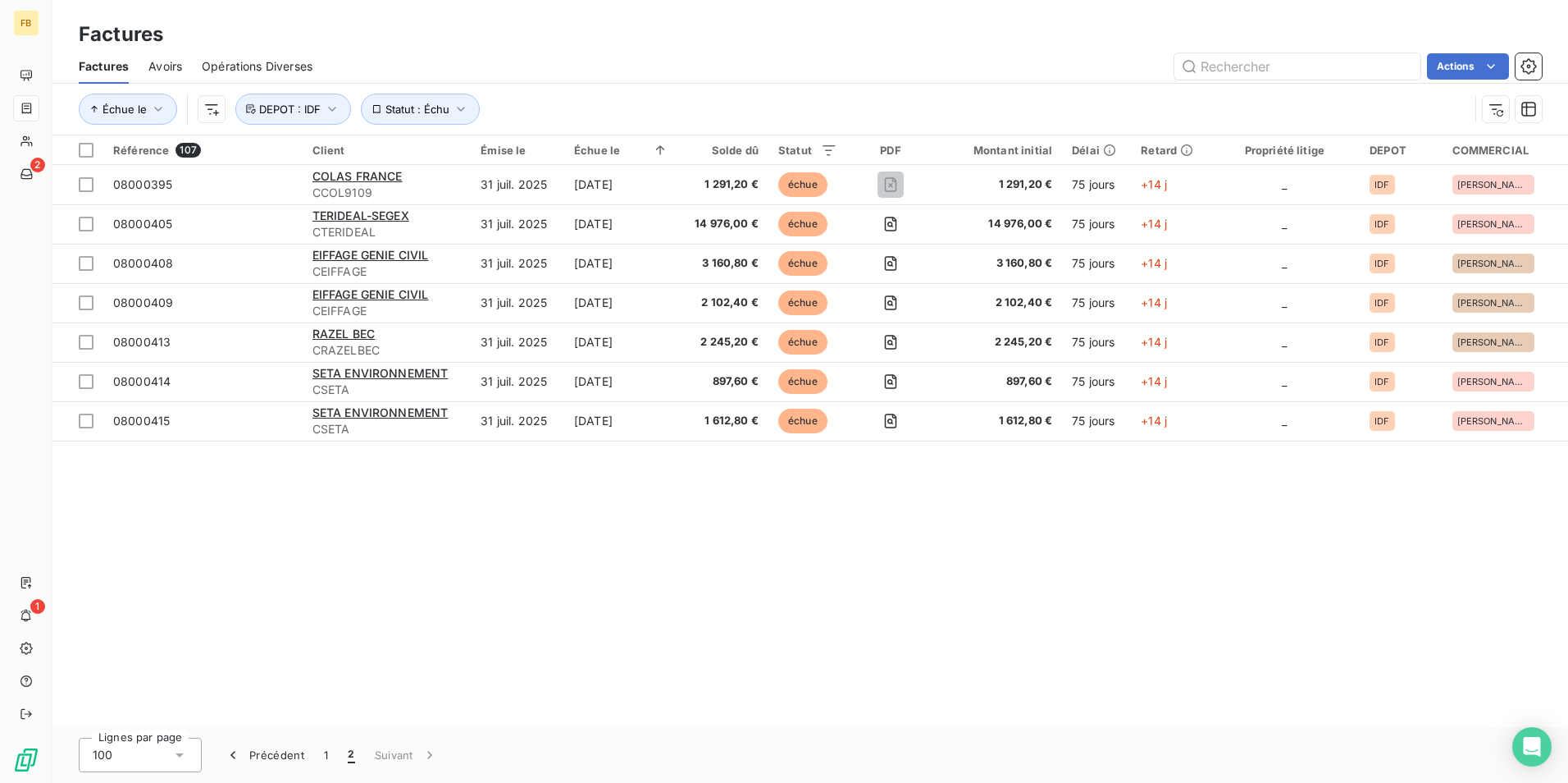
scroll to position [0, 0]
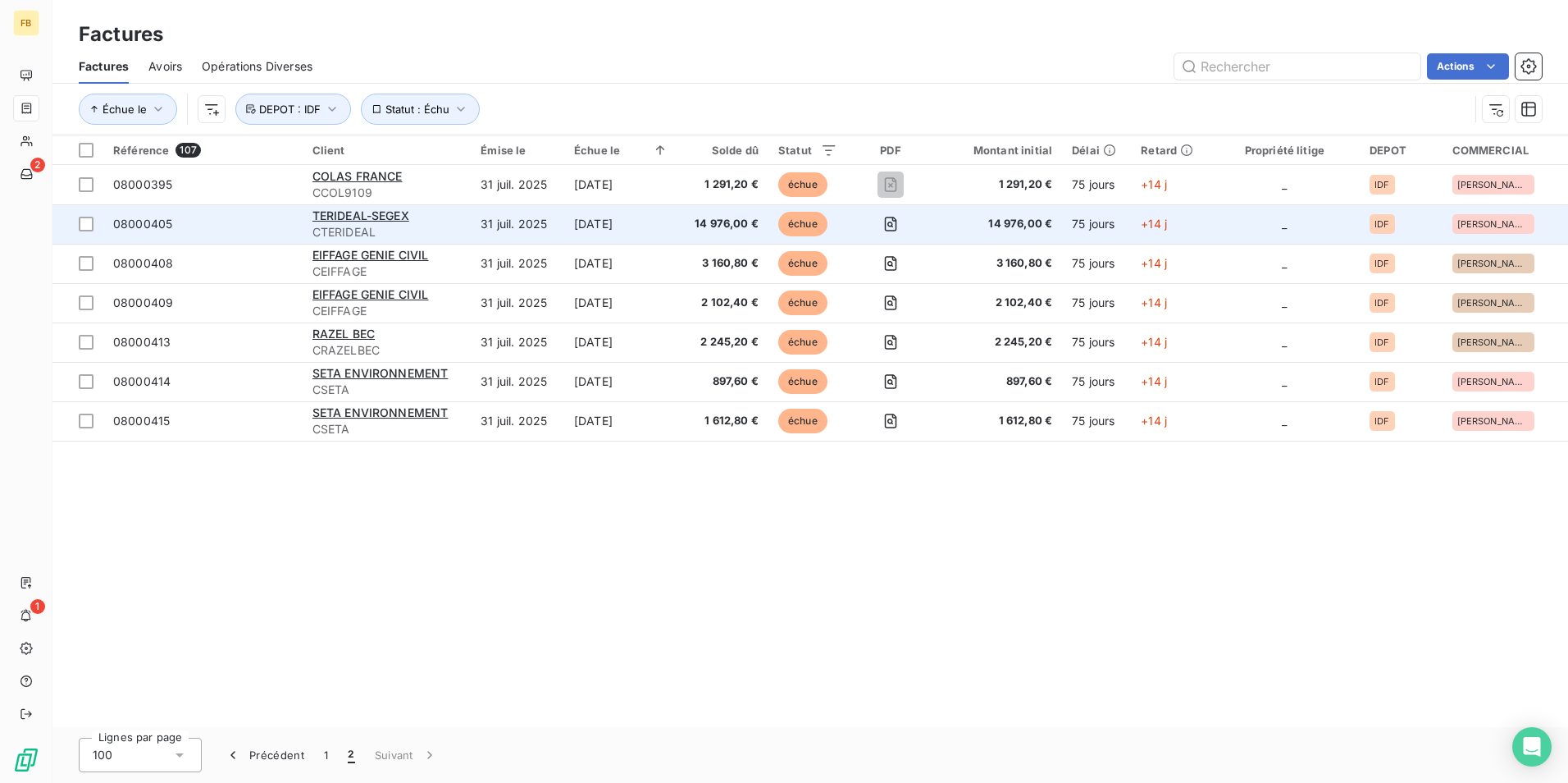
click at [416, 212] on div "TERIDEAL-SEGEX" at bounding box center [387, 215] width 149 height 16
